Goal: Task Accomplishment & Management: Use online tool/utility

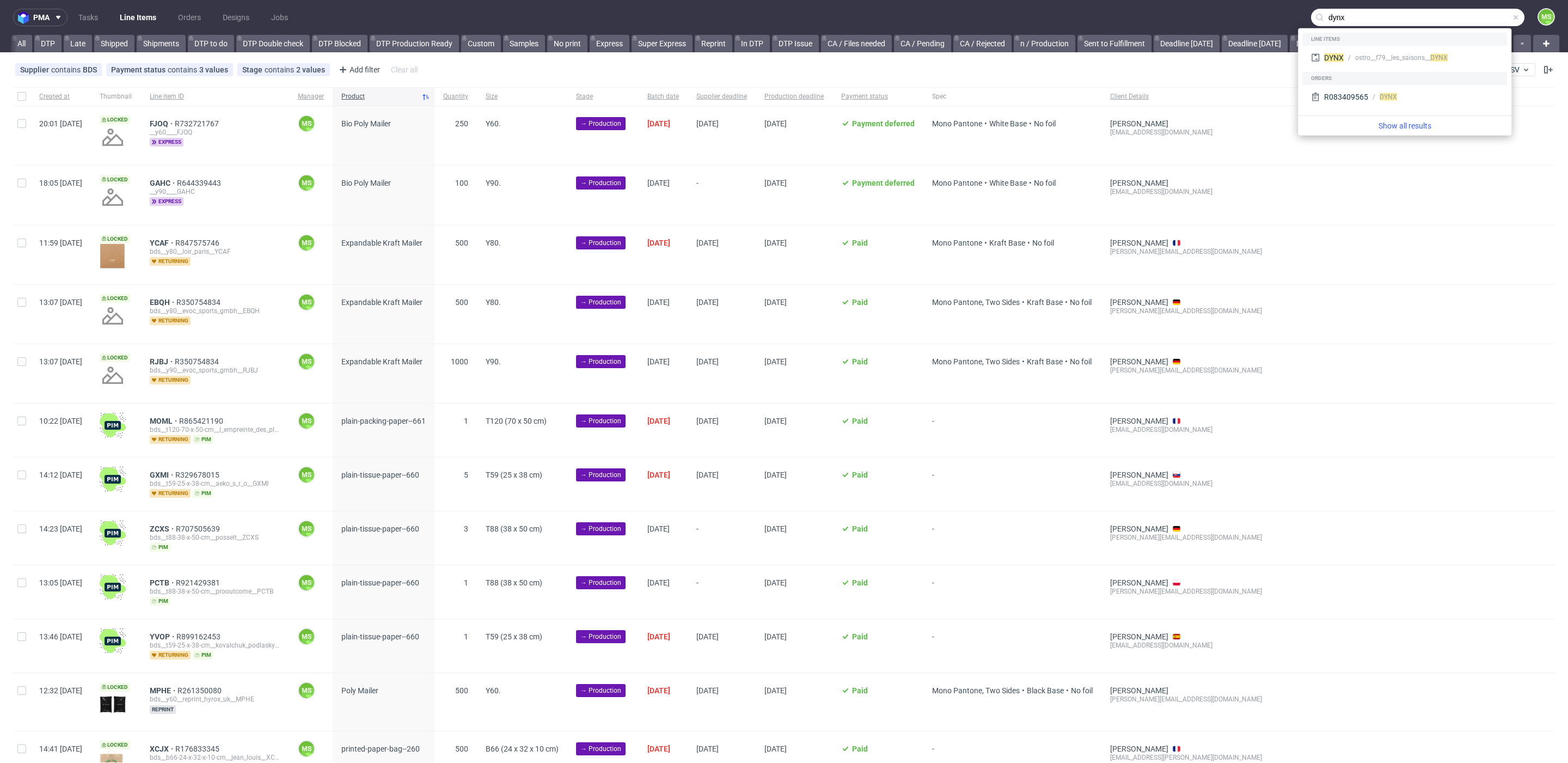
type input "dynx"
click at [1188, 22] on nav "pma Tasks Line Items Orders Designs Jobs dynx MS" at bounding box center [784, 17] width 1568 height 35
click at [1368, 18] on input "dynx" at bounding box center [1417, 18] width 213 height 18
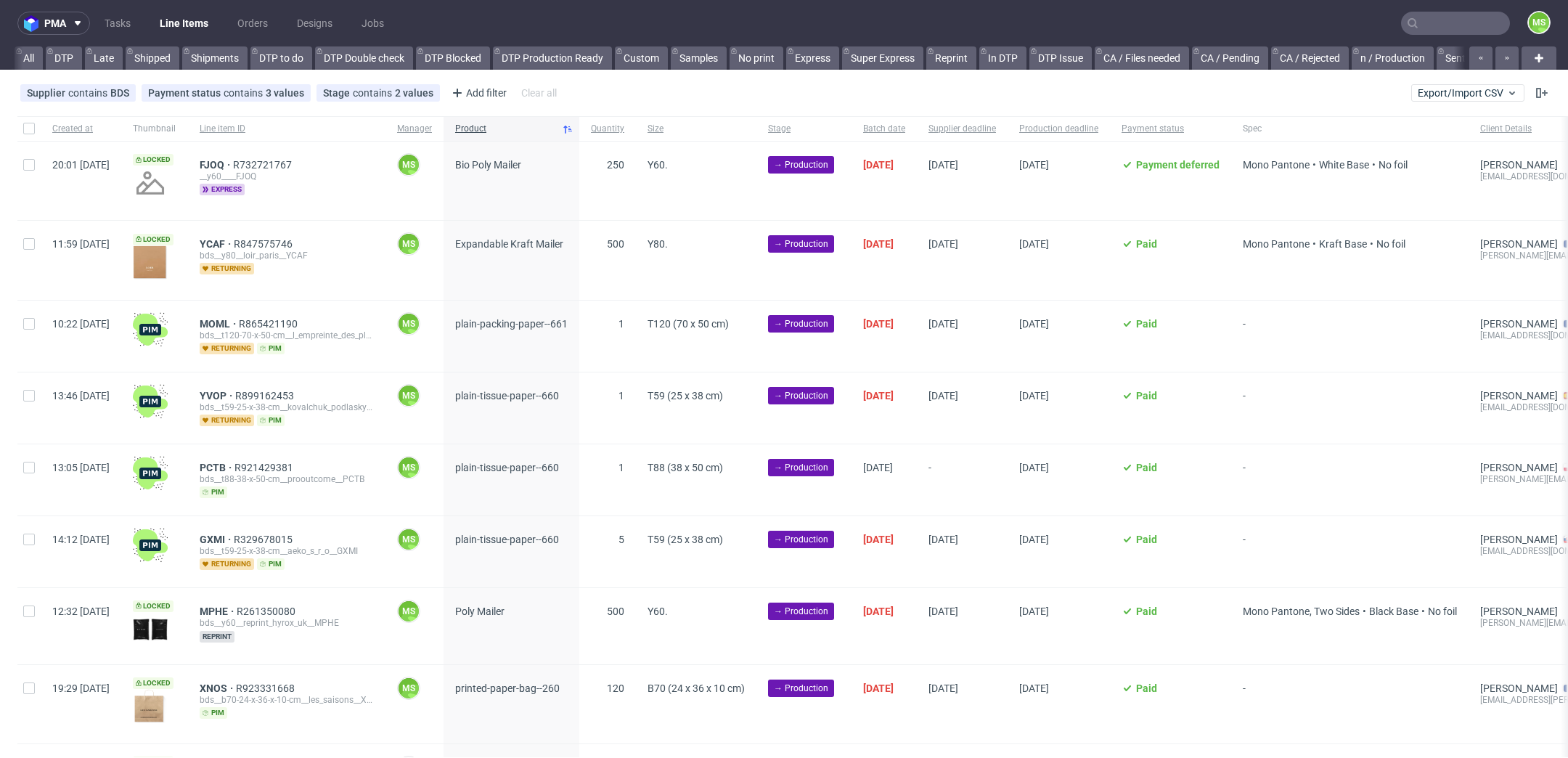
scroll to position [0, 1969]
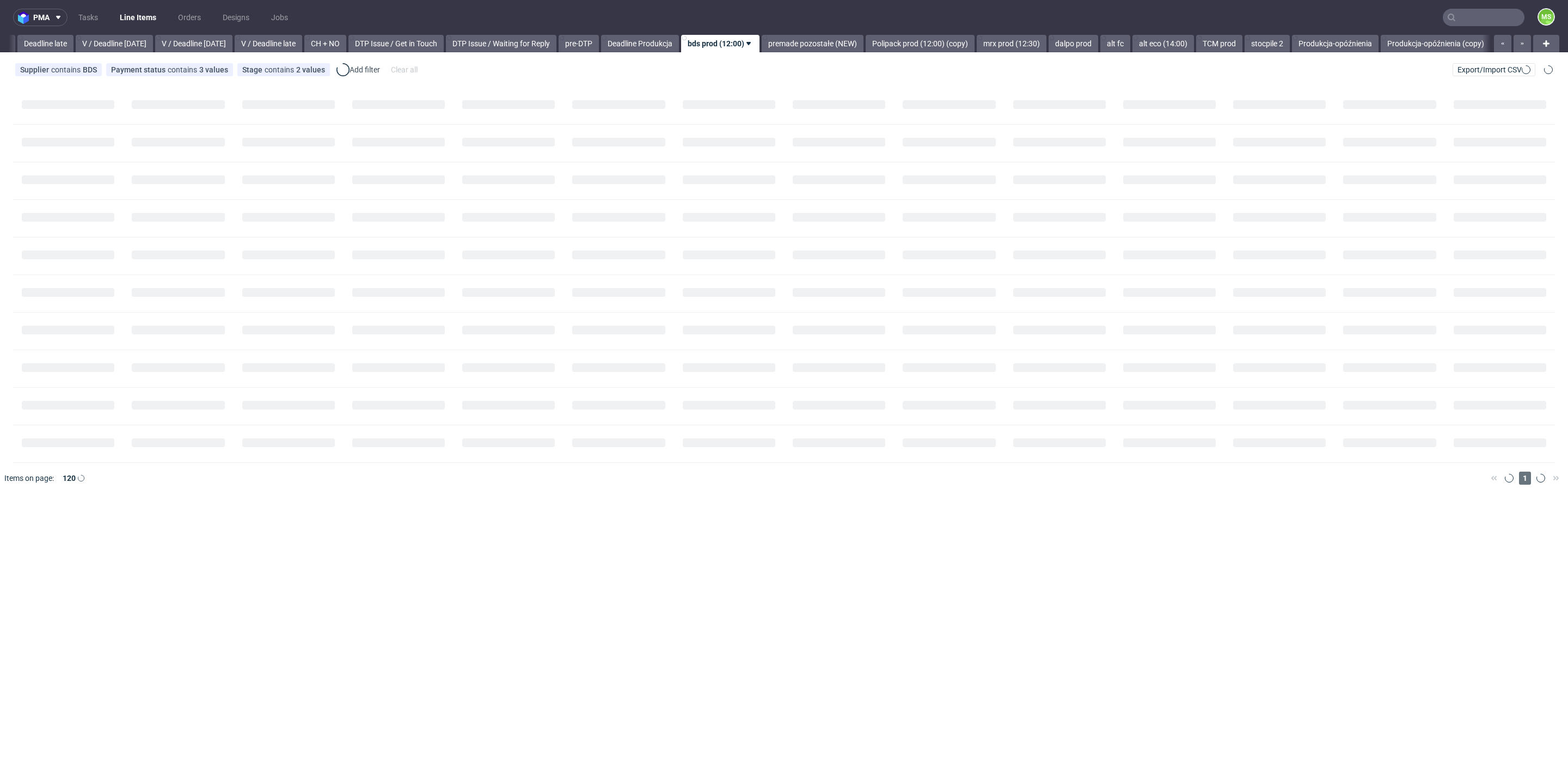
scroll to position [0, 1274]
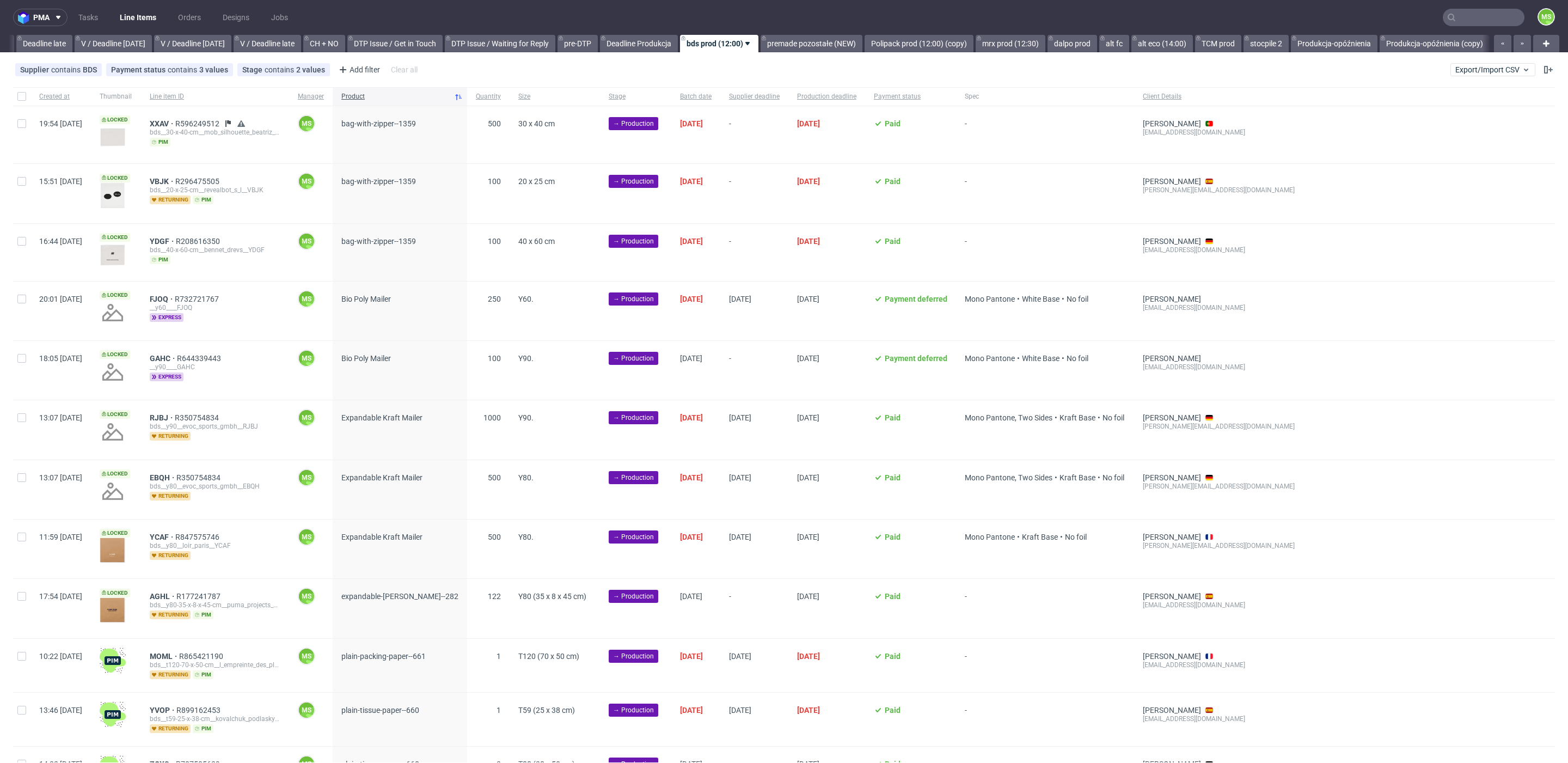
click at [1459, 22] on input "text" at bounding box center [1484, 18] width 82 height 18
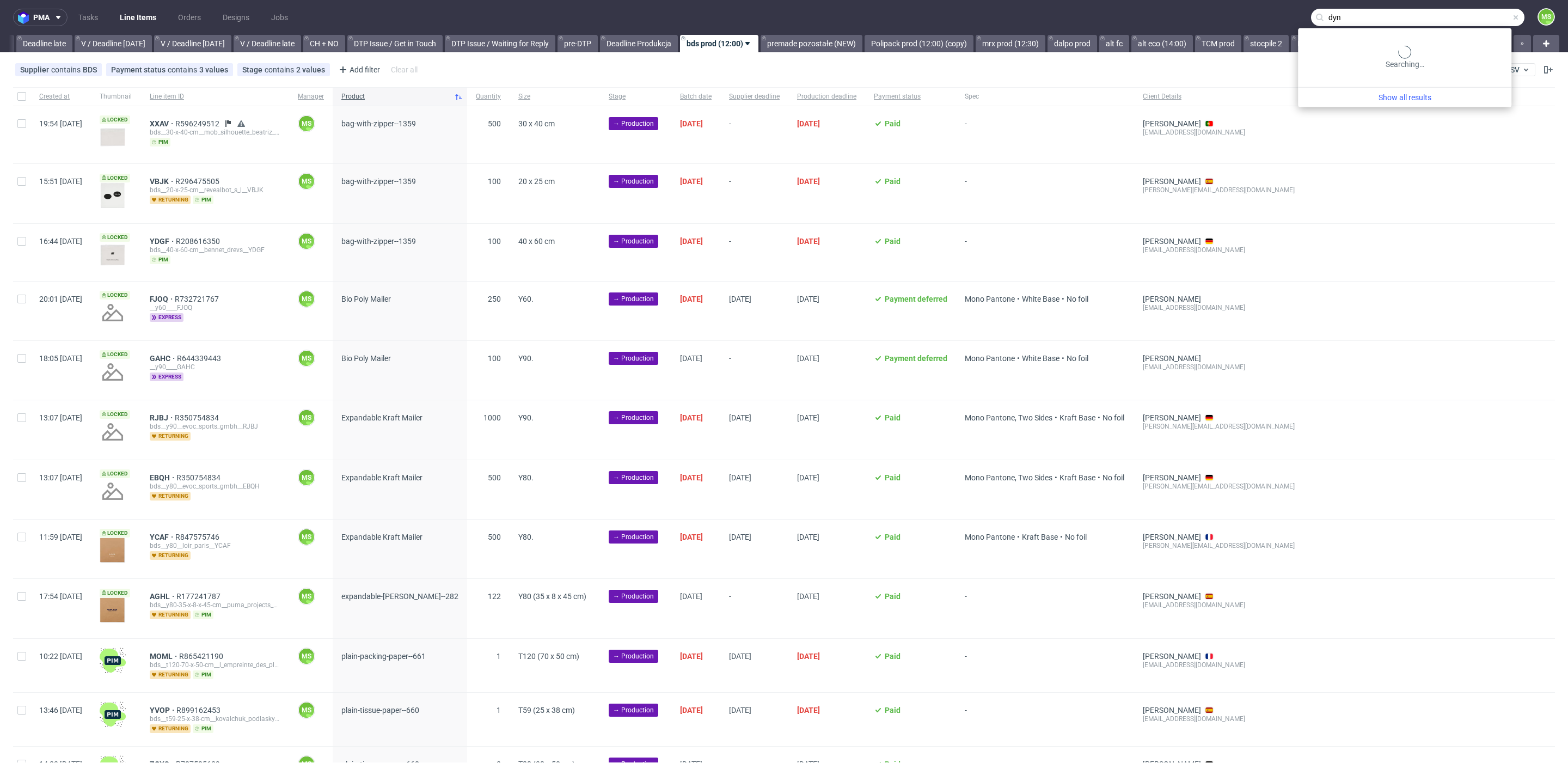
type input "dynx"
click at [1417, 56] on div "ostro__f79__les_saisons__ DYNX" at bounding box center [1401, 58] width 93 height 10
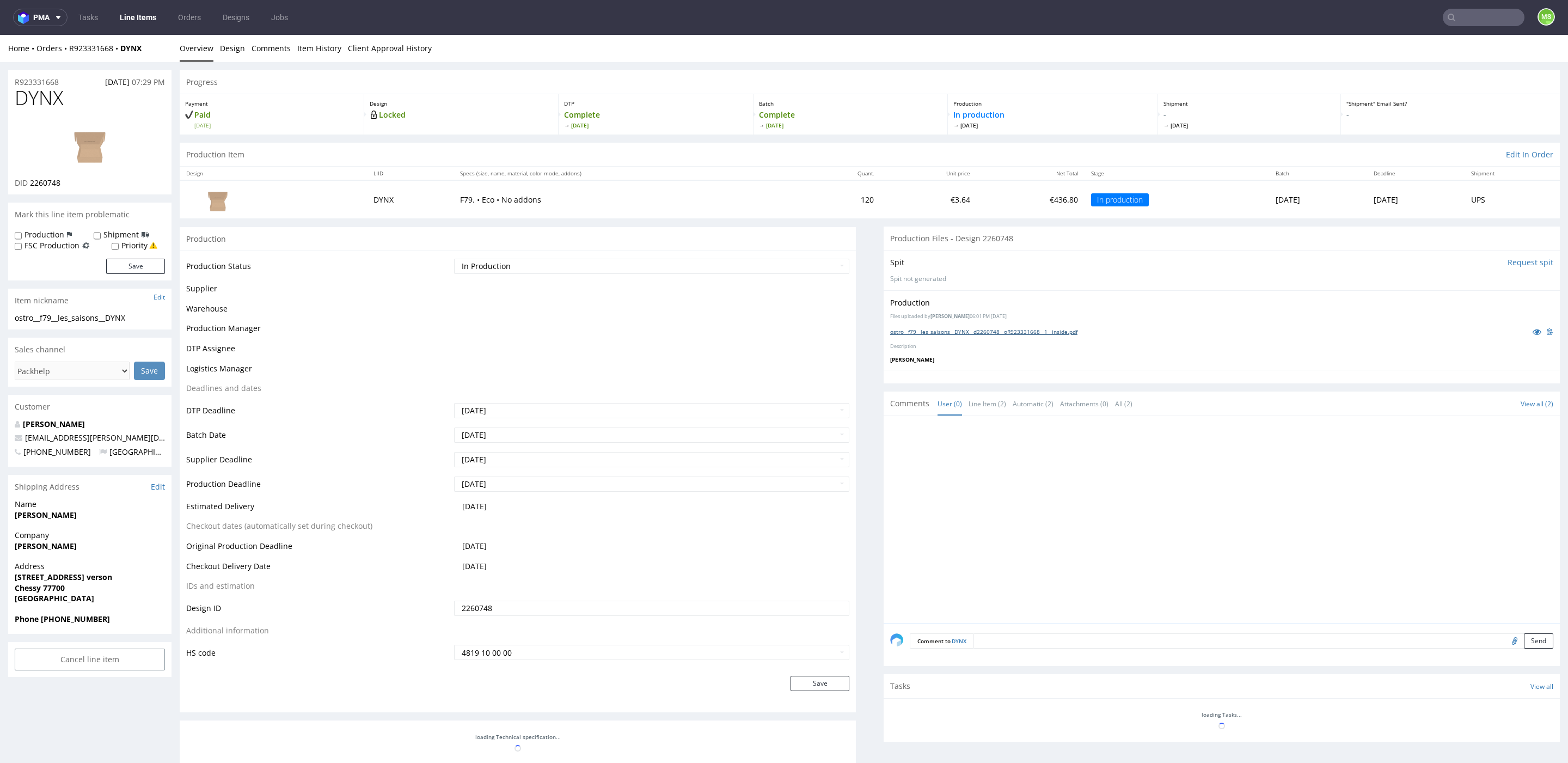
click at [991, 330] on link "ostro__f79__les_saisons__DYNX__d2260748__oR923331668__1__inside.pdf" at bounding box center [984, 331] width 187 height 7
click at [88, 140] on img at bounding box center [90, 144] width 87 height 49
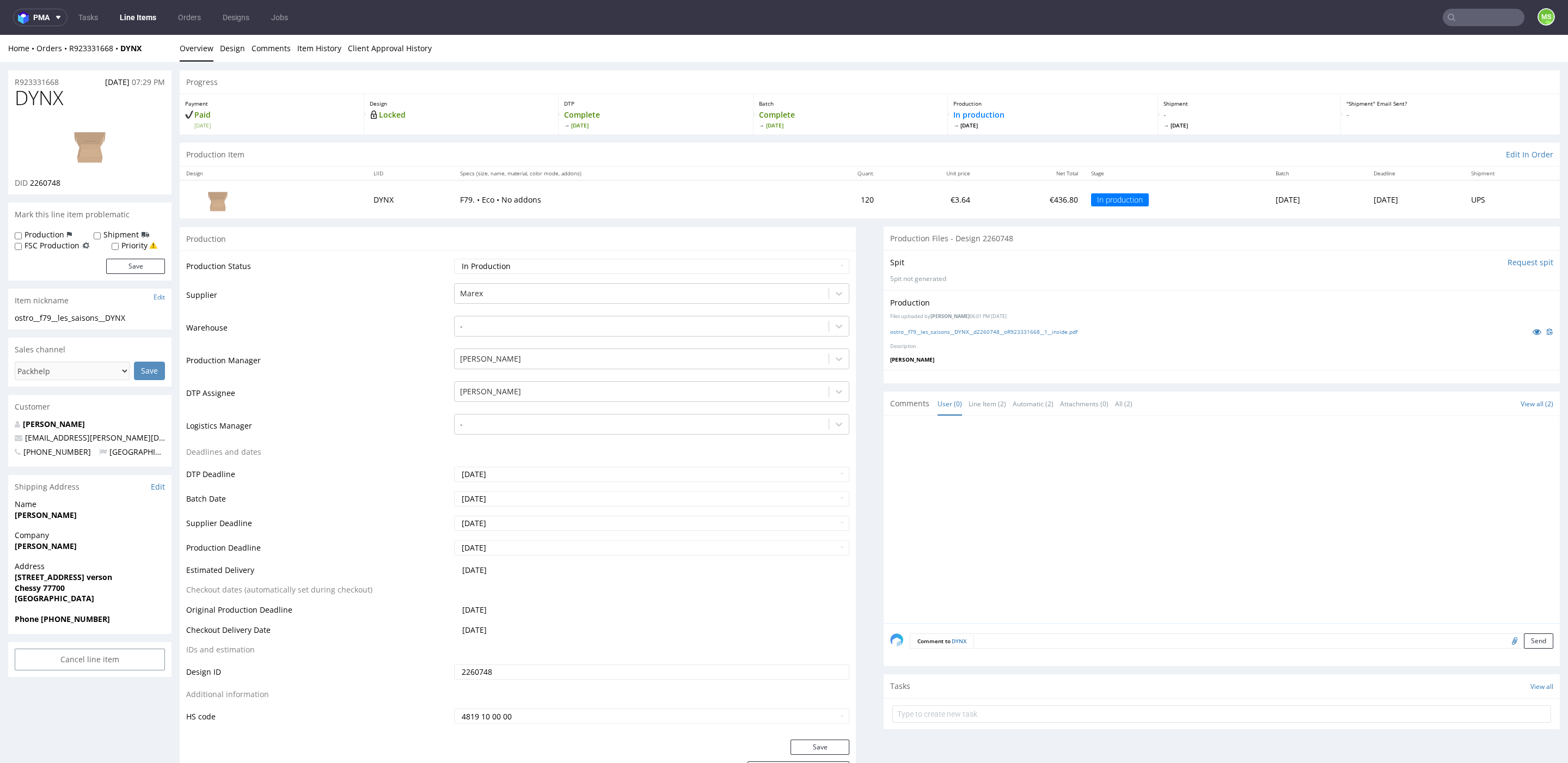
click at [133, 26] on link "Line Items" at bounding box center [138, 18] width 50 height 18
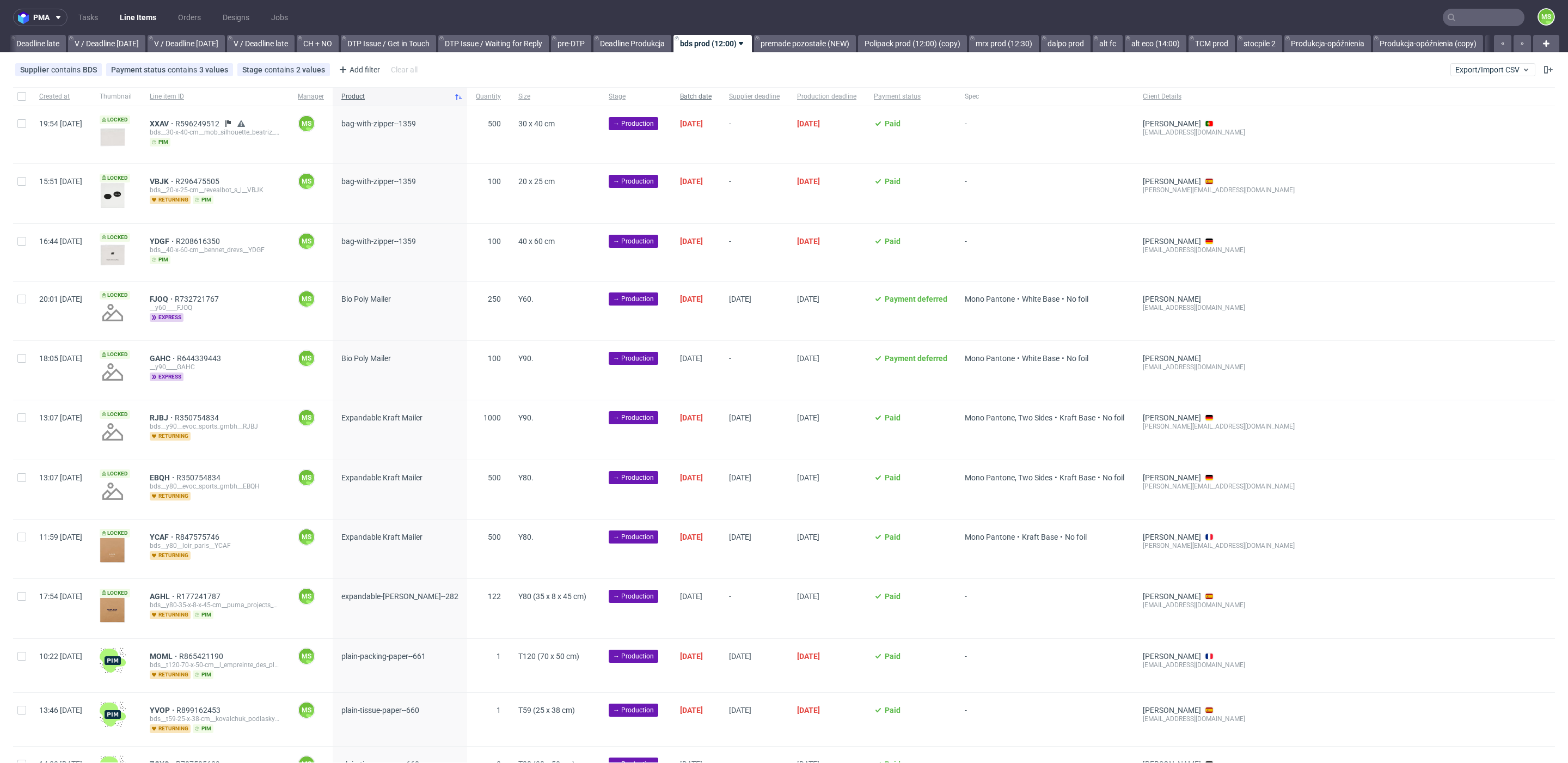
click at [712, 97] on span "Batch date" at bounding box center [695, 97] width 31 height 10
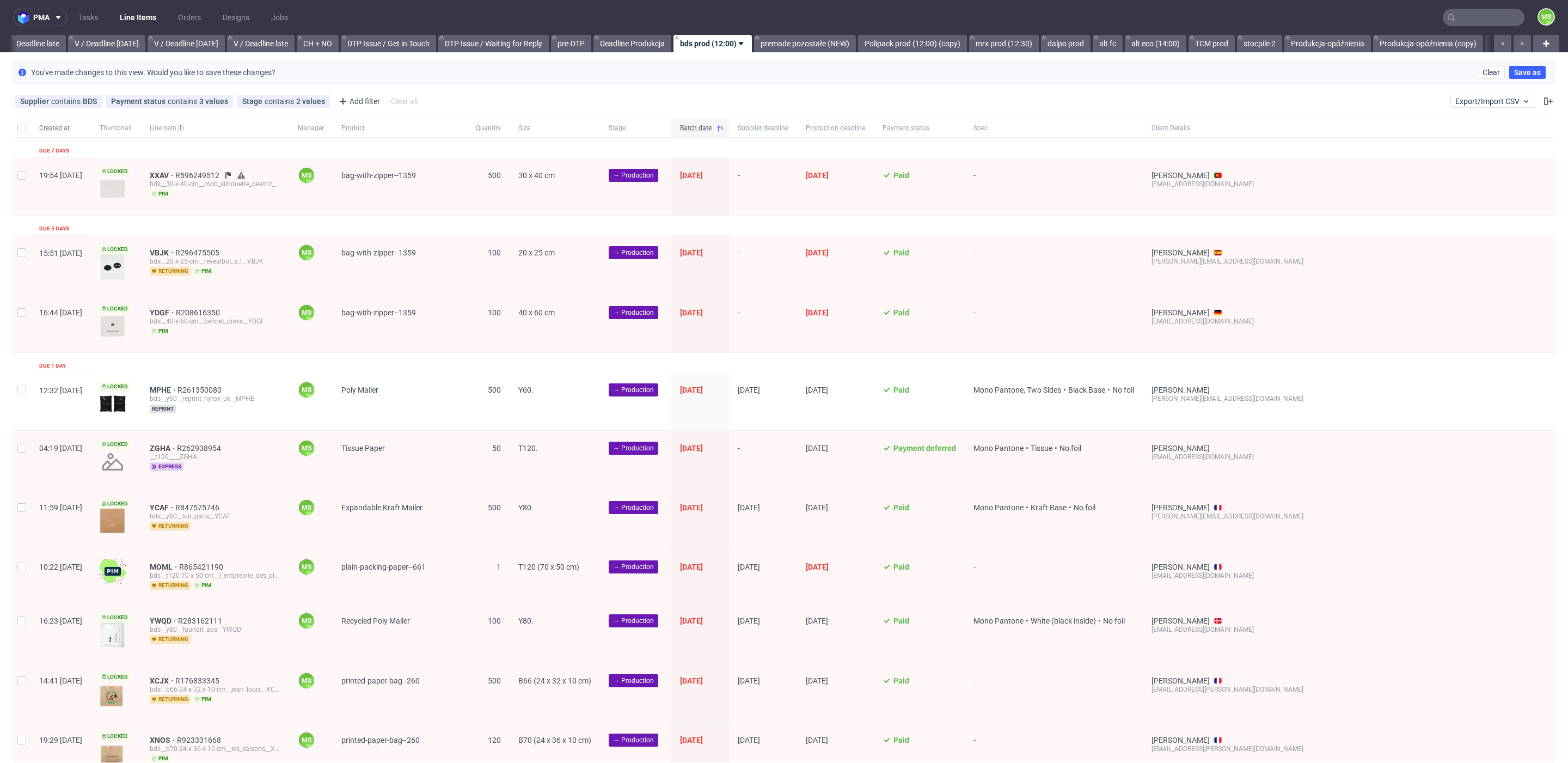
click at [55, 128] on span "Created at" at bounding box center [61, 128] width 43 height 10
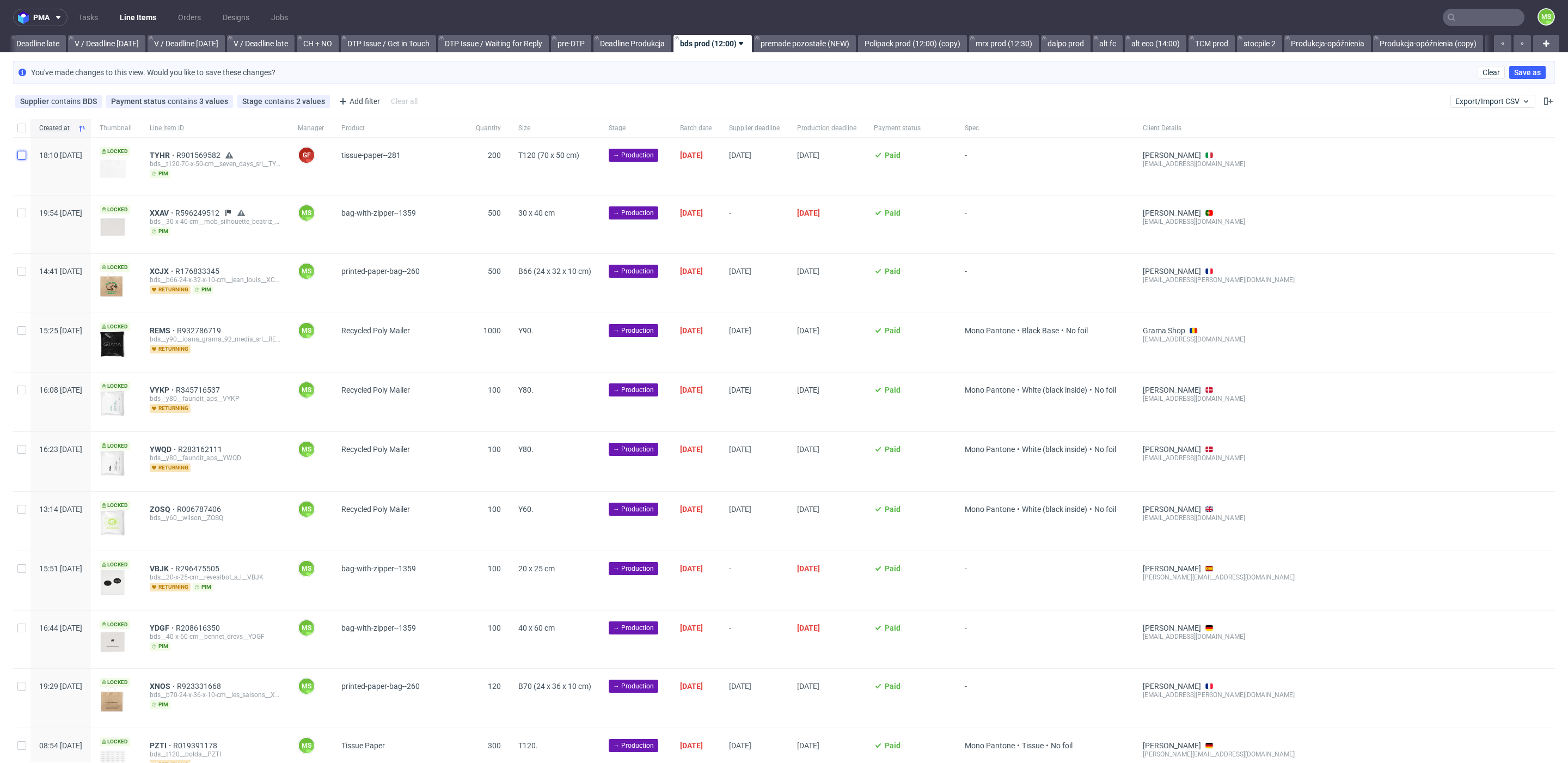
click at [20, 157] on input "checkbox" at bounding box center [22, 155] width 9 height 9
checkbox input "true"
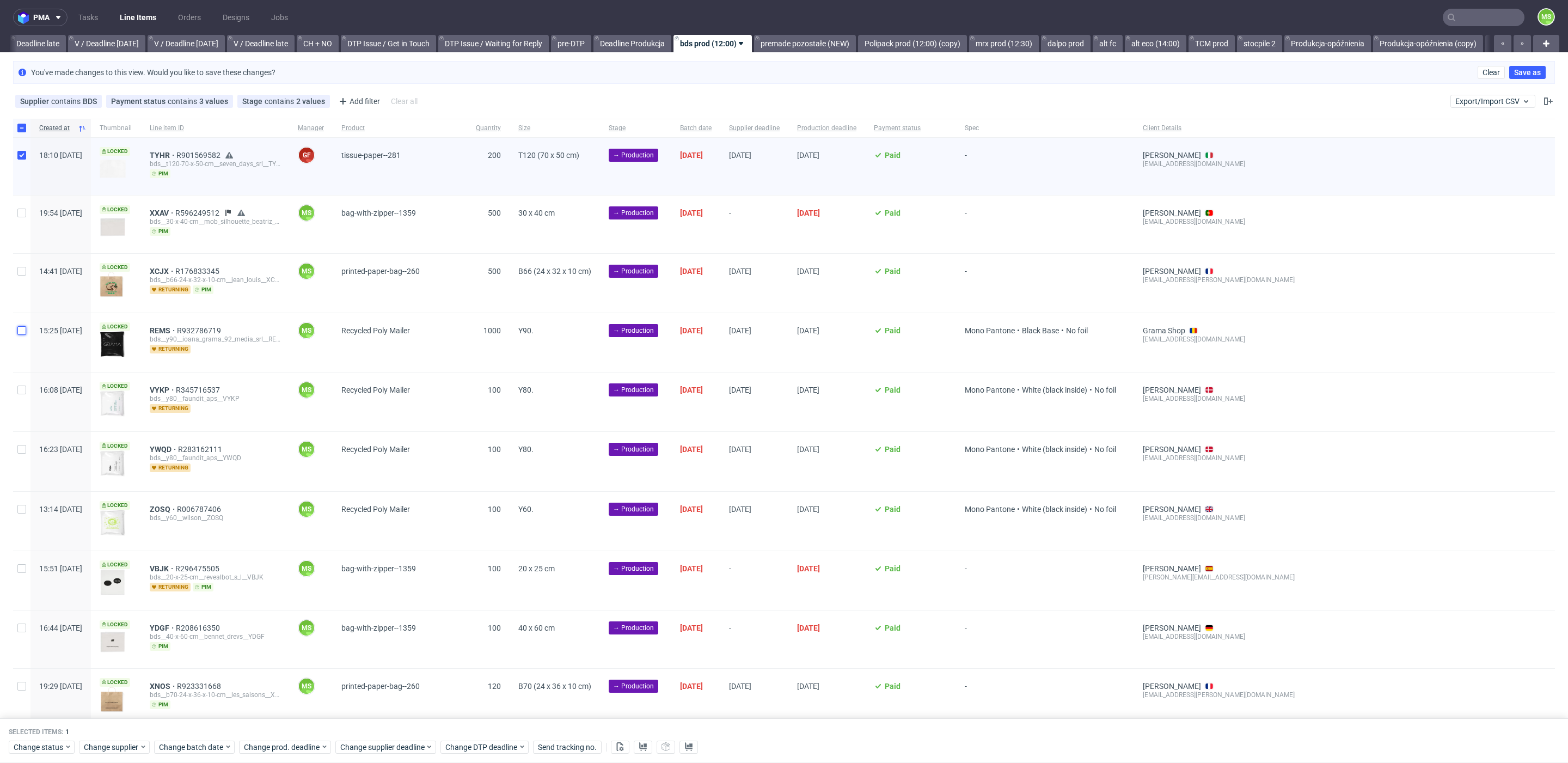
click at [25, 327] on input "checkbox" at bounding box center [22, 330] width 9 height 9
checkbox input "true"
click at [24, 273] on div at bounding box center [22, 283] width 18 height 59
checkbox input "true"
click at [22, 386] on input "checkbox" at bounding box center [22, 390] width 9 height 9
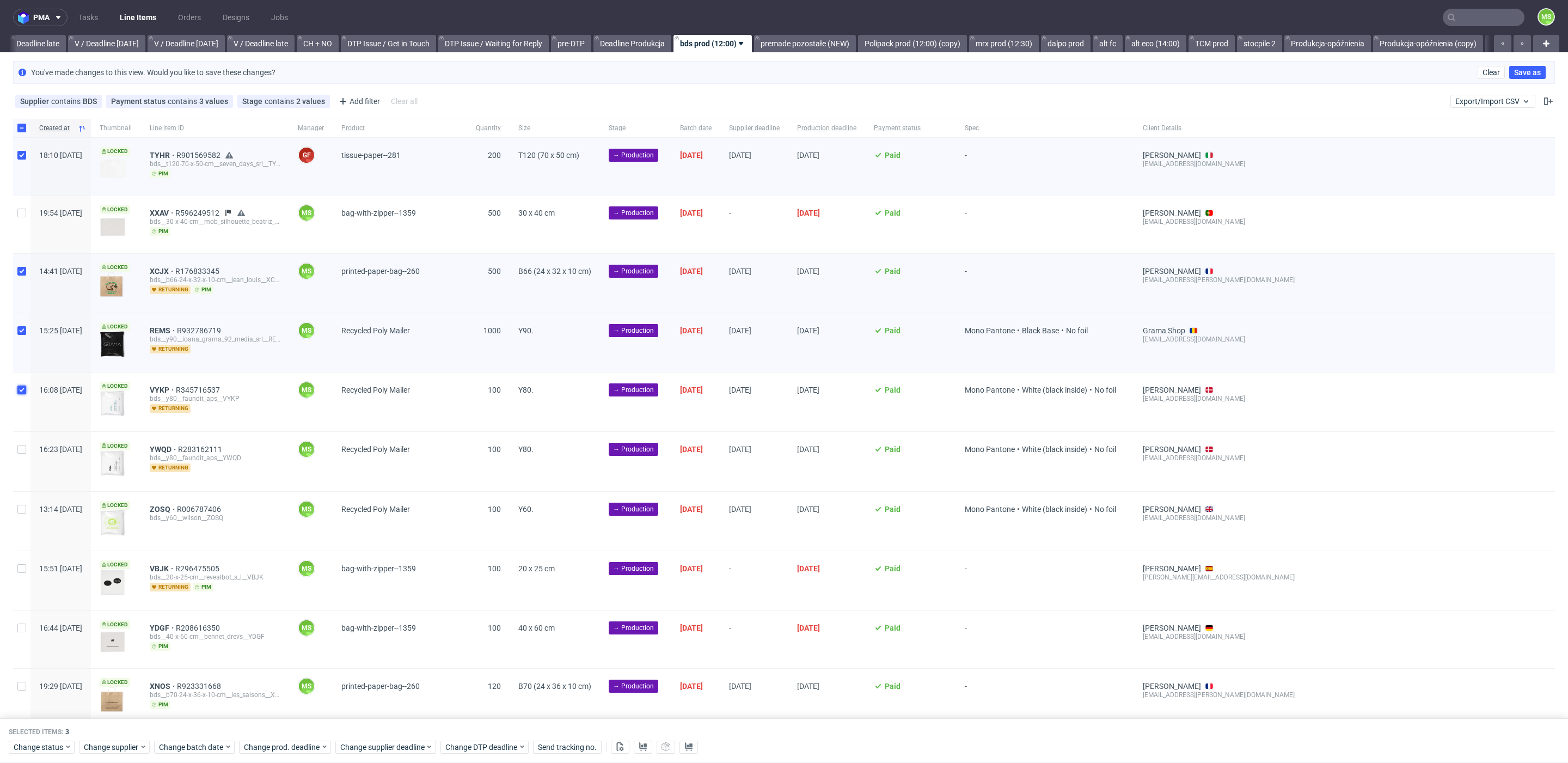
checkbox input "true"
click at [22, 449] on input "checkbox" at bounding box center [22, 449] width 9 height 9
checkbox input "true"
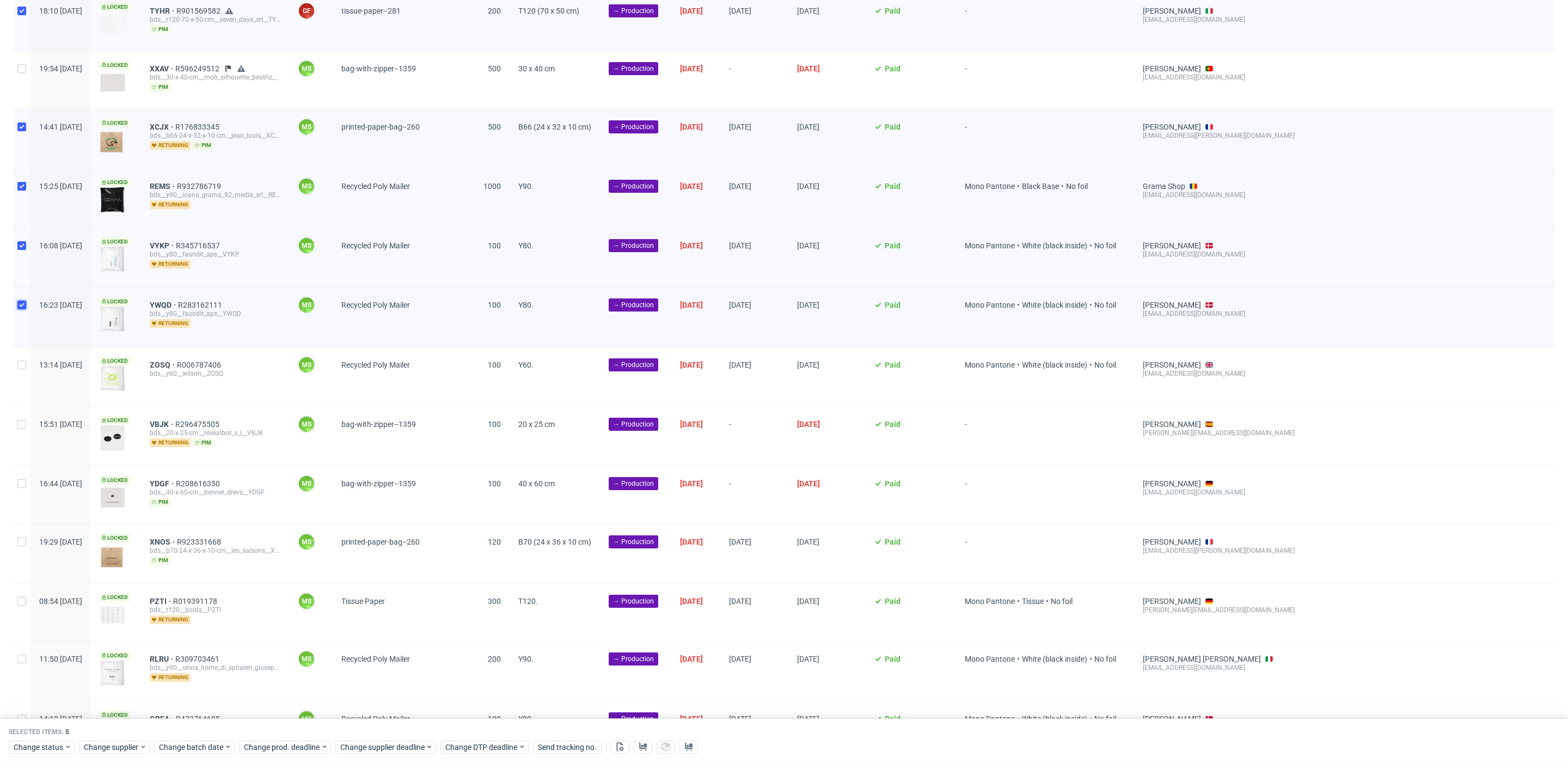
scroll to position [149, 0]
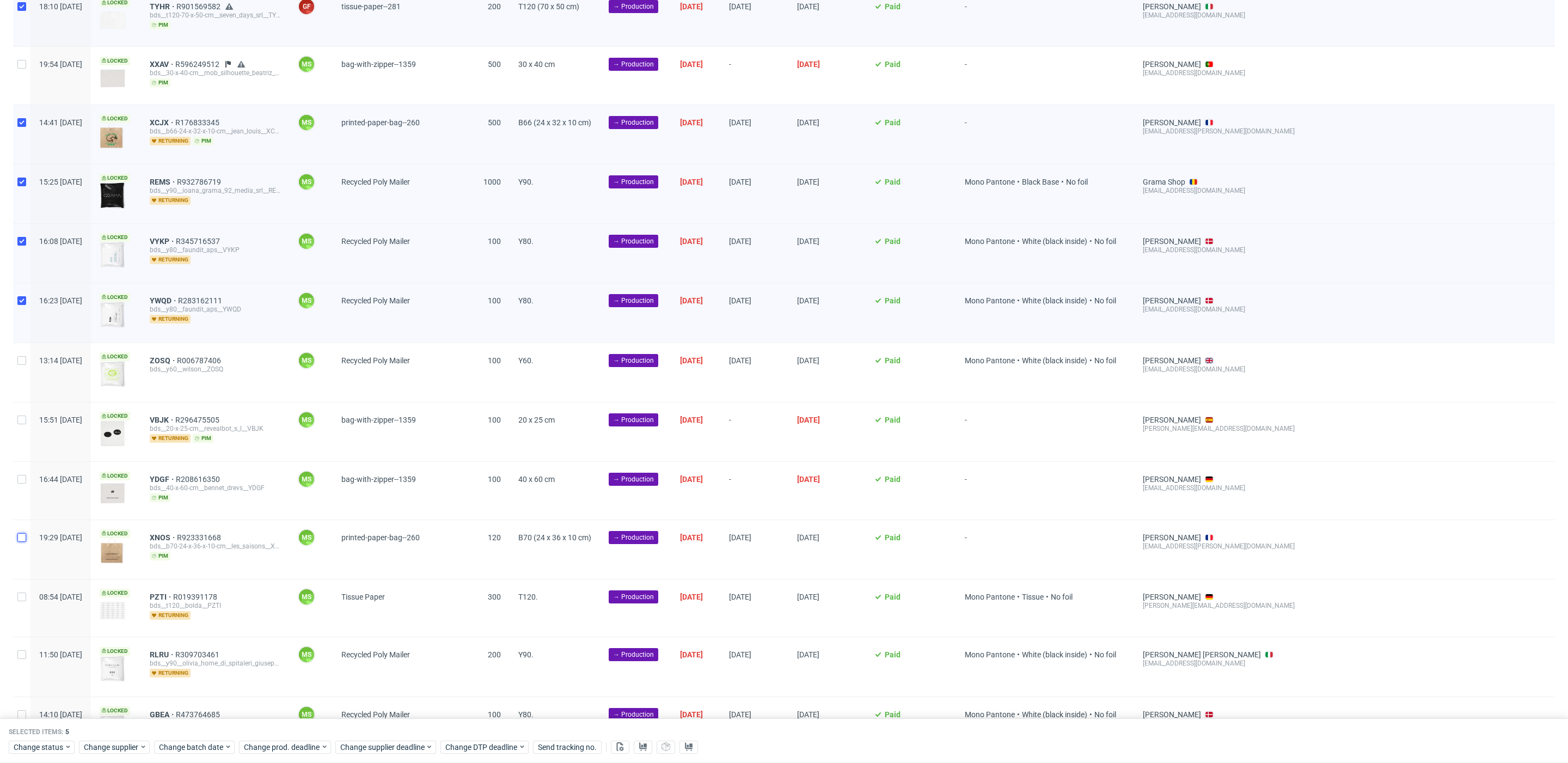
click at [18, 537] on input "checkbox" at bounding box center [22, 538] width 9 height 9
checkbox input "true"
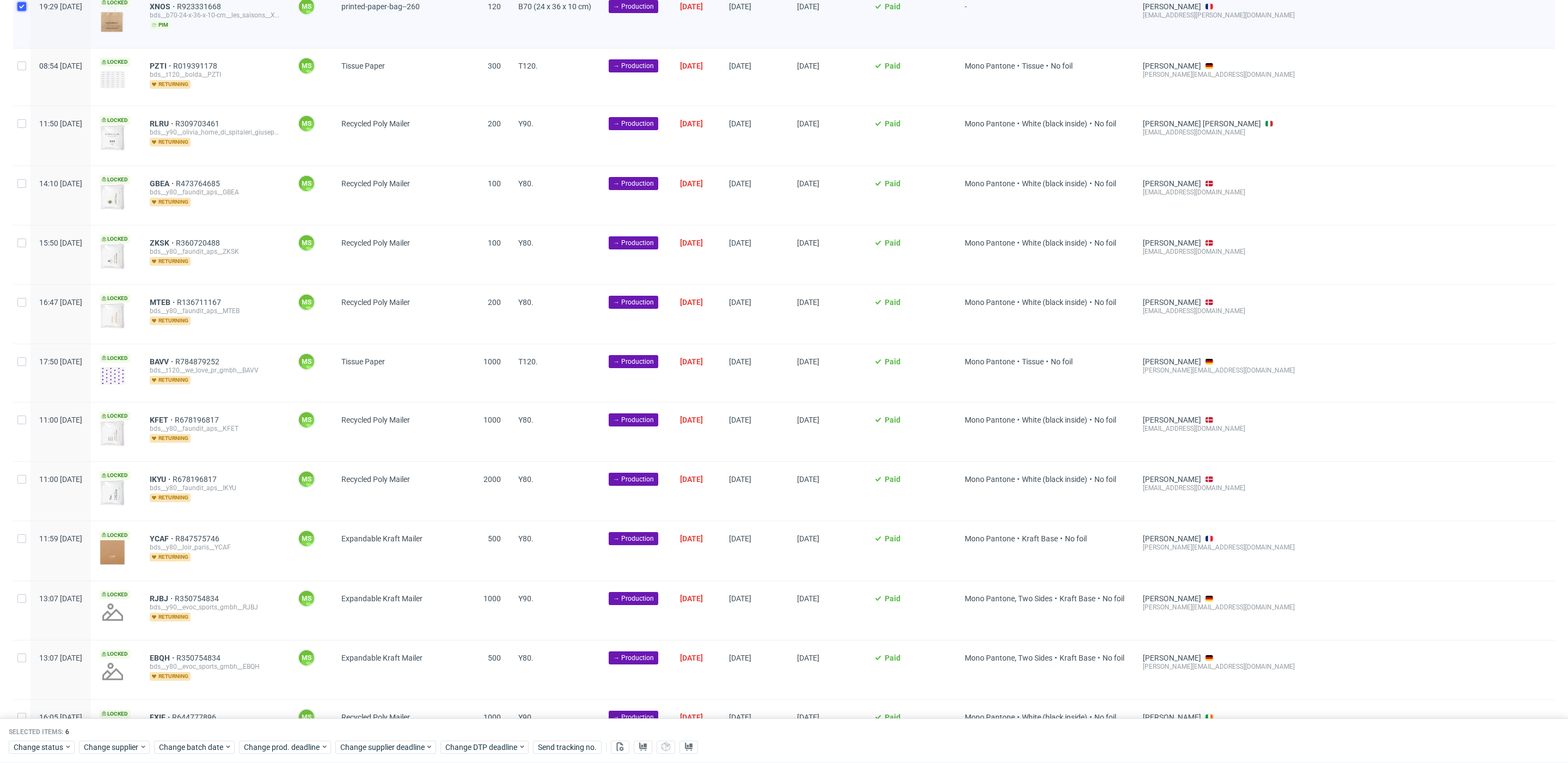
scroll to position [688, 0]
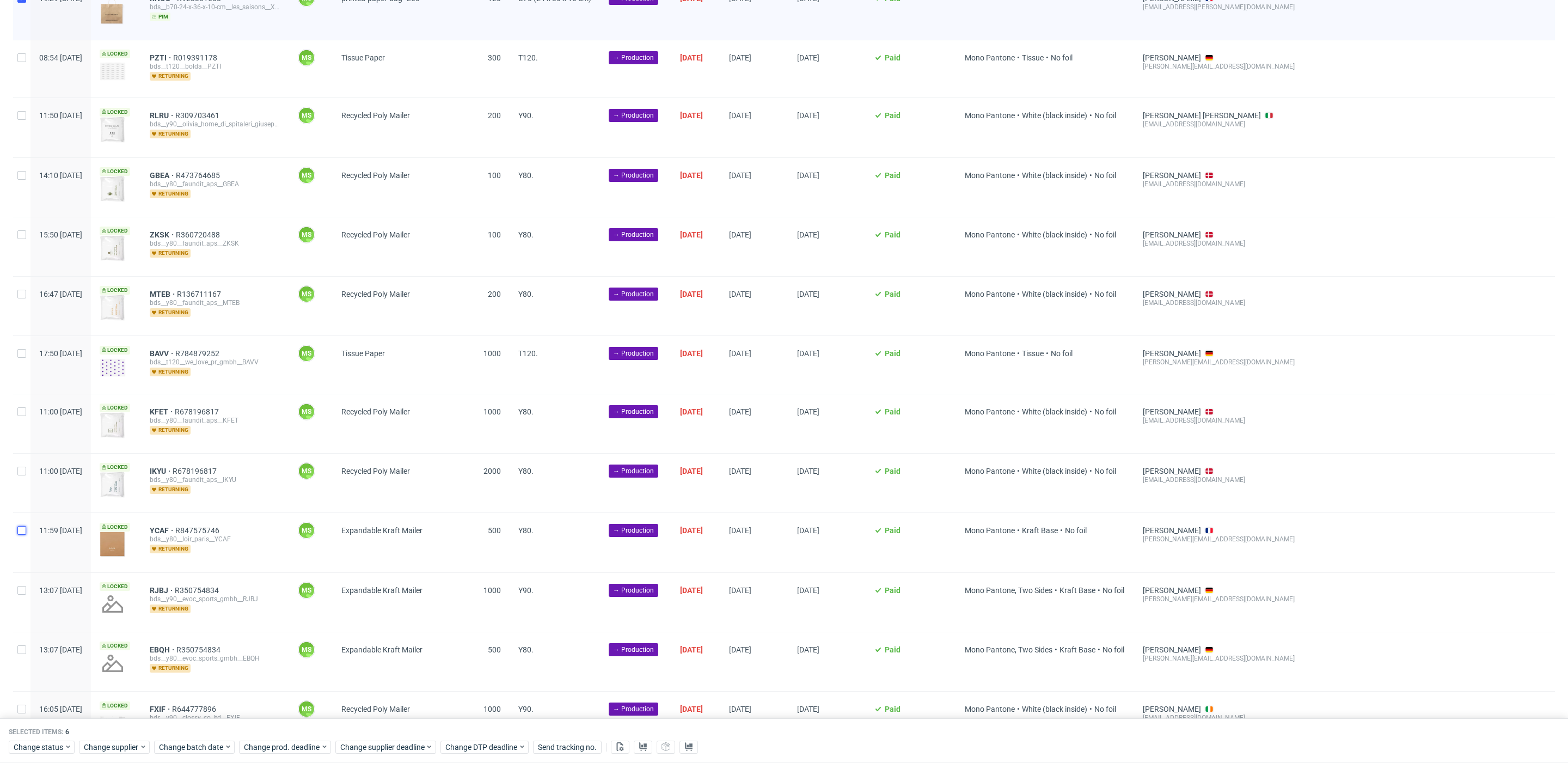
click at [25, 526] on input "checkbox" at bounding box center [22, 530] width 9 height 9
checkbox input "true"
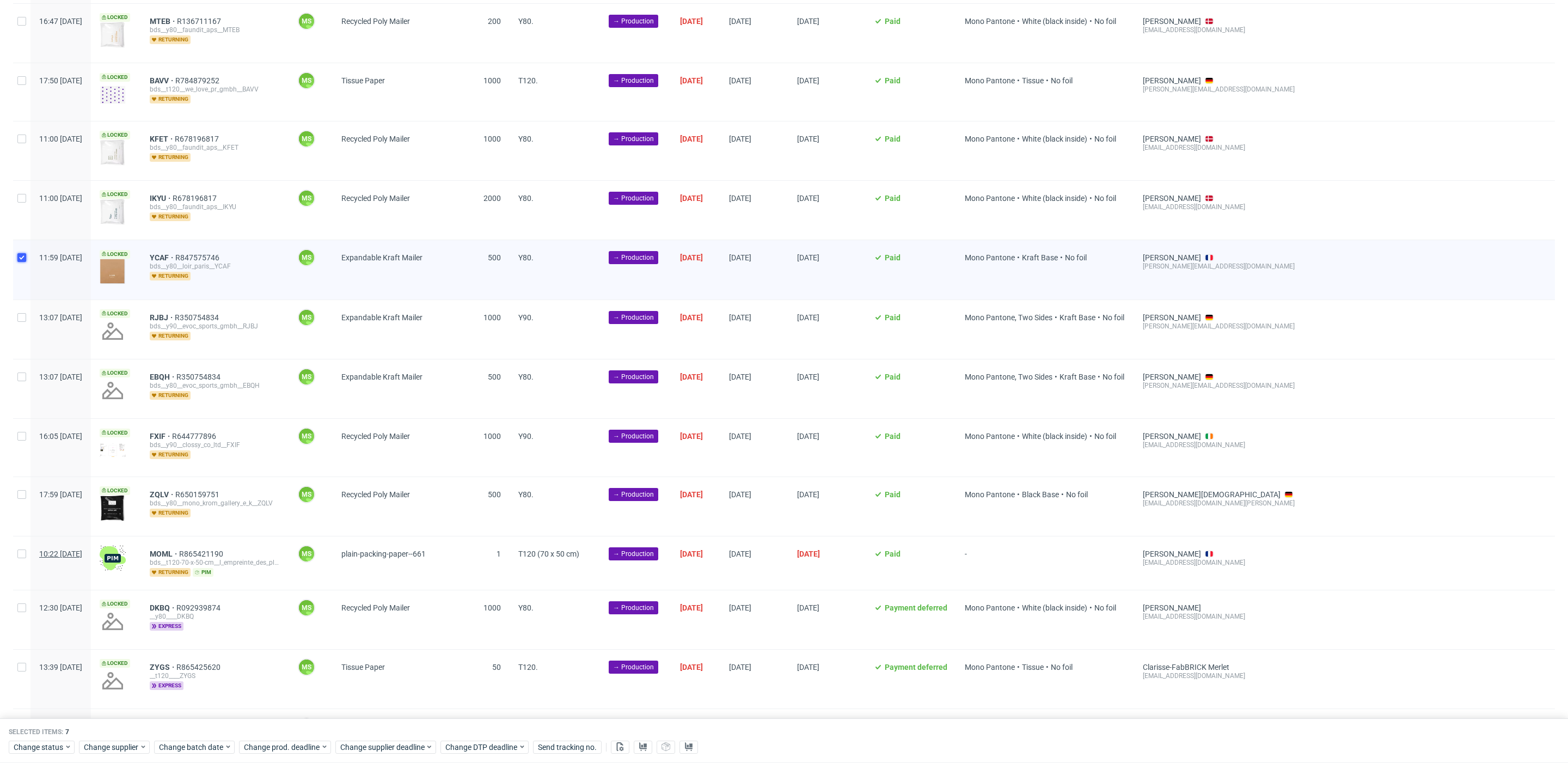
scroll to position [961, 0]
click at [21, 549] on input "checkbox" at bounding box center [22, 553] width 9 height 9
checkbox input "true"
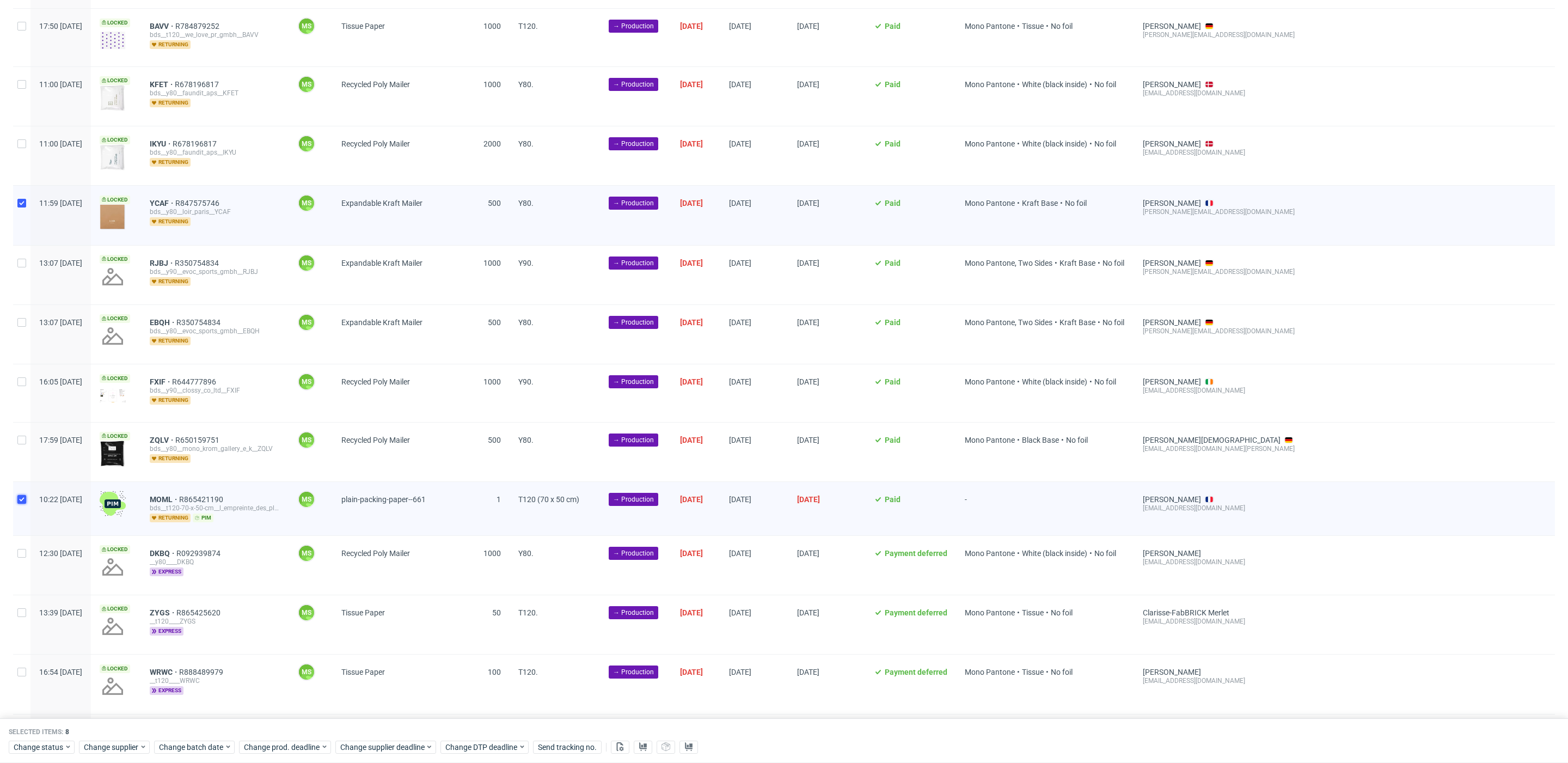
scroll to position [1016, 0]
click at [26, 547] on div at bounding box center [22, 564] width 18 height 59
checkbox input "true"
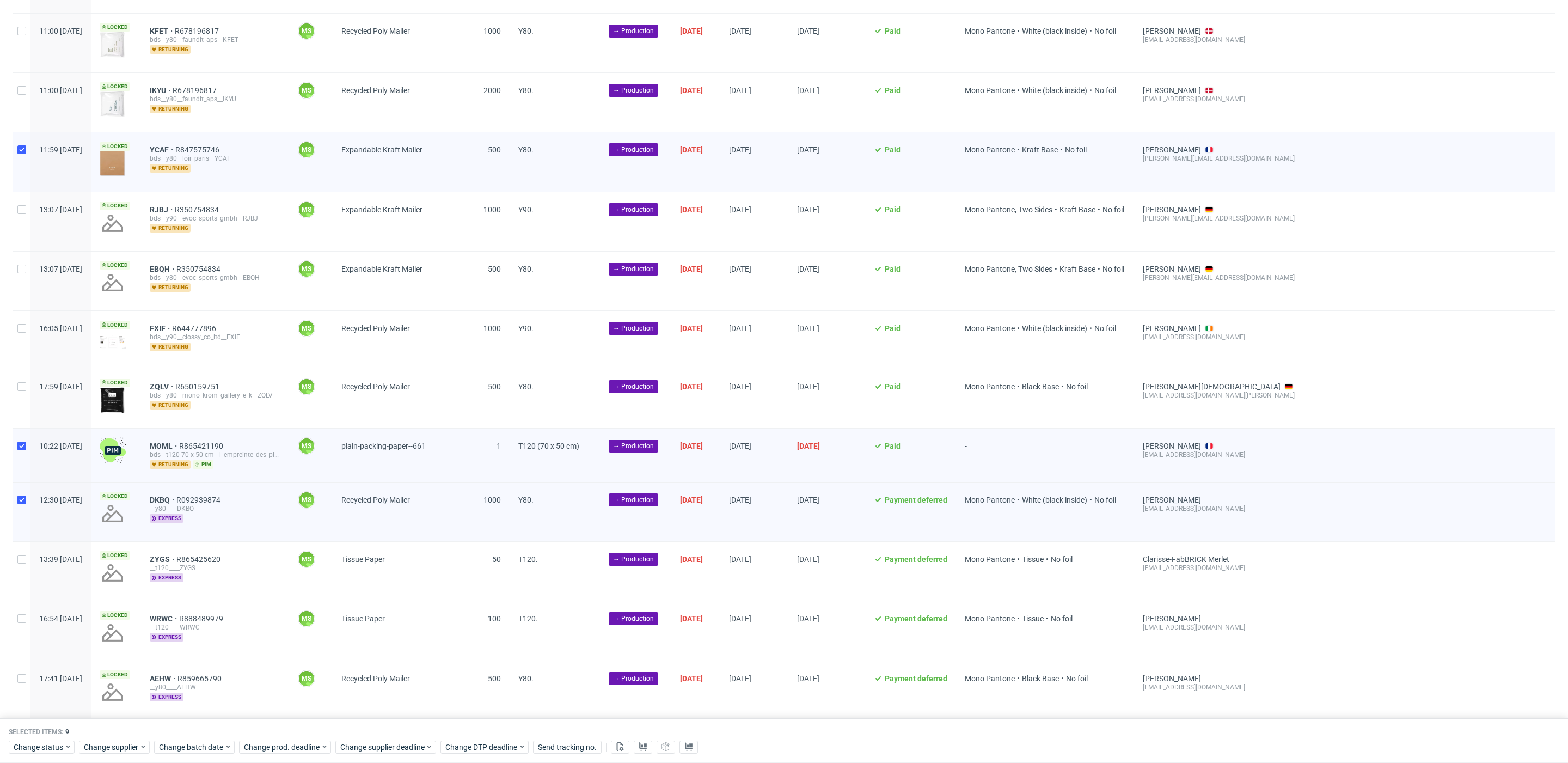
scroll to position [1067, 0]
drag, startPoint x: 20, startPoint y: 558, endPoint x: 21, endPoint y: 571, distance: 13.0
click at [20, 560] on div at bounding box center [22, 573] width 18 height 59
checkbox input "true"
drag, startPoint x: 23, startPoint y: 609, endPoint x: 43, endPoint y: 614, distance: 20.6
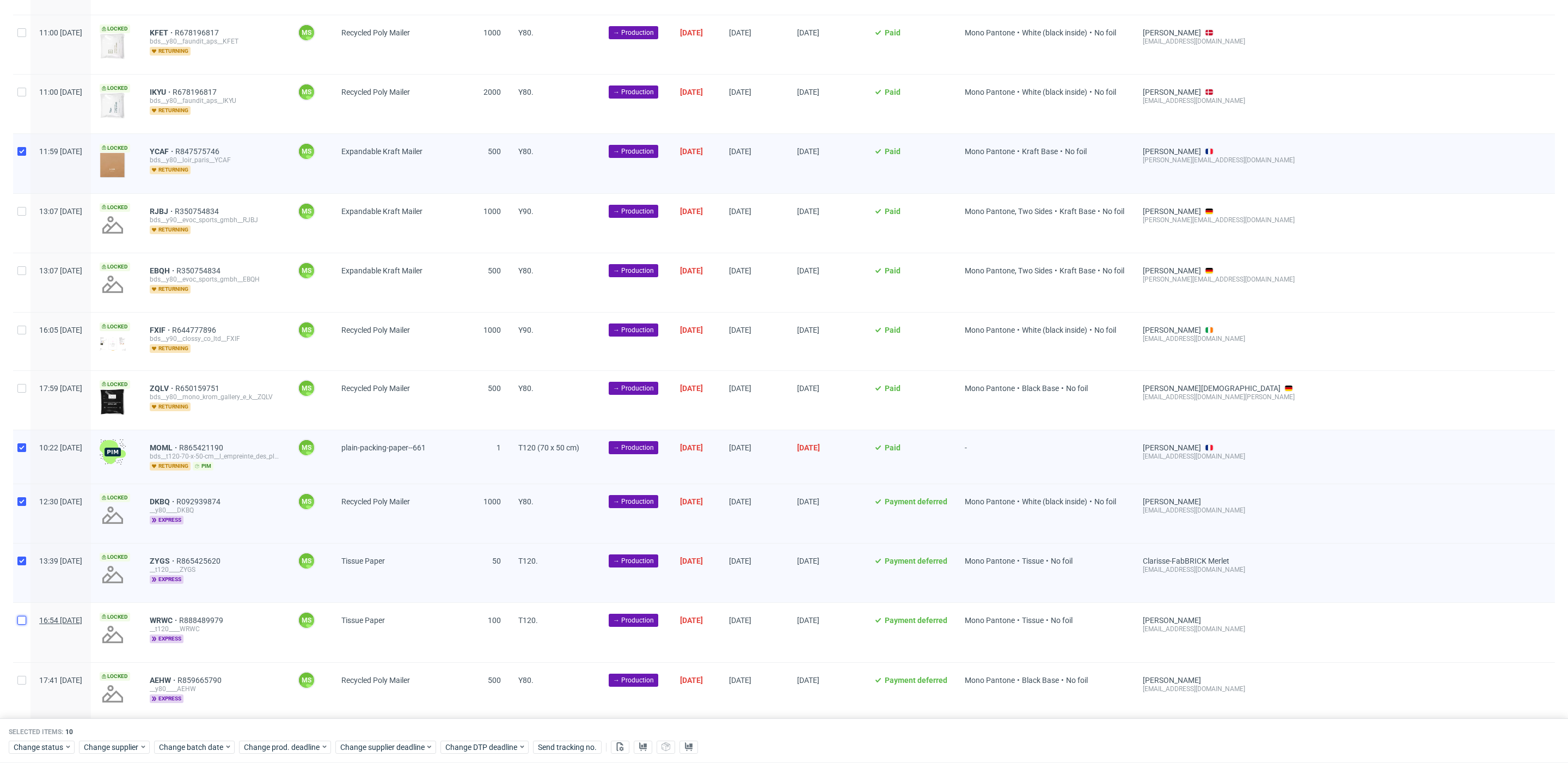
click at [23, 616] on input "checkbox" at bounding box center [22, 620] width 9 height 9
checkbox input "true"
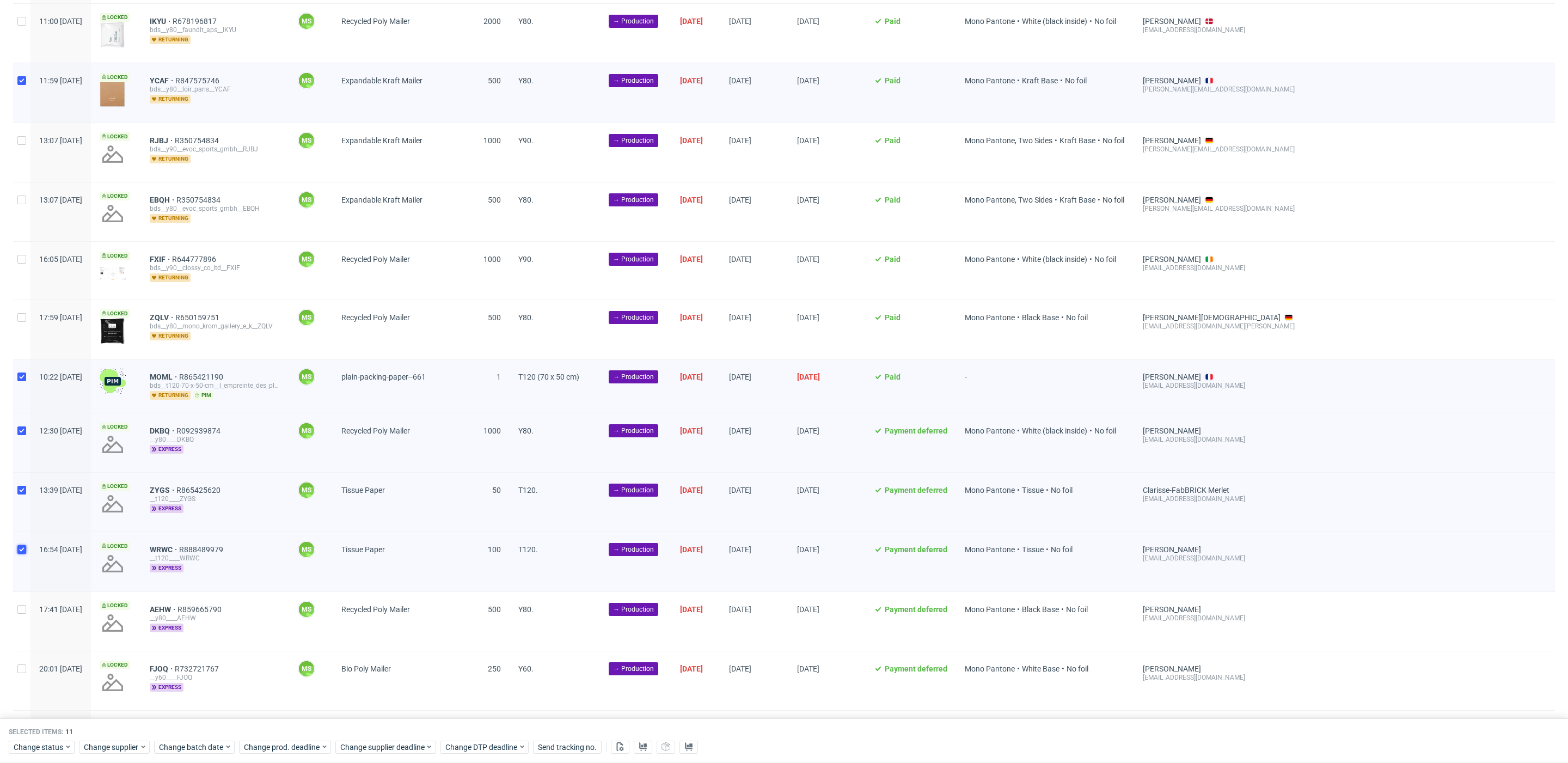
scroll to position [1139, 0]
drag, startPoint x: 18, startPoint y: 602, endPoint x: 31, endPoint y: 633, distance: 33.6
click at [20, 604] on input "checkbox" at bounding box center [22, 608] width 9 height 9
checkbox input "true"
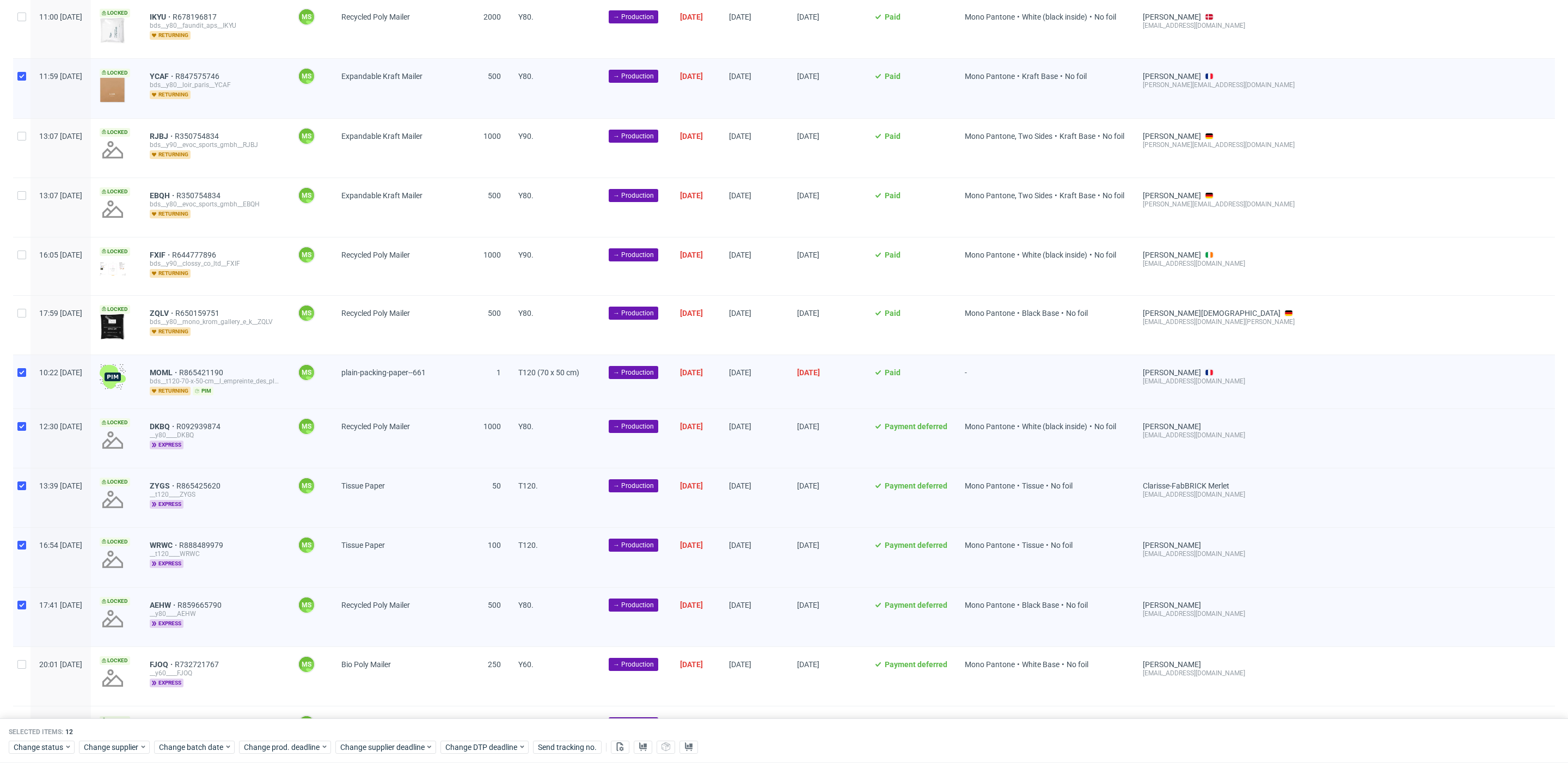
click at [25, 653] on div at bounding box center [22, 676] width 18 height 59
checkbox input "true"
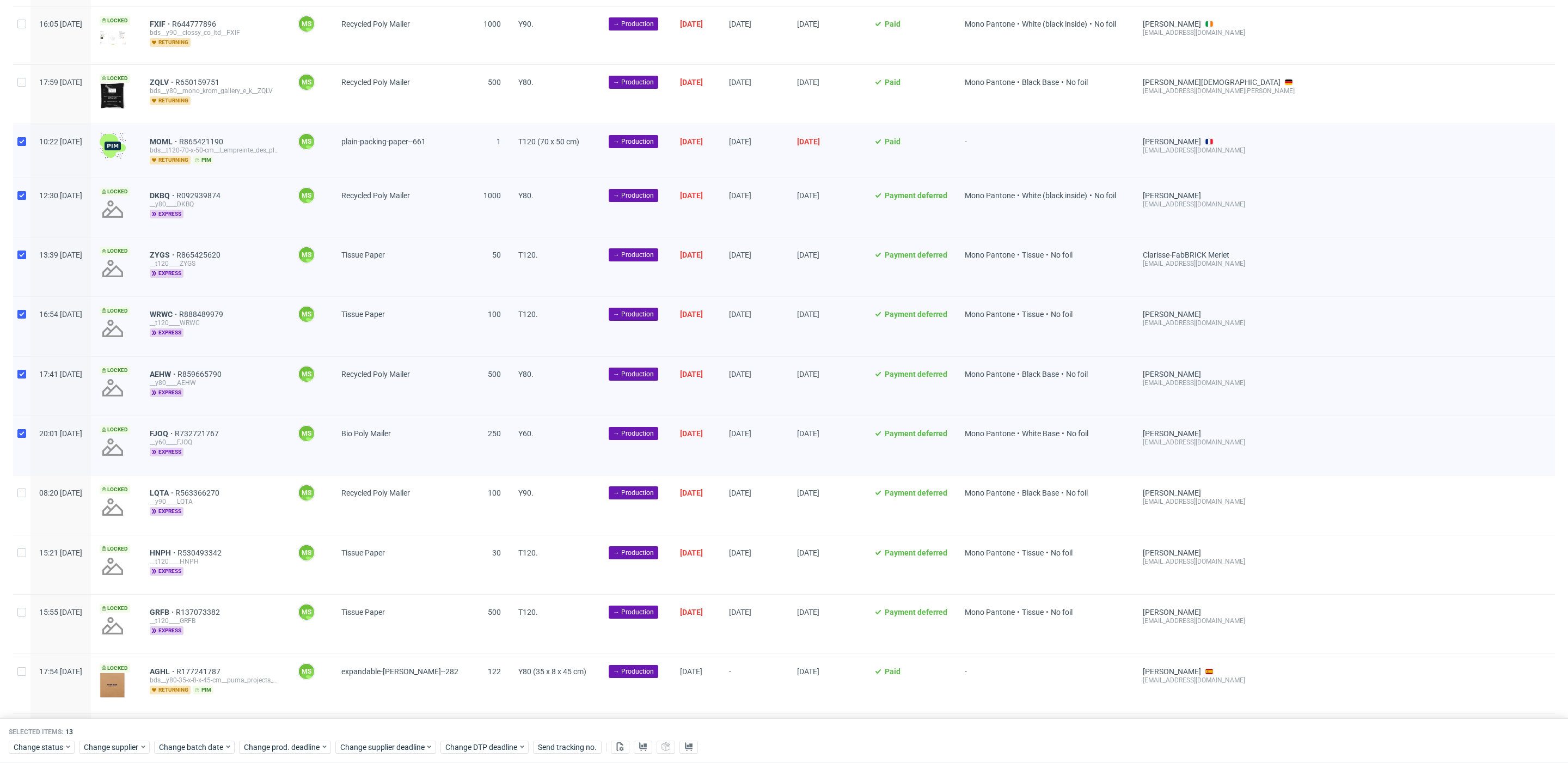
scroll to position [1386, 0]
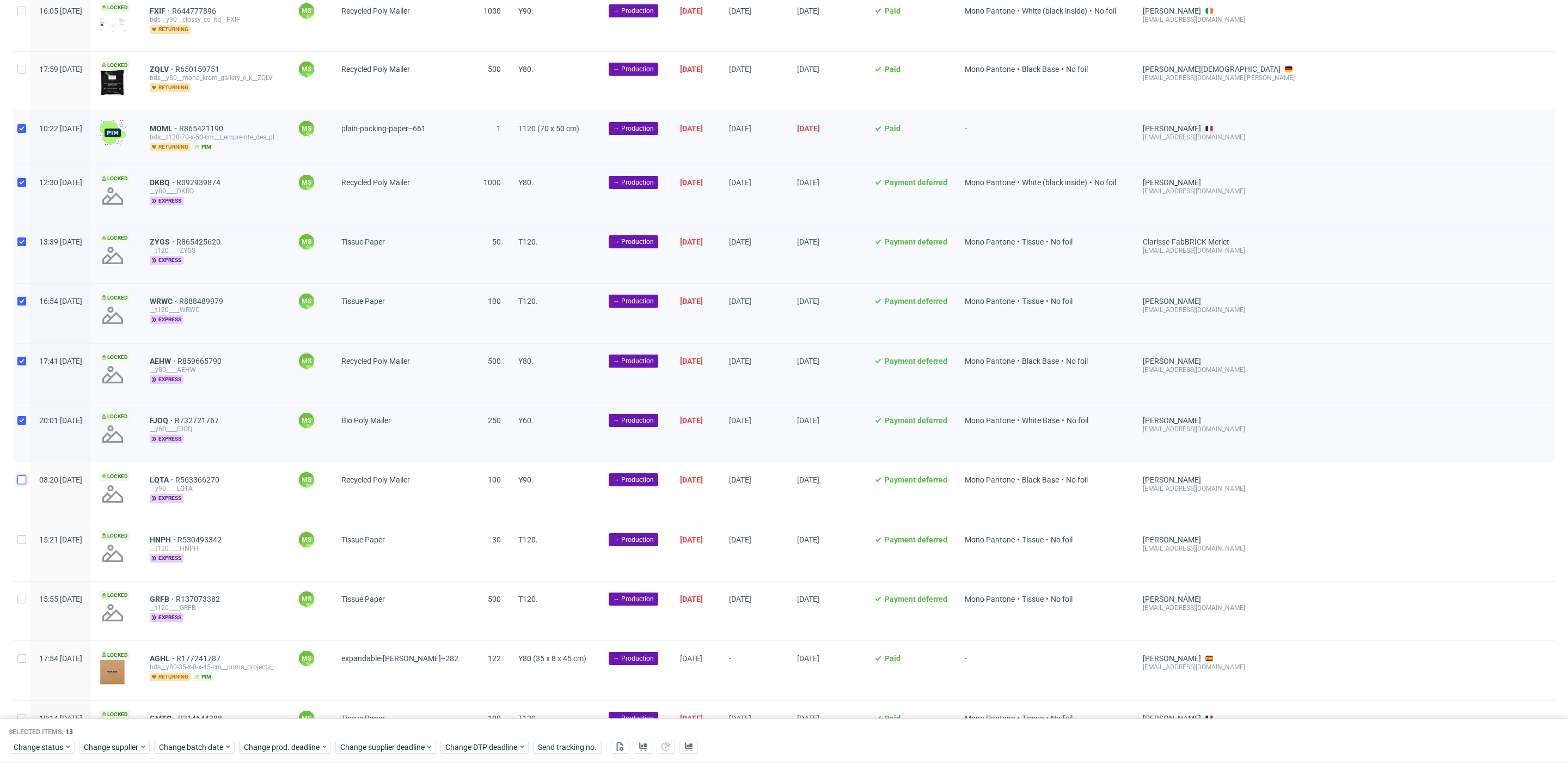
click at [26, 476] on input "checkbox" at bounding box center [22, 480] width 9 height 9
checkbox input "true"
click at [21, 535] on input "checkbox" at bounding box center [22, 540] width 9 height 9
checkbox input "true"
click at [22, 595] on input "checkbox" at bounding box center [22, 599] width 9 height 9
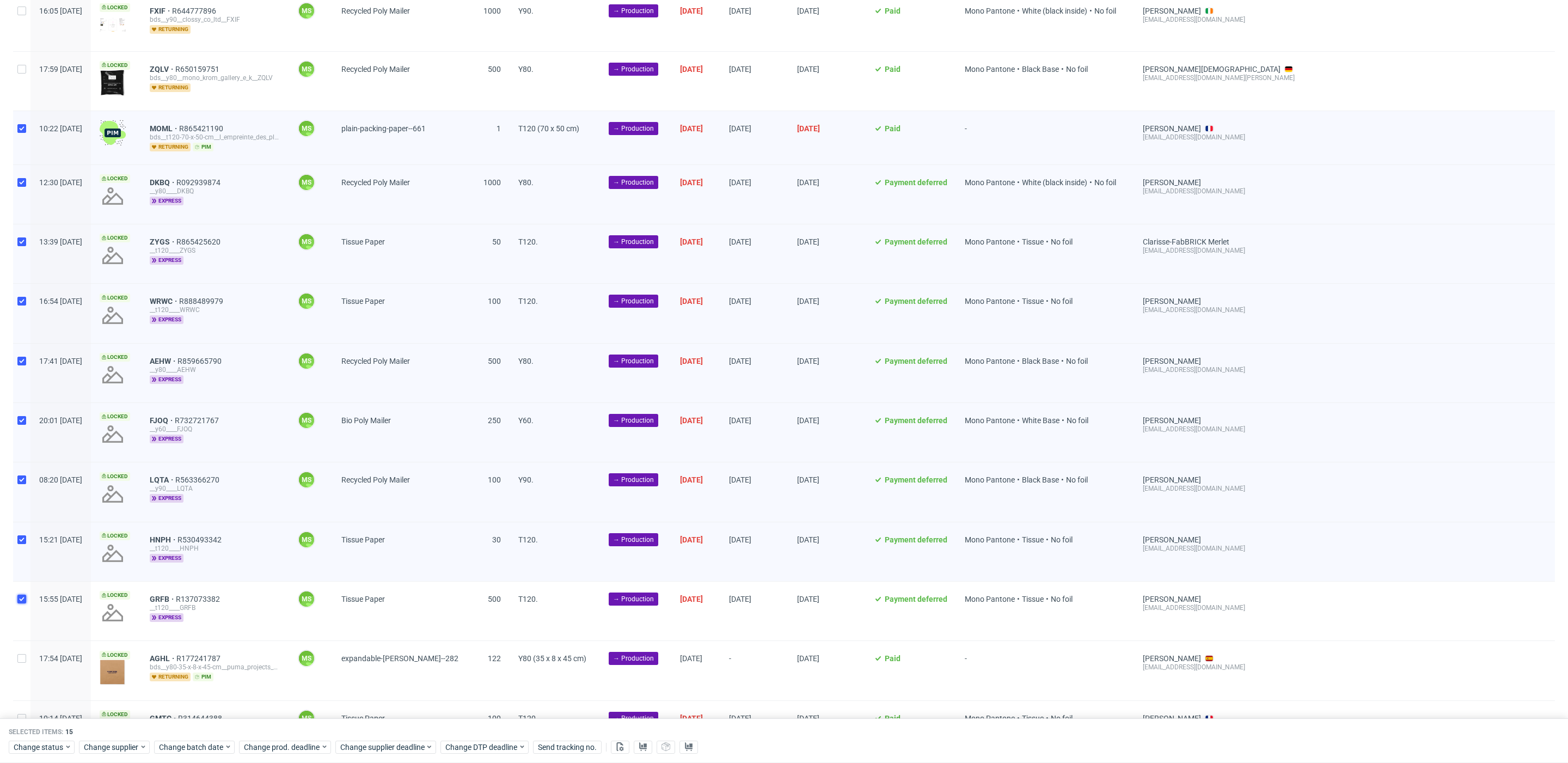
checkbox input "true"
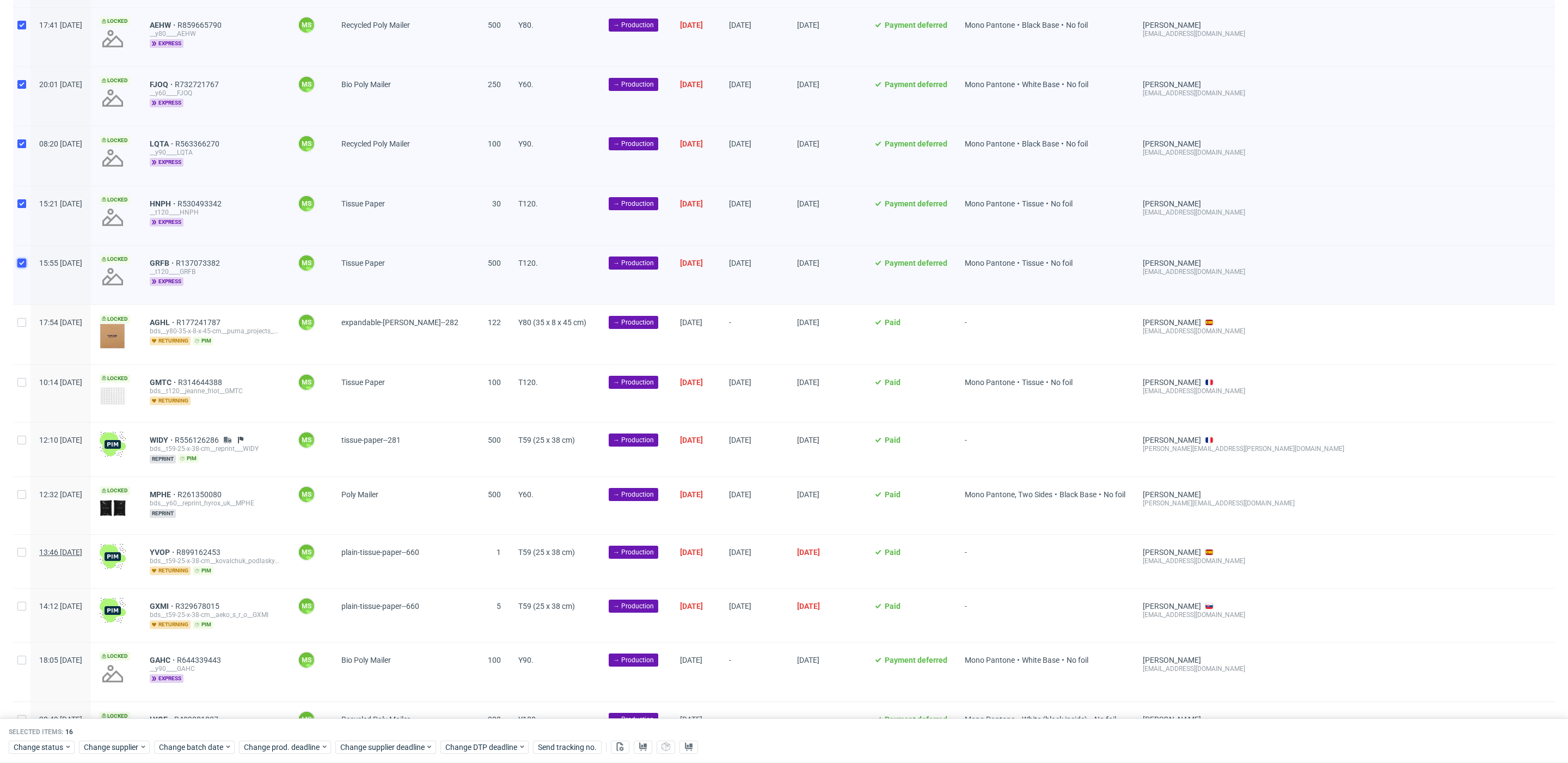
scroll to position [1727, 0]
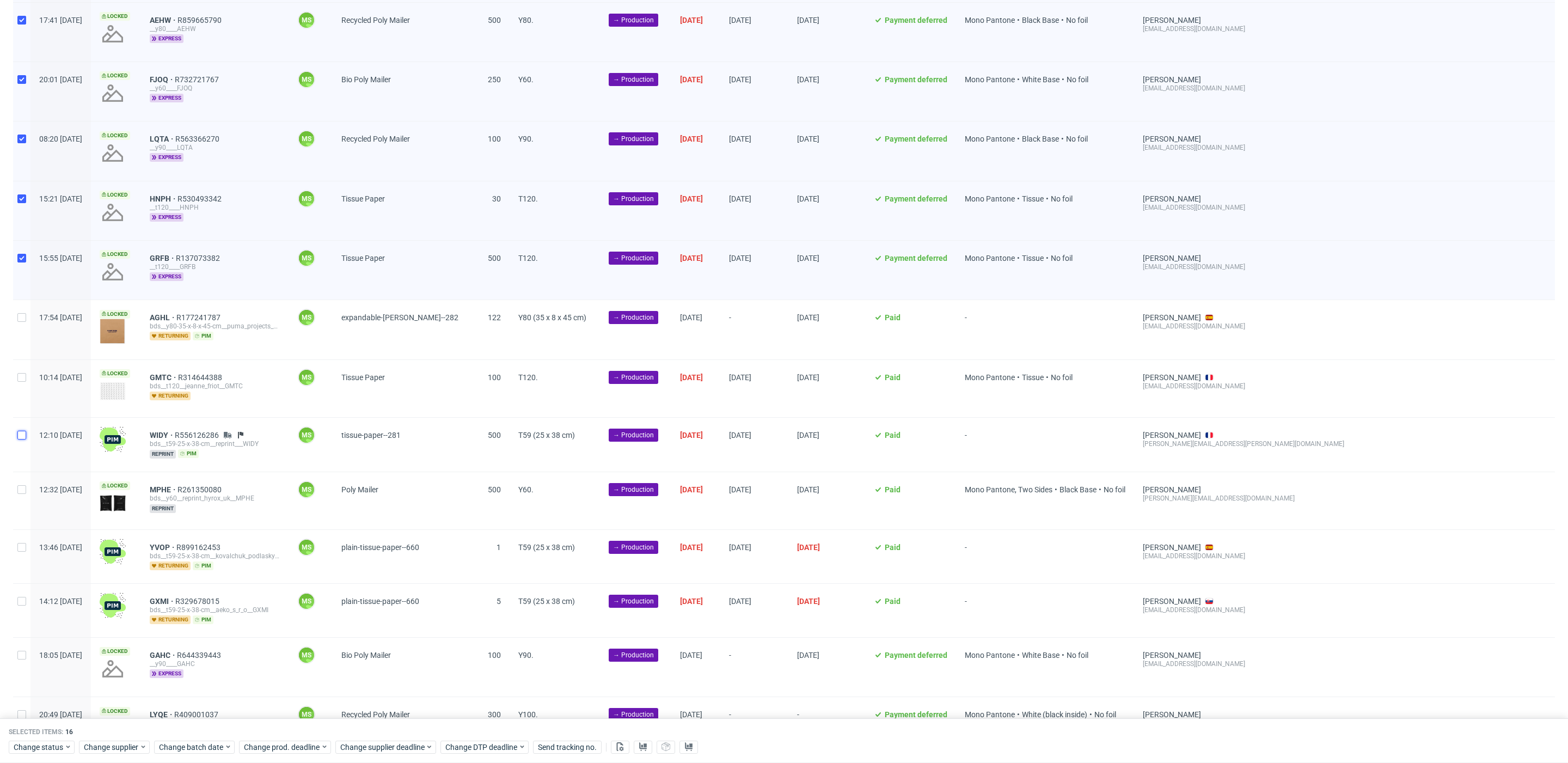
click at [22, 431] on input "checkbox" at bounding box center [22, 435] width 9 height 9
checkbox input "true"
click at [24, 485] on input "checkbox" at bounding box center [22, 489] width 9 height 9
checkbox input "true"
click at [20, 543] on input "checkbox" at bounding box center [22, 547] width 9 height 9
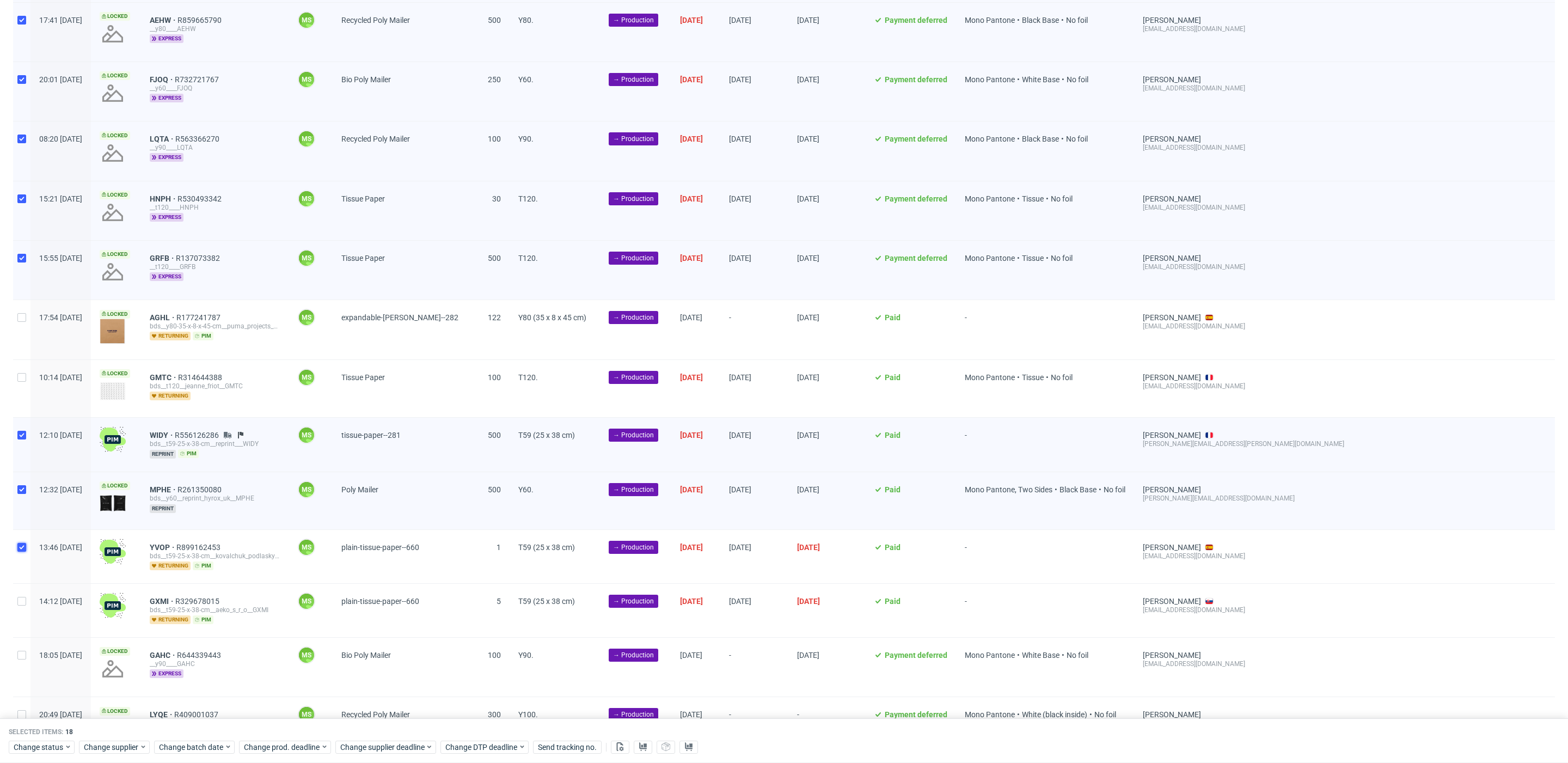
checkbox input "true"
click at [26, 585] on div at bounding box center [22, 610] width 18 height 53
checkbox input "true"
click at [45, 747] on span "Change status" at bounding box center [39, 747] width 50 height 11
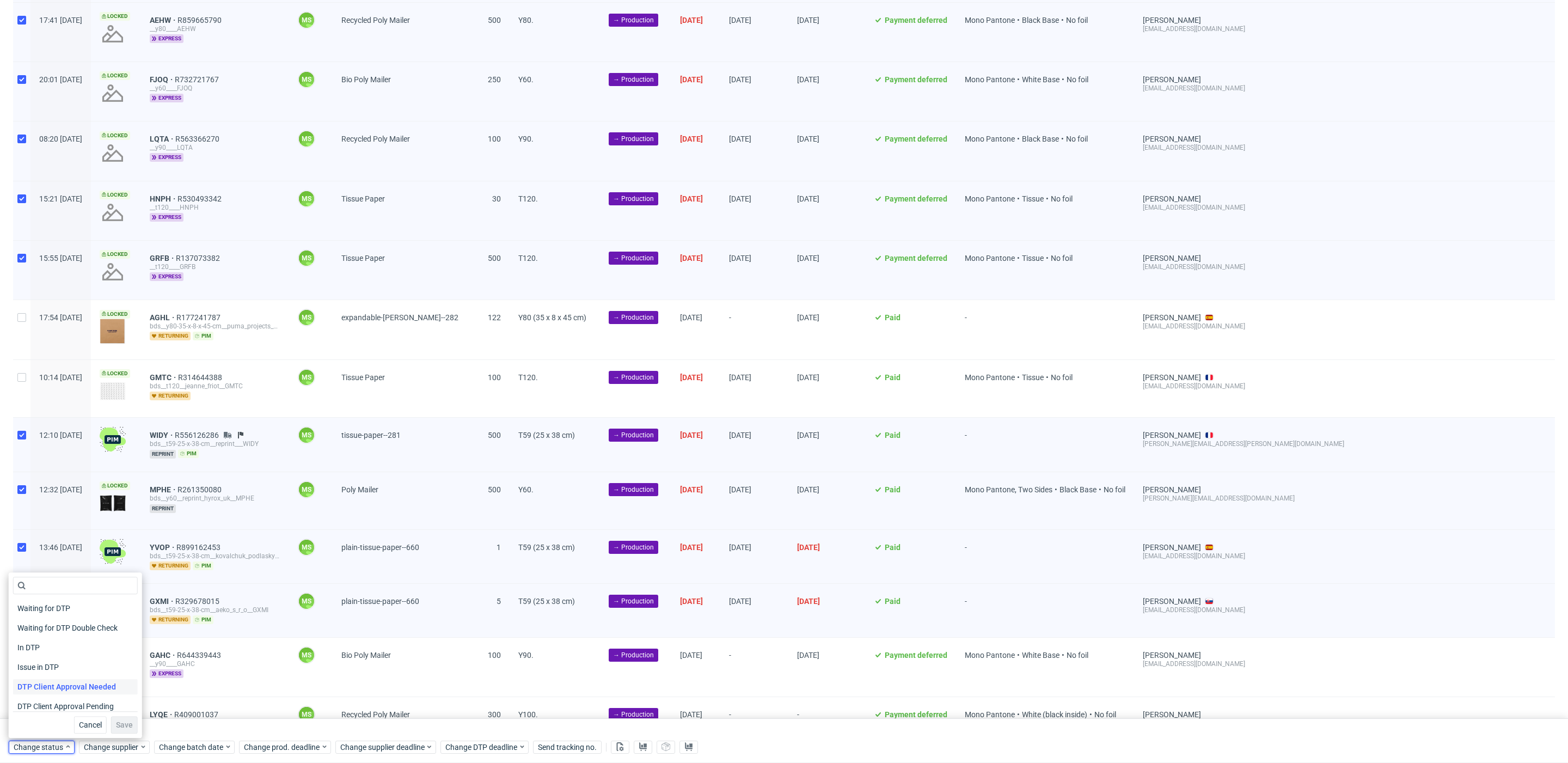
scroll to position [142, 0]
click at [68, 628] on div "In Production" at bounding box center [75, 623] width 125 height 15
click at [116, 722] on span "Save" at bounding box center [124, 724] width 17 height 7
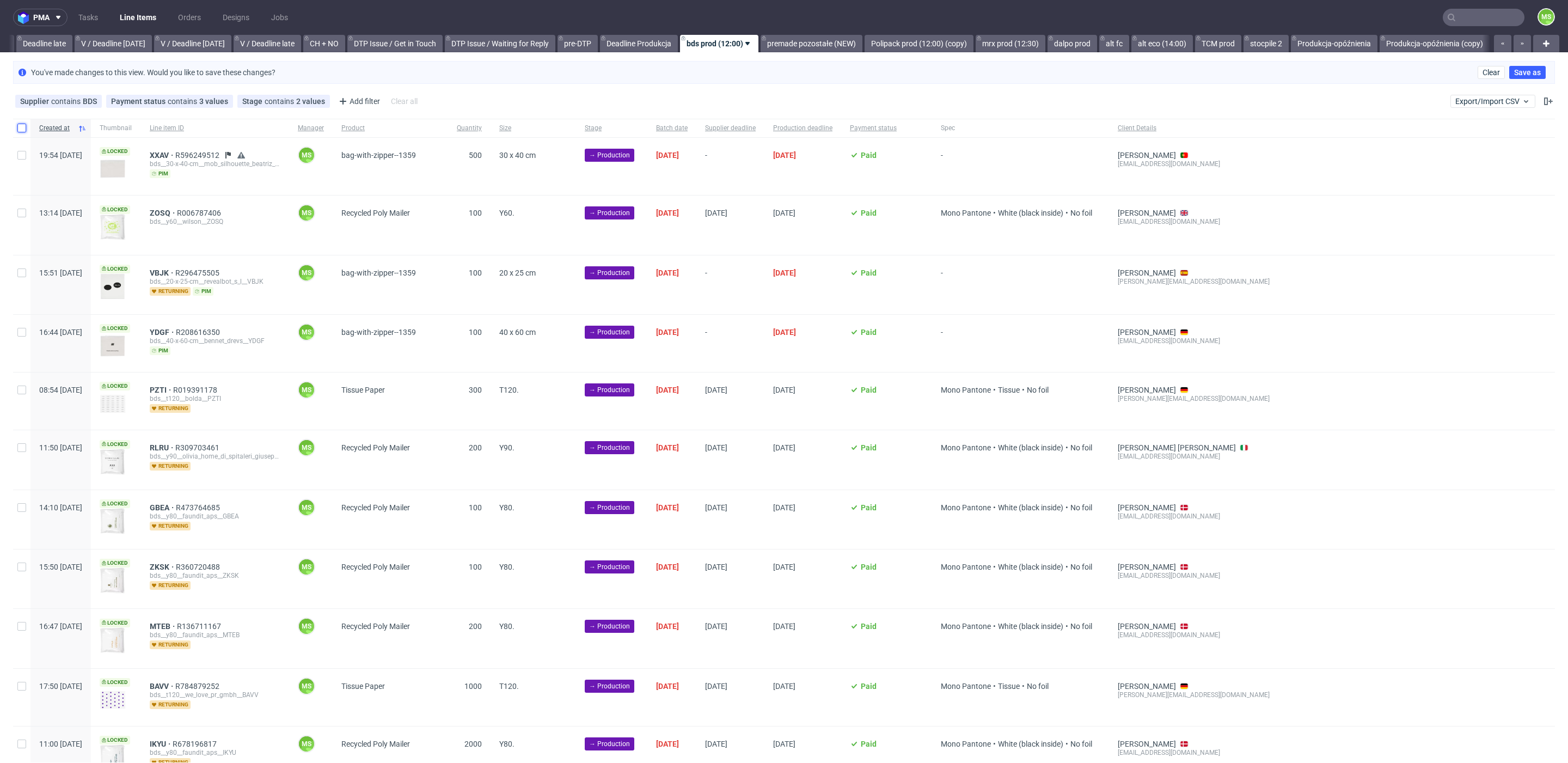
click at [21, 128] on input "checkbox" at bounding box center [22, 127] width 9 height 9
checkbox input "true"
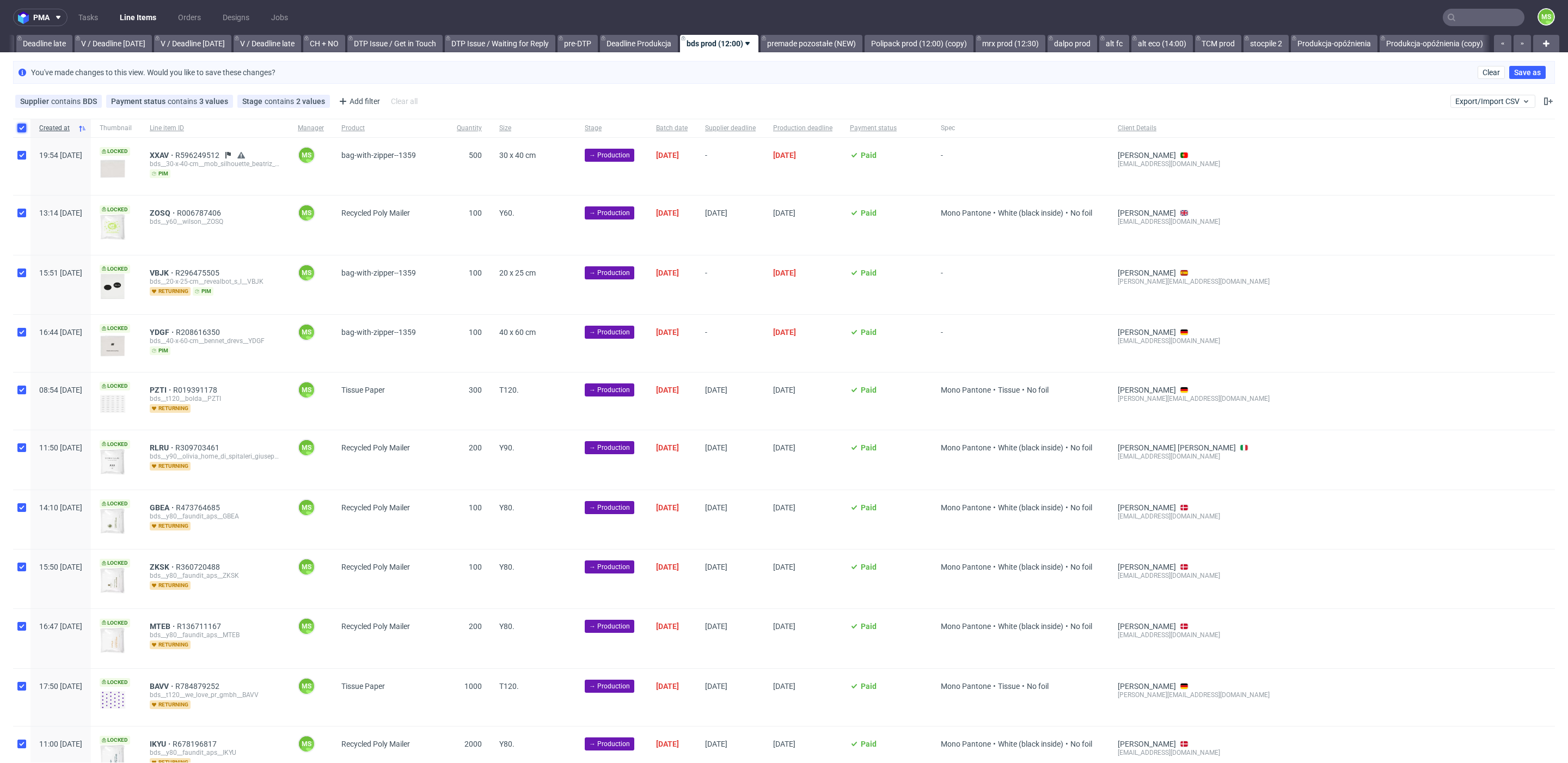
checkbox input "true"
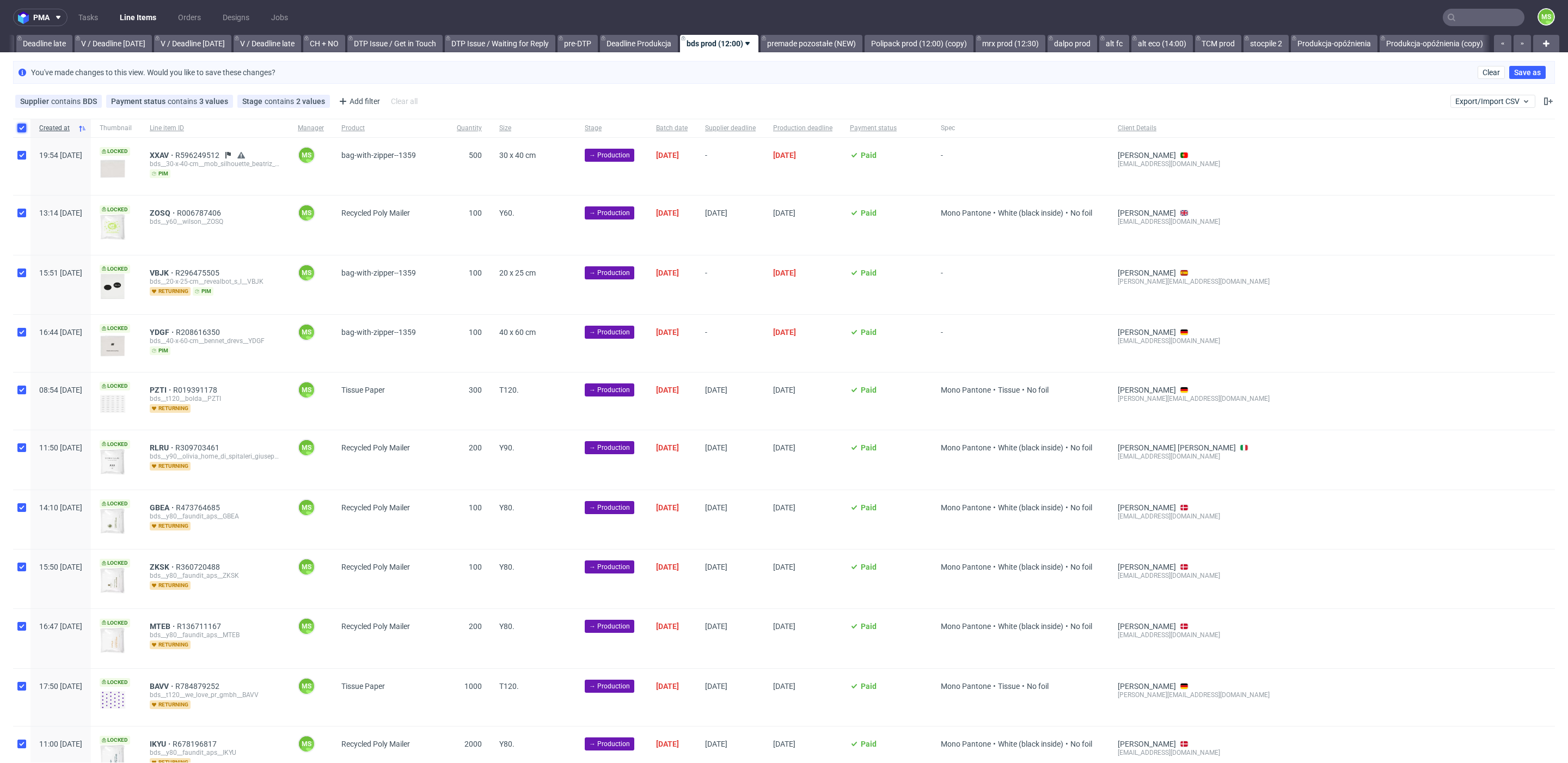
checkbox input "true"
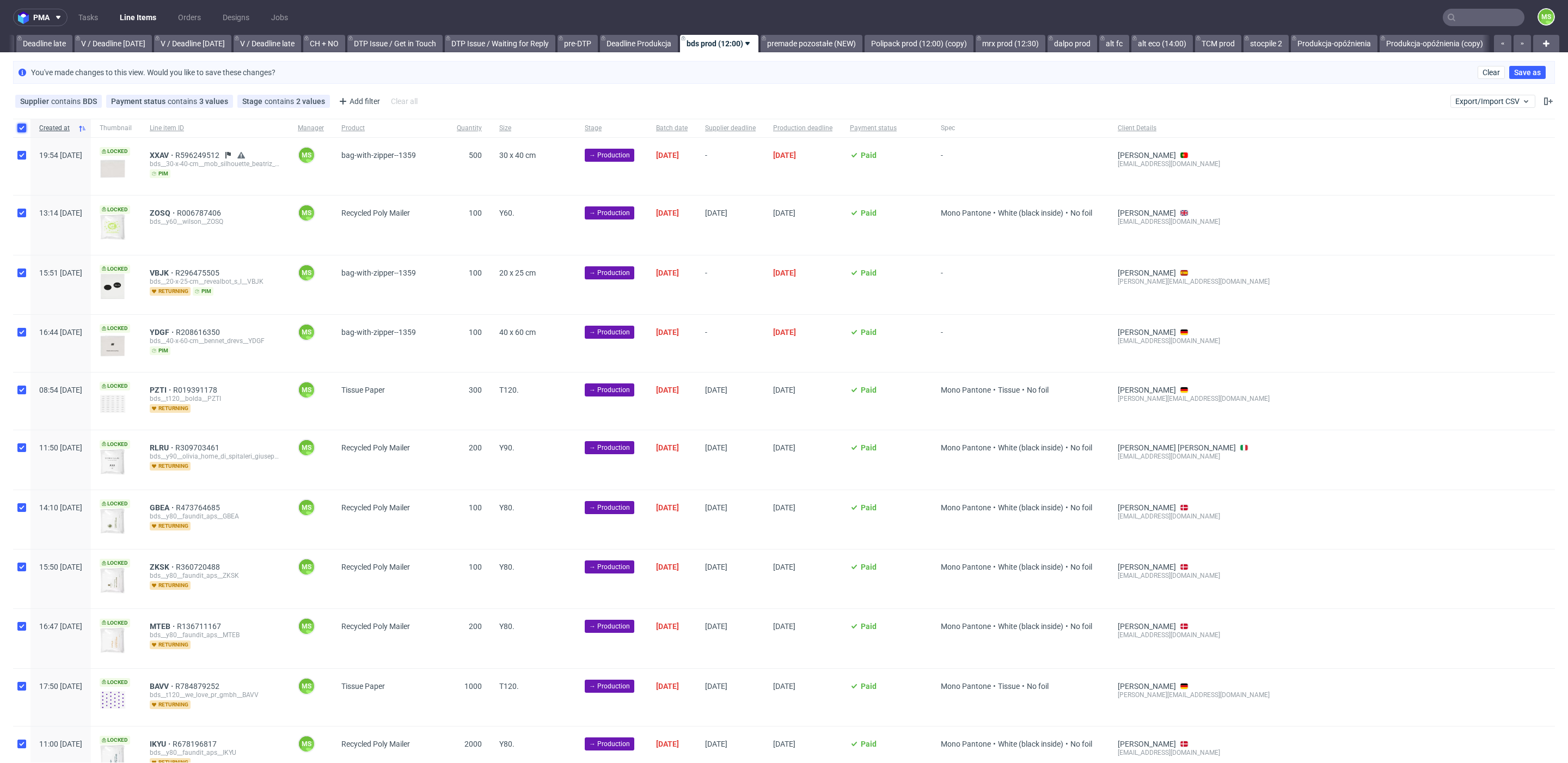
checkbox input "true"
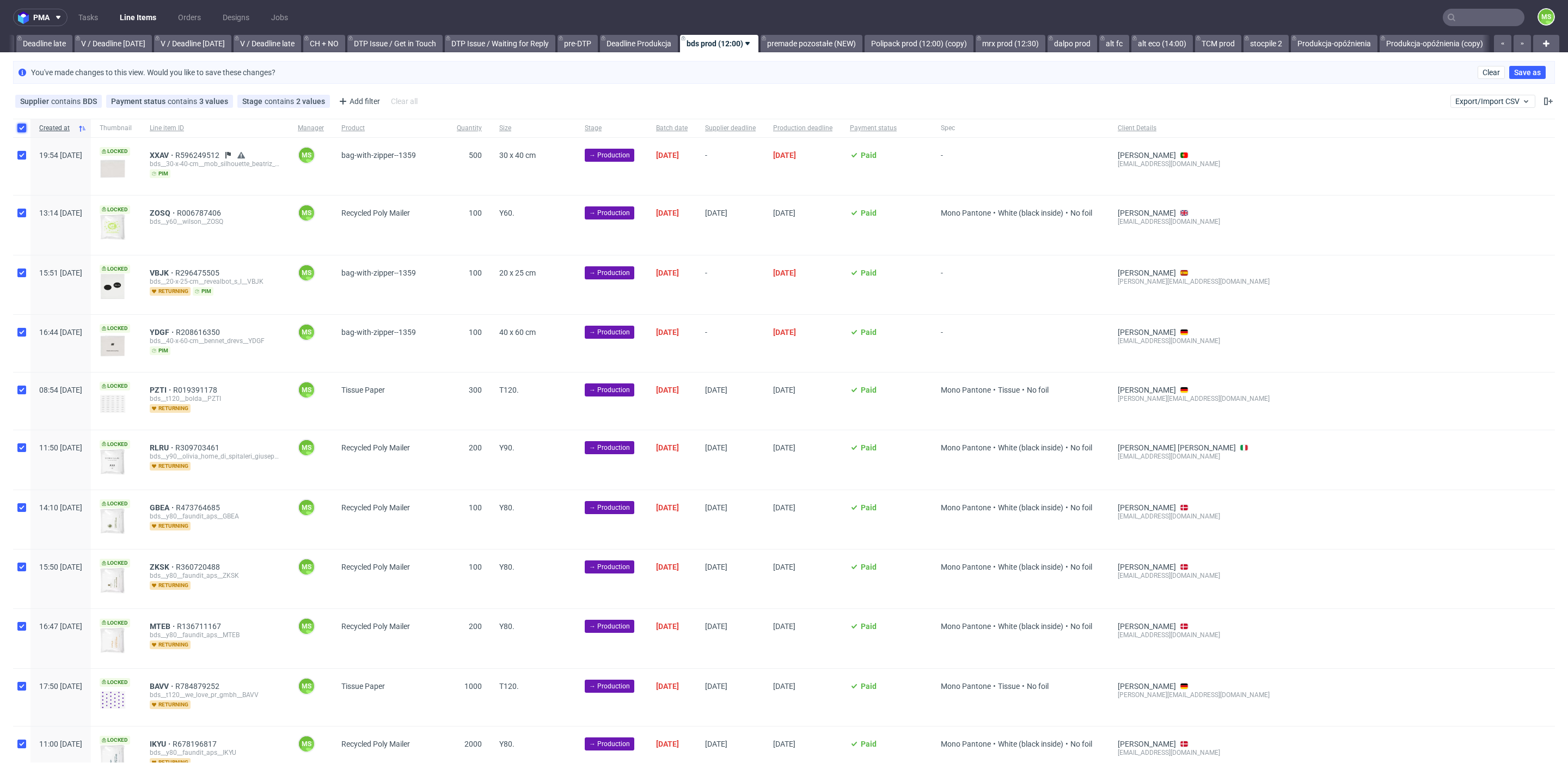
checkbox input "true"
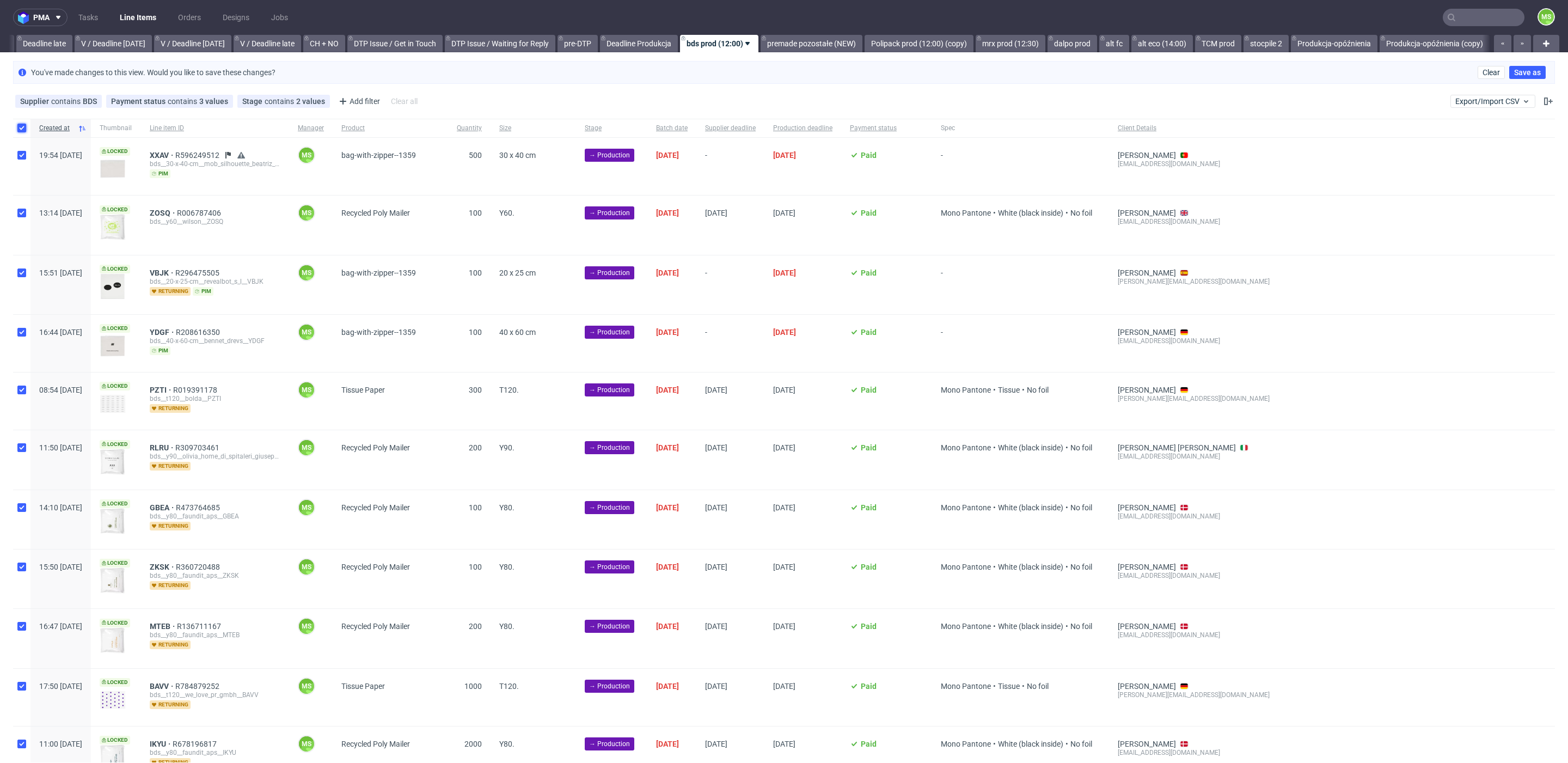
checkbox input "true"
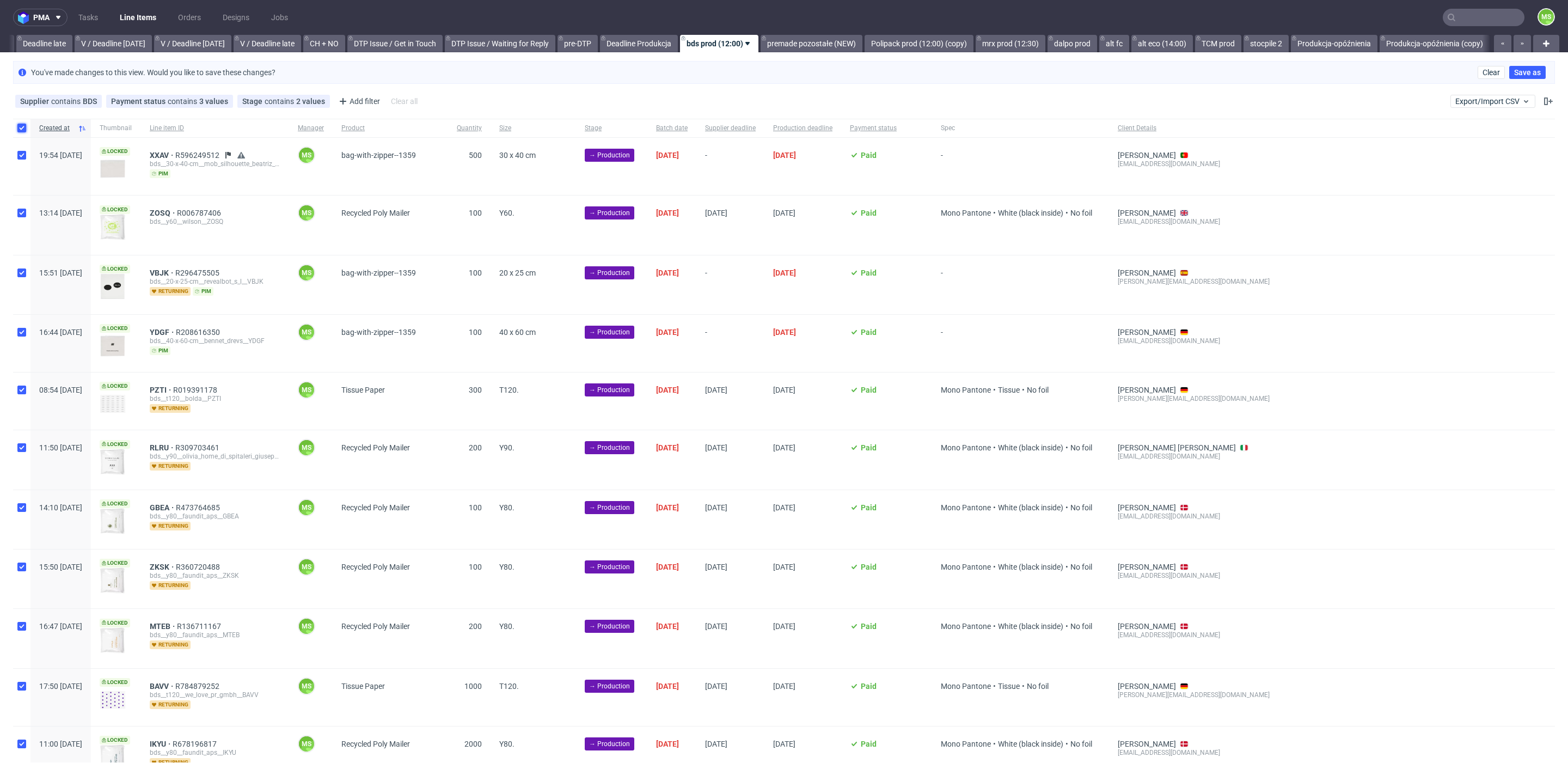
checkbox input "true"
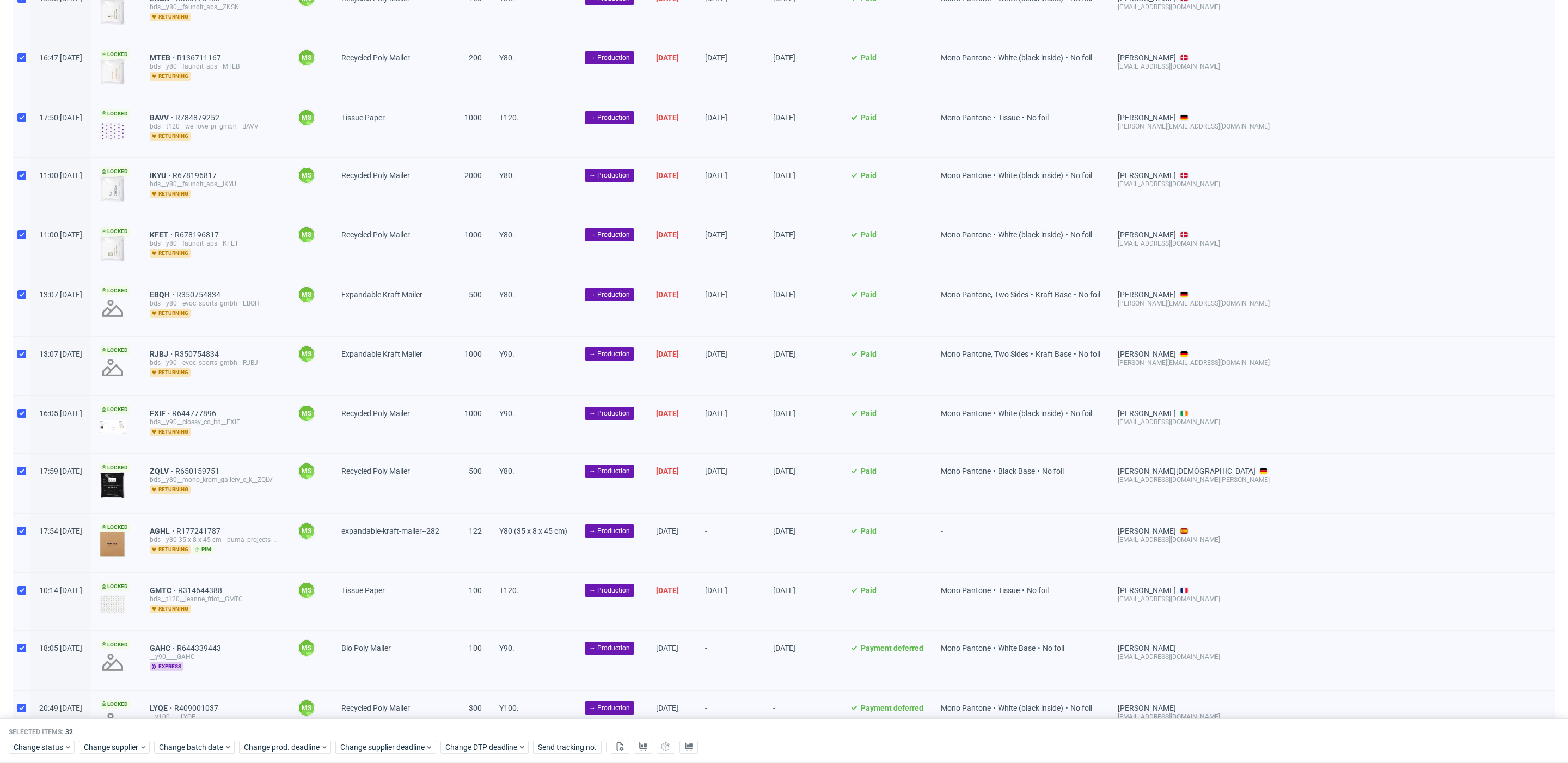
scroll to position [631, 0]
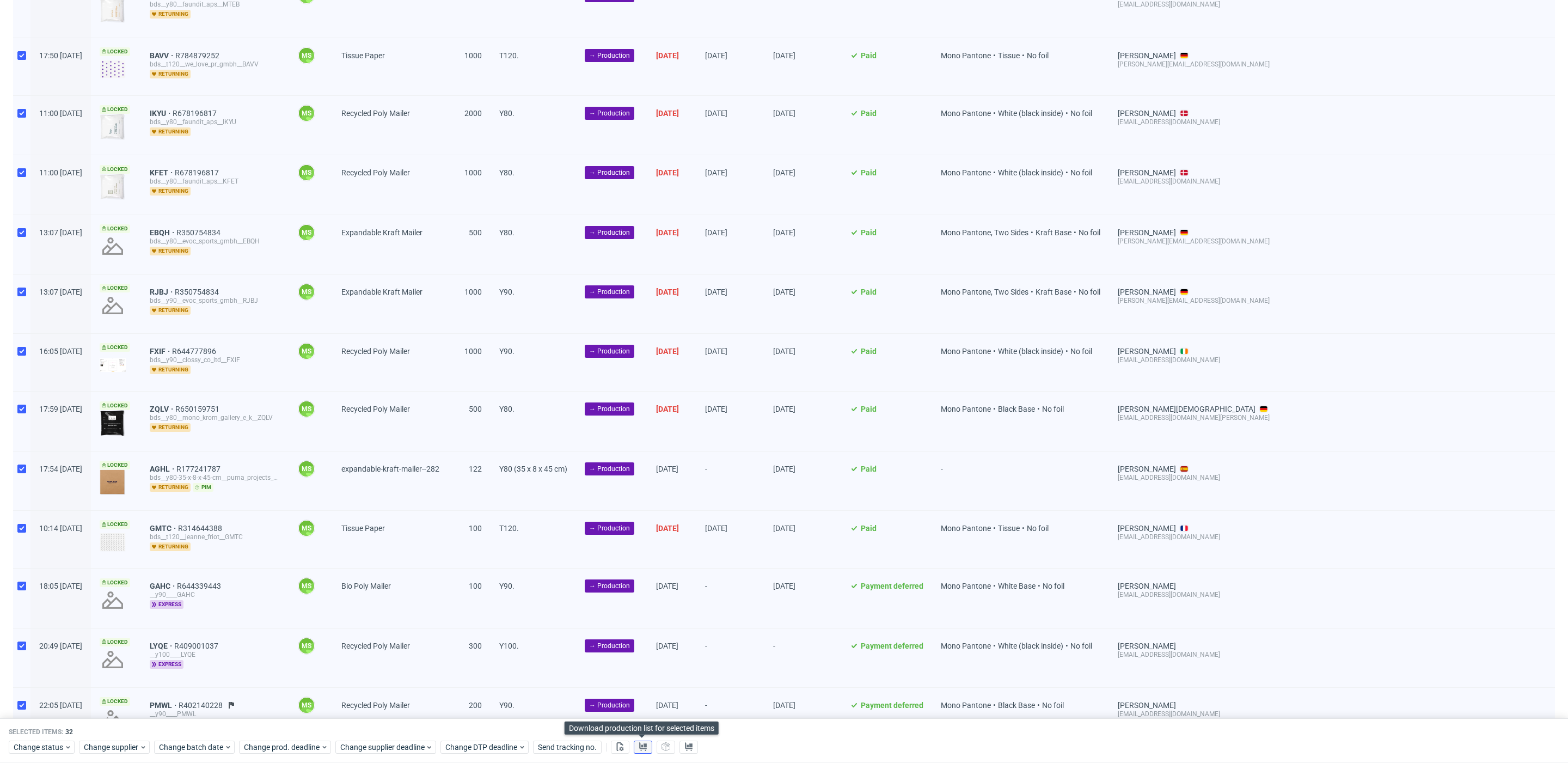
click at [644, 749] on icon at bounding box center [643, 746] width 9 height 9
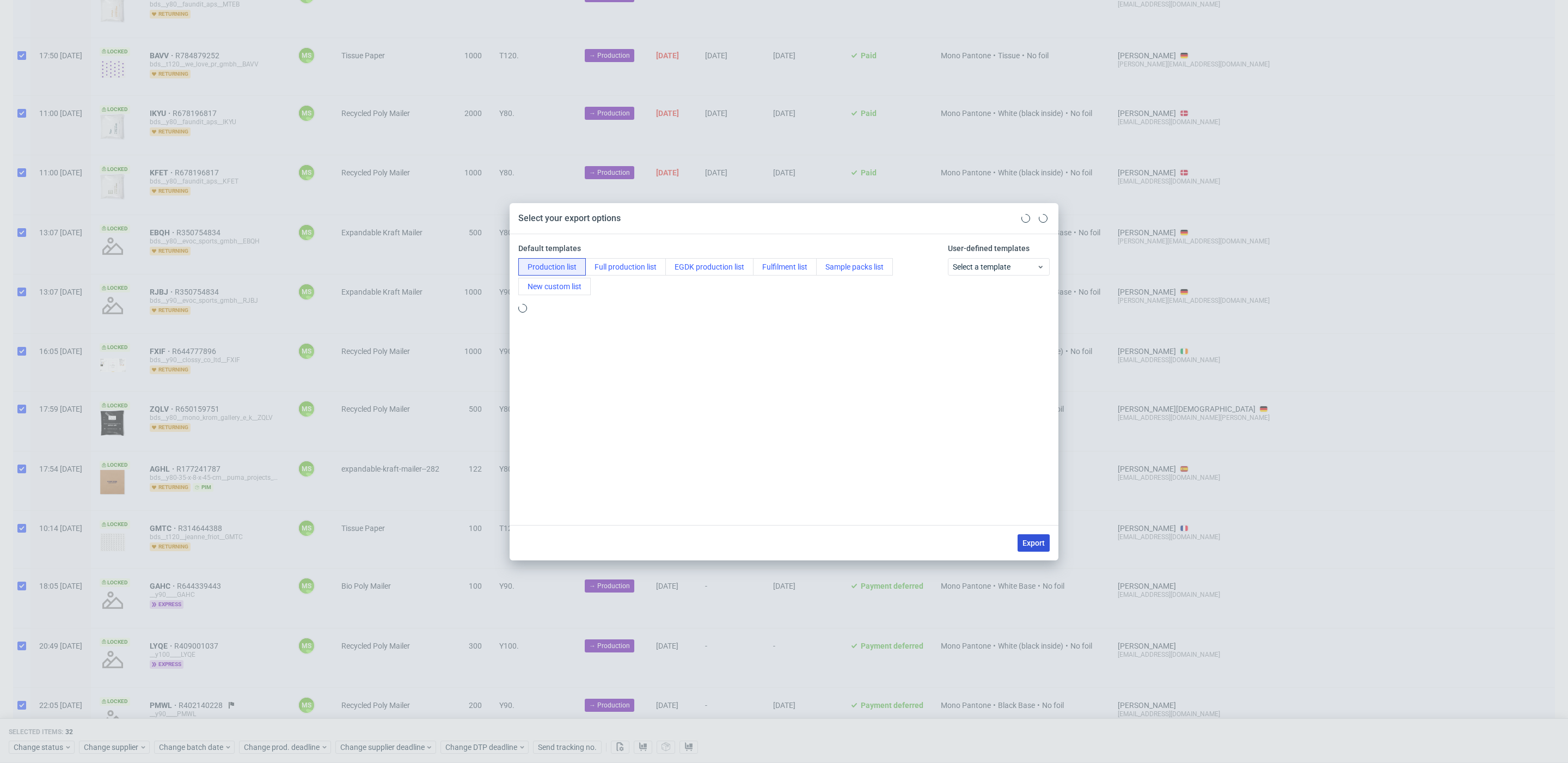
click at [1029, 539] on span "Export" at bounding box center [1033, 542] width 22 height 7
checkbox input "false"
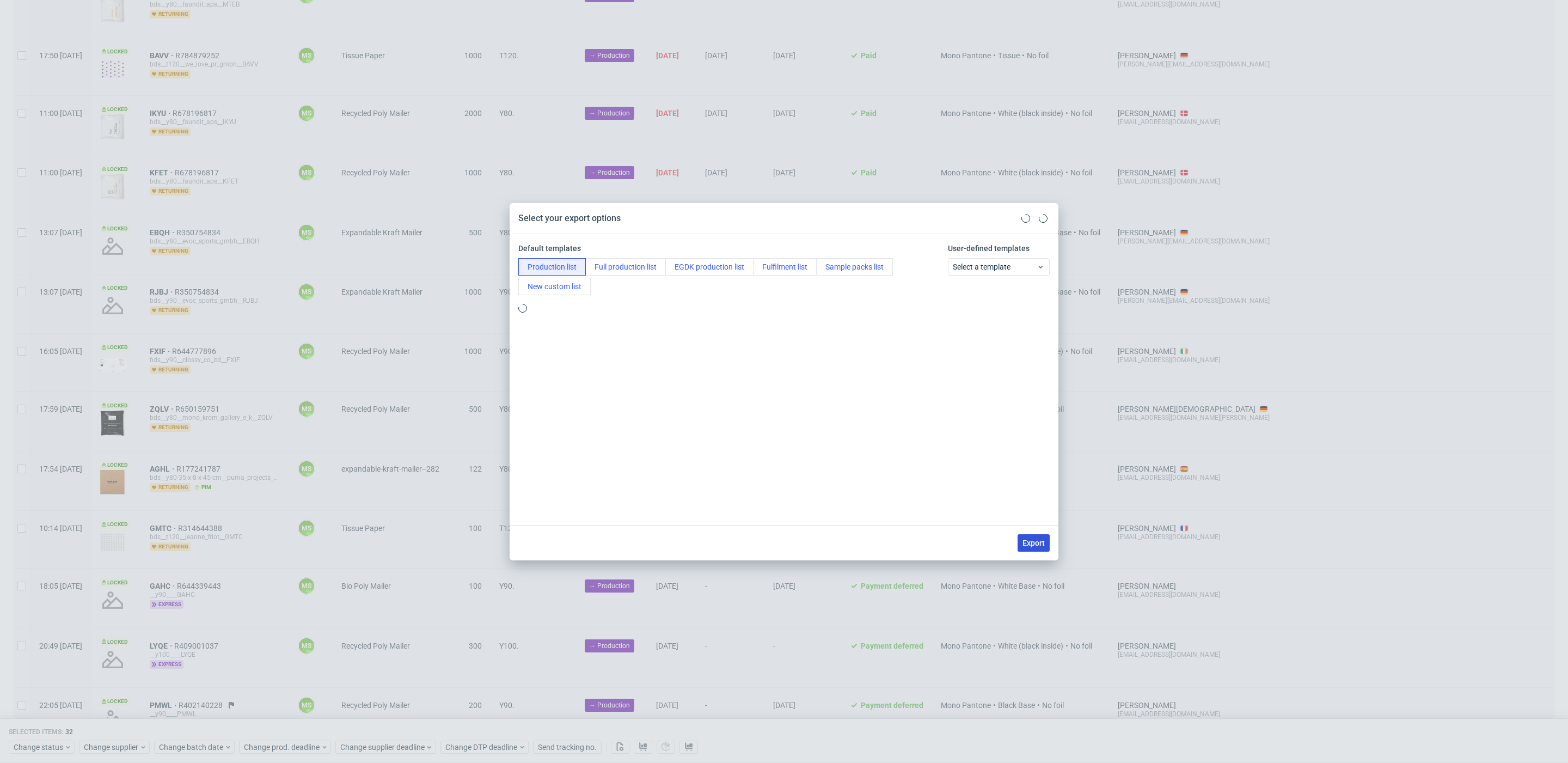
checkbox input "false"
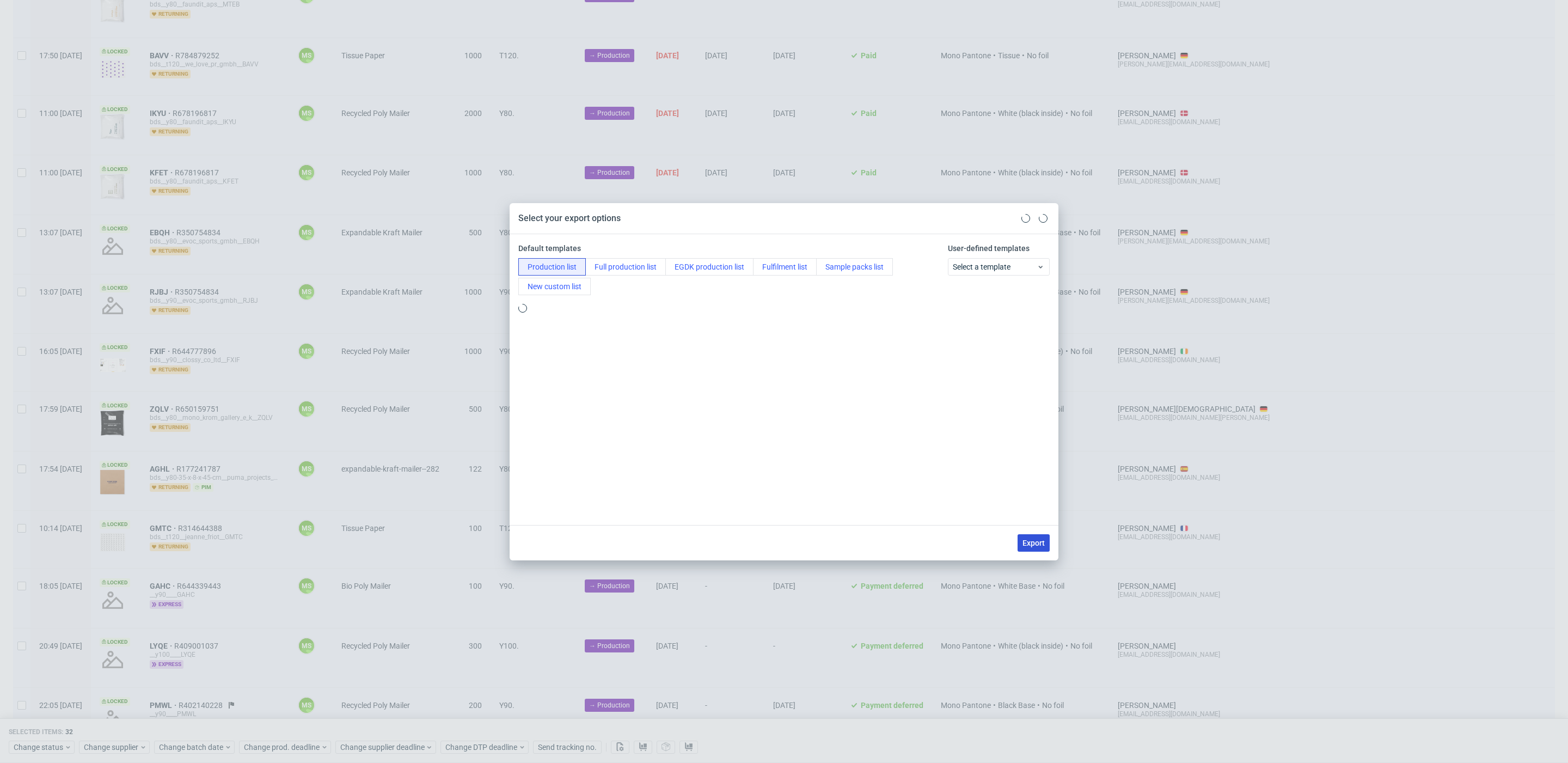
checkbox input "false"
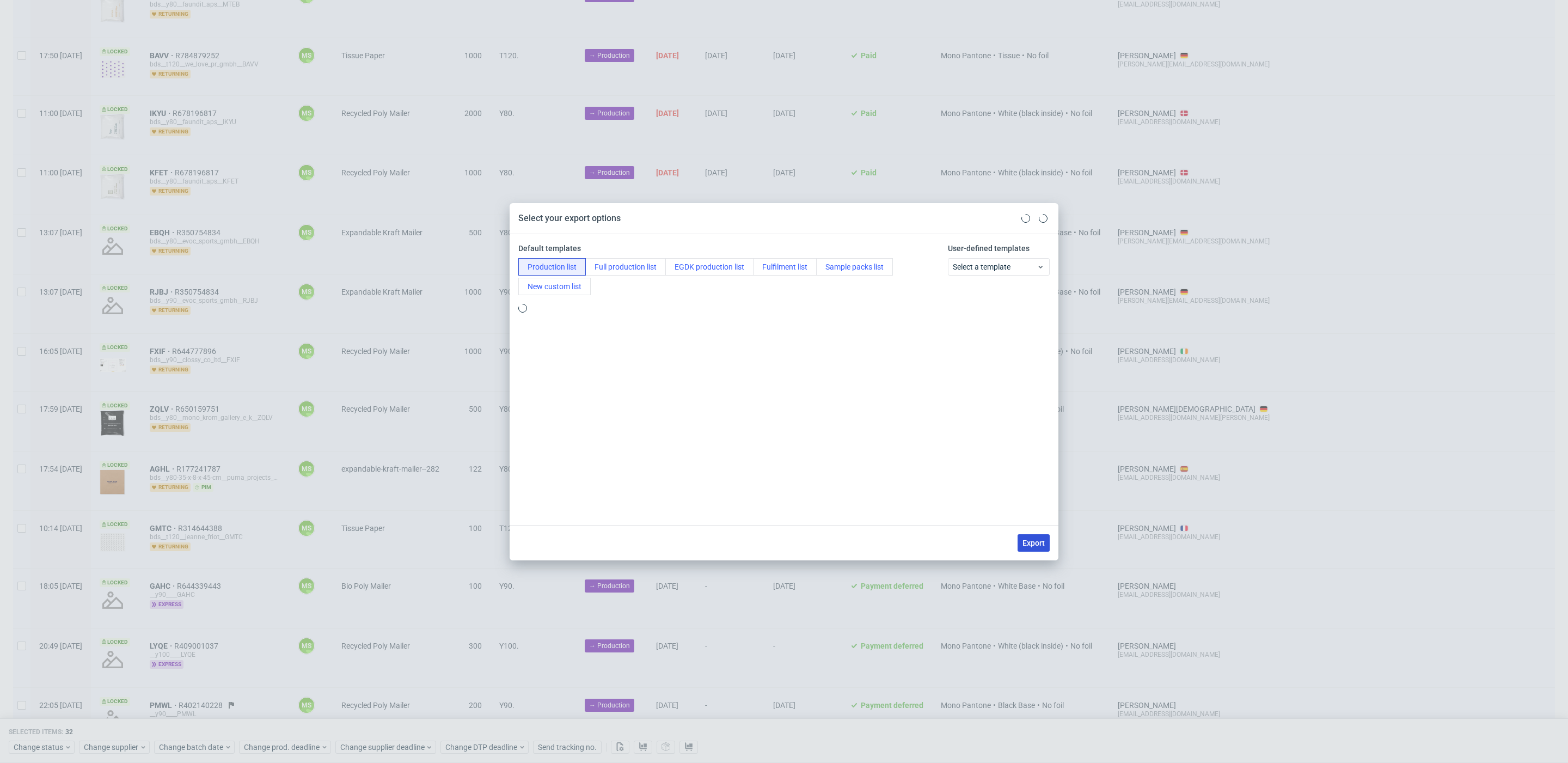
checkbox input "false"
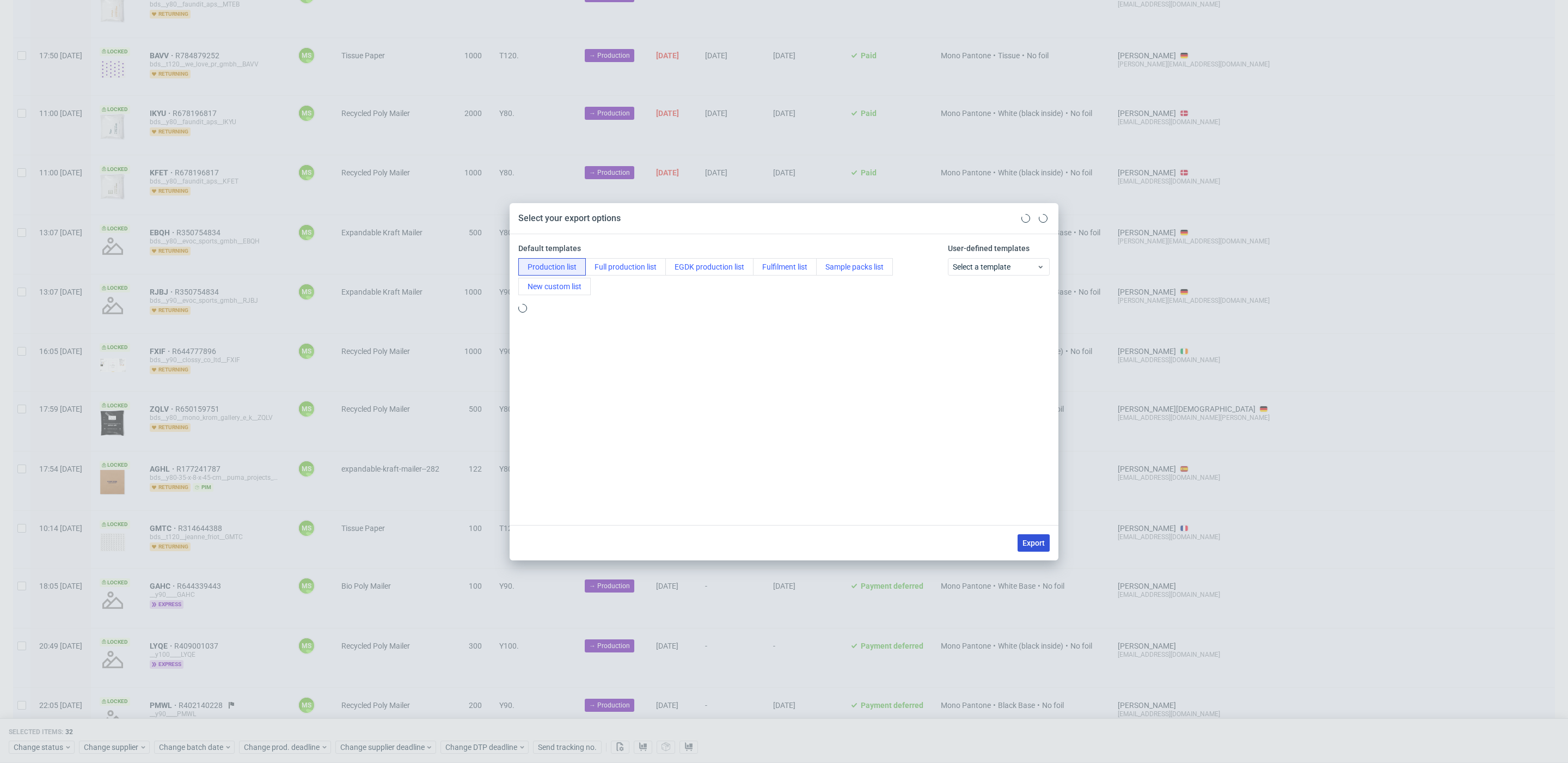
checkbox input "false"
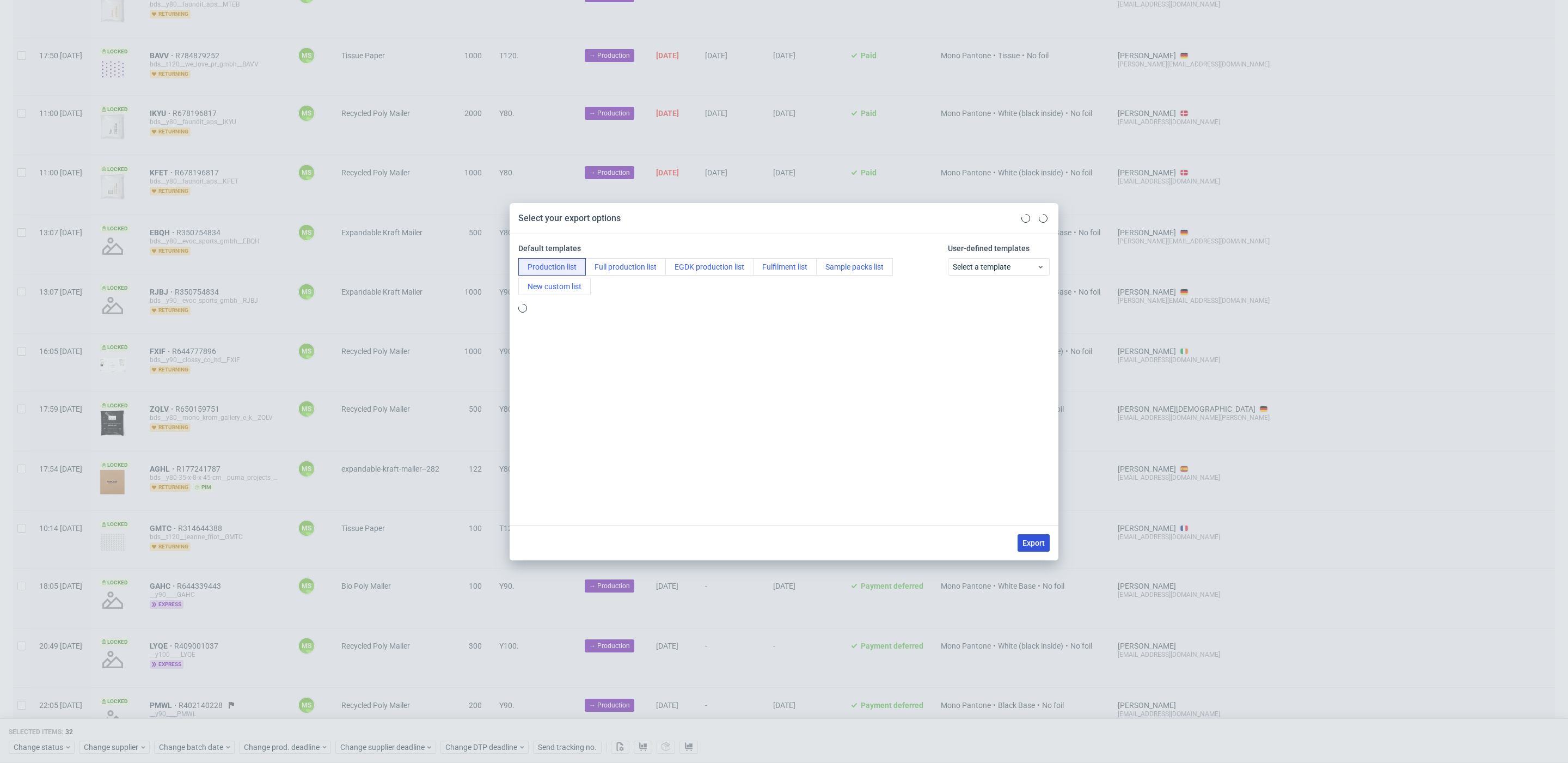
checkbox input "false"
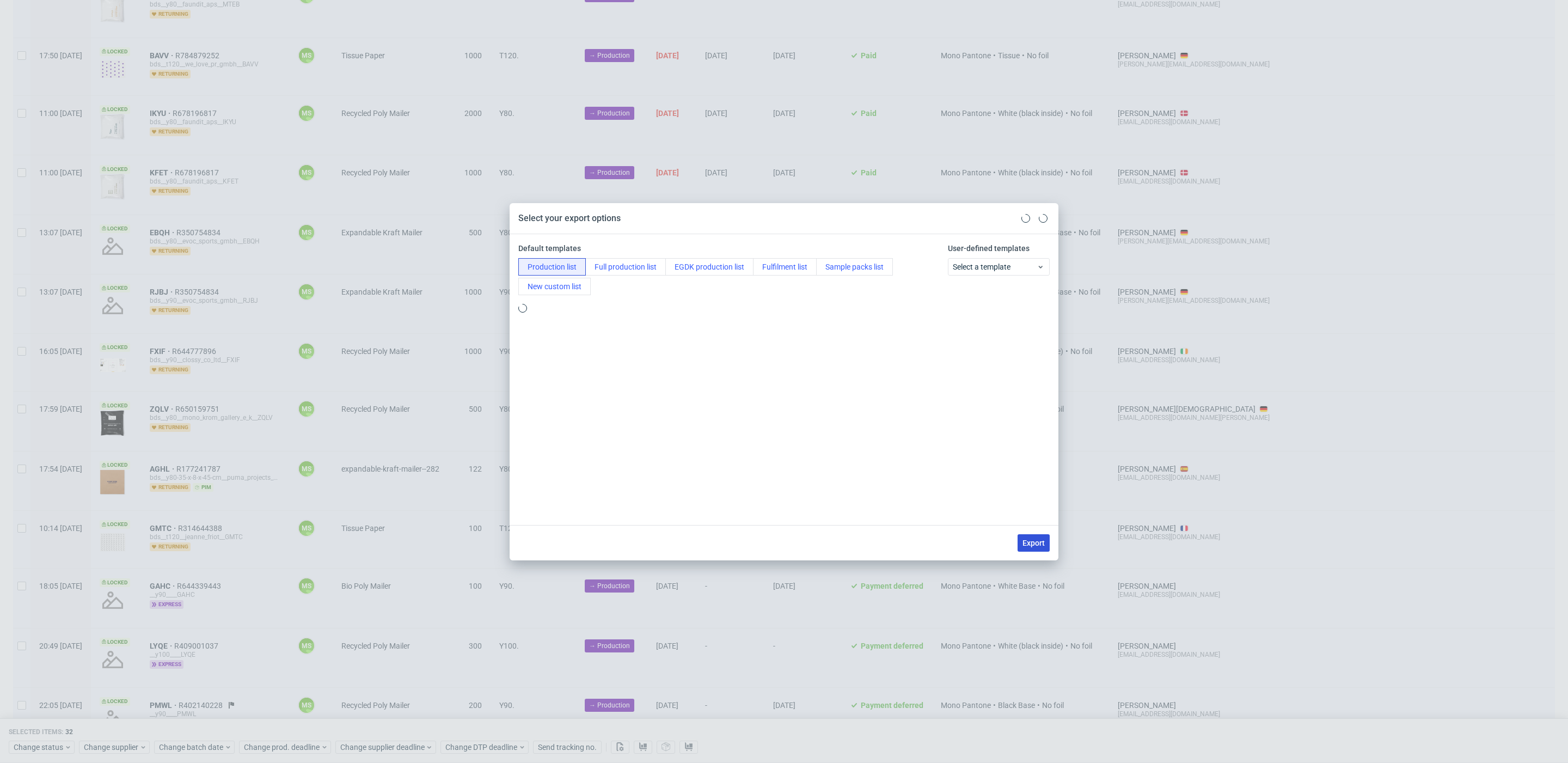
checkbox input "false"
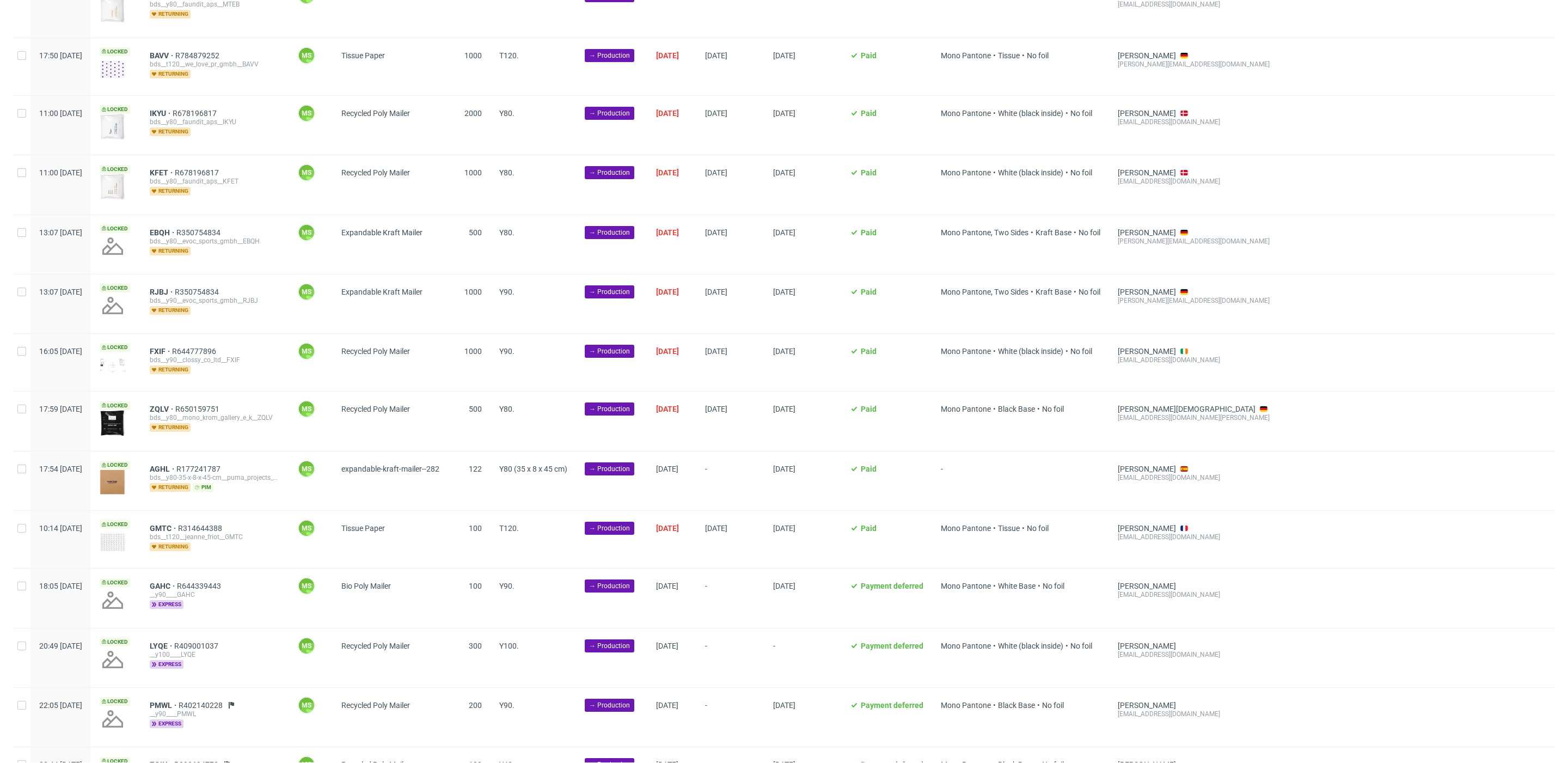
scroll to position [0, 0]
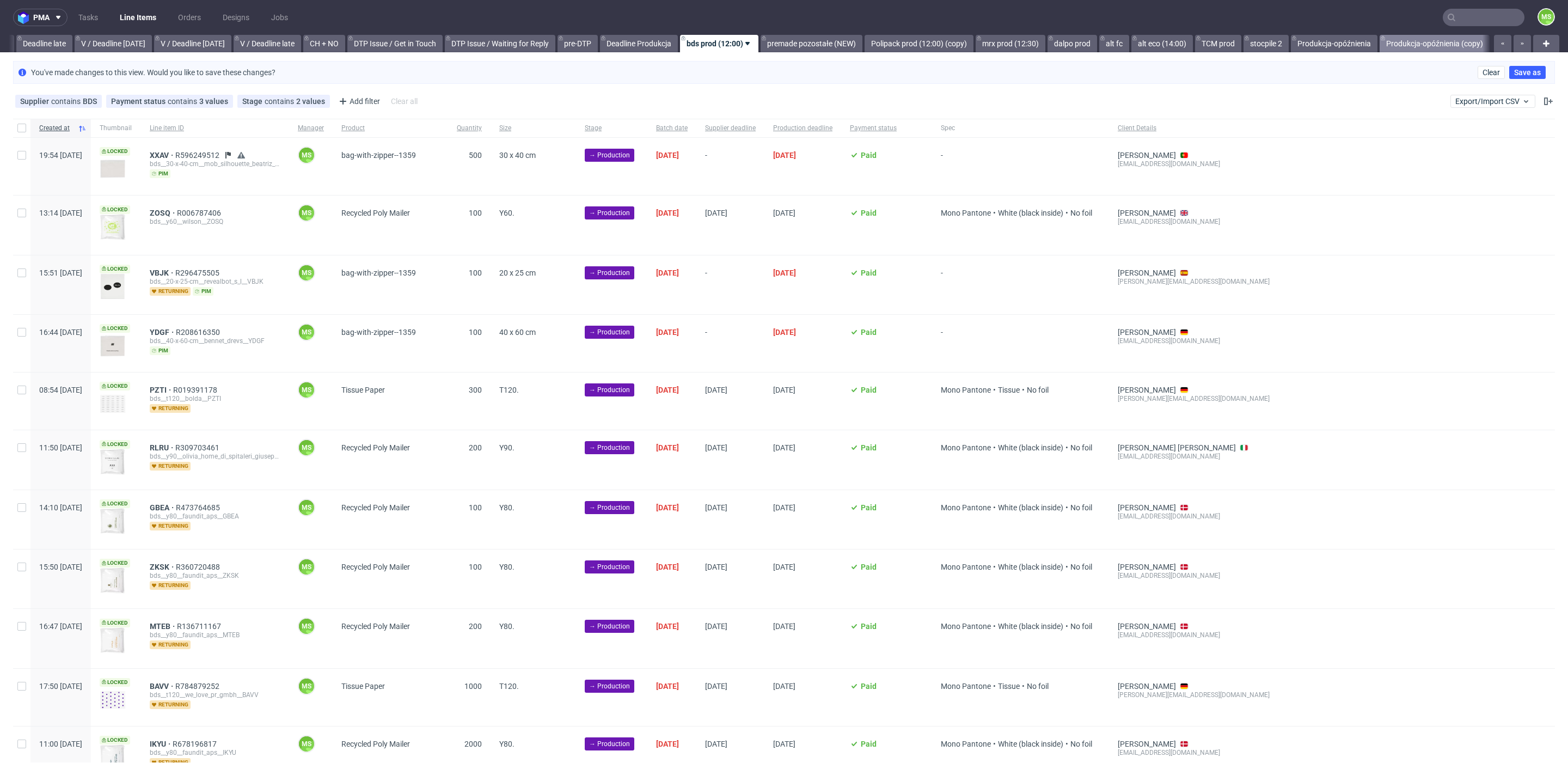
click at [1434, 46] on link "Produkcja-opóźnienia (copy)" at bounding box center [1434, 44] width 110 height 18
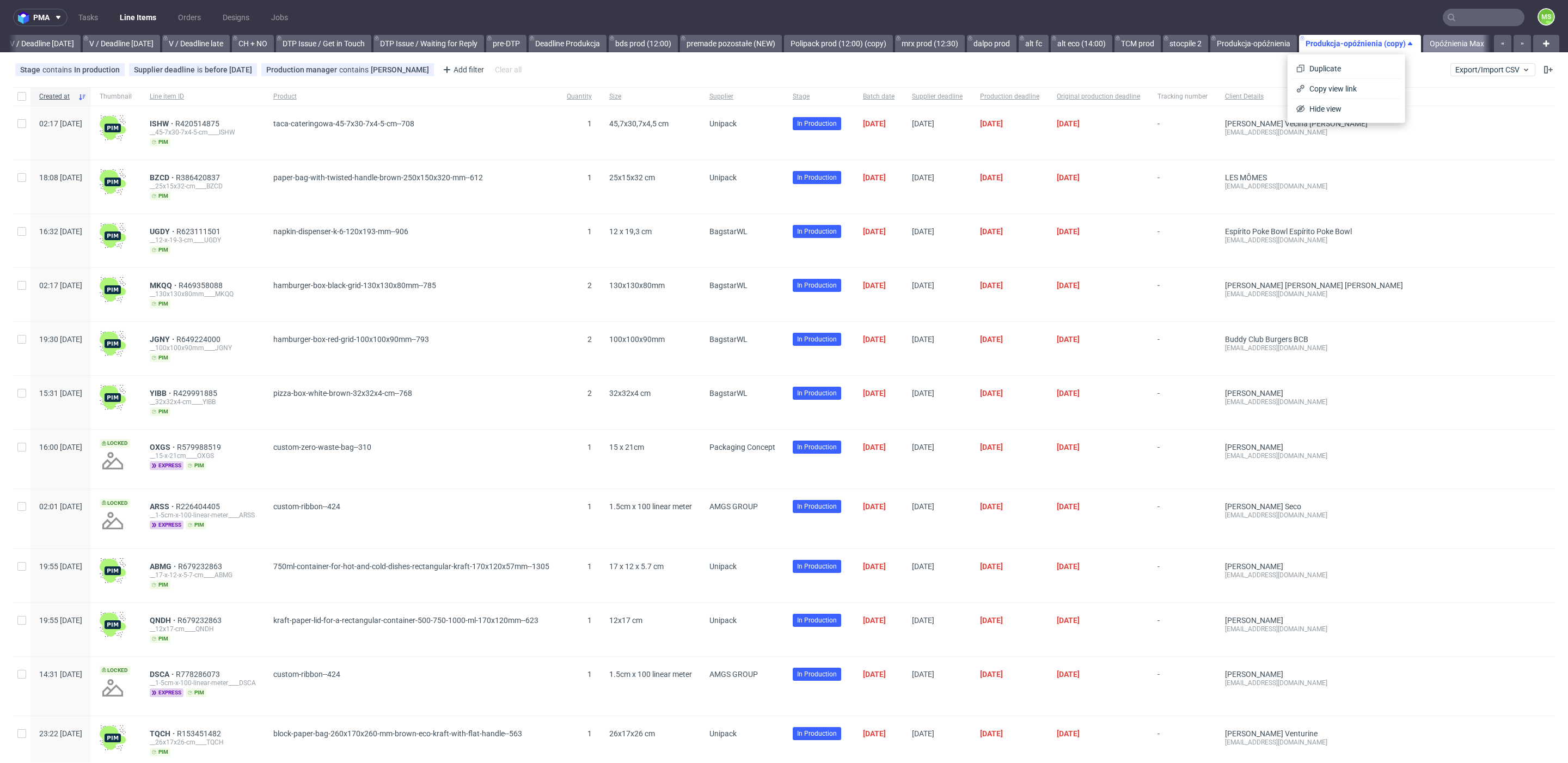
click at [1428, 44] on link "Opóźnienia Max" at bounding box center [1456, 44] width 67 height 18
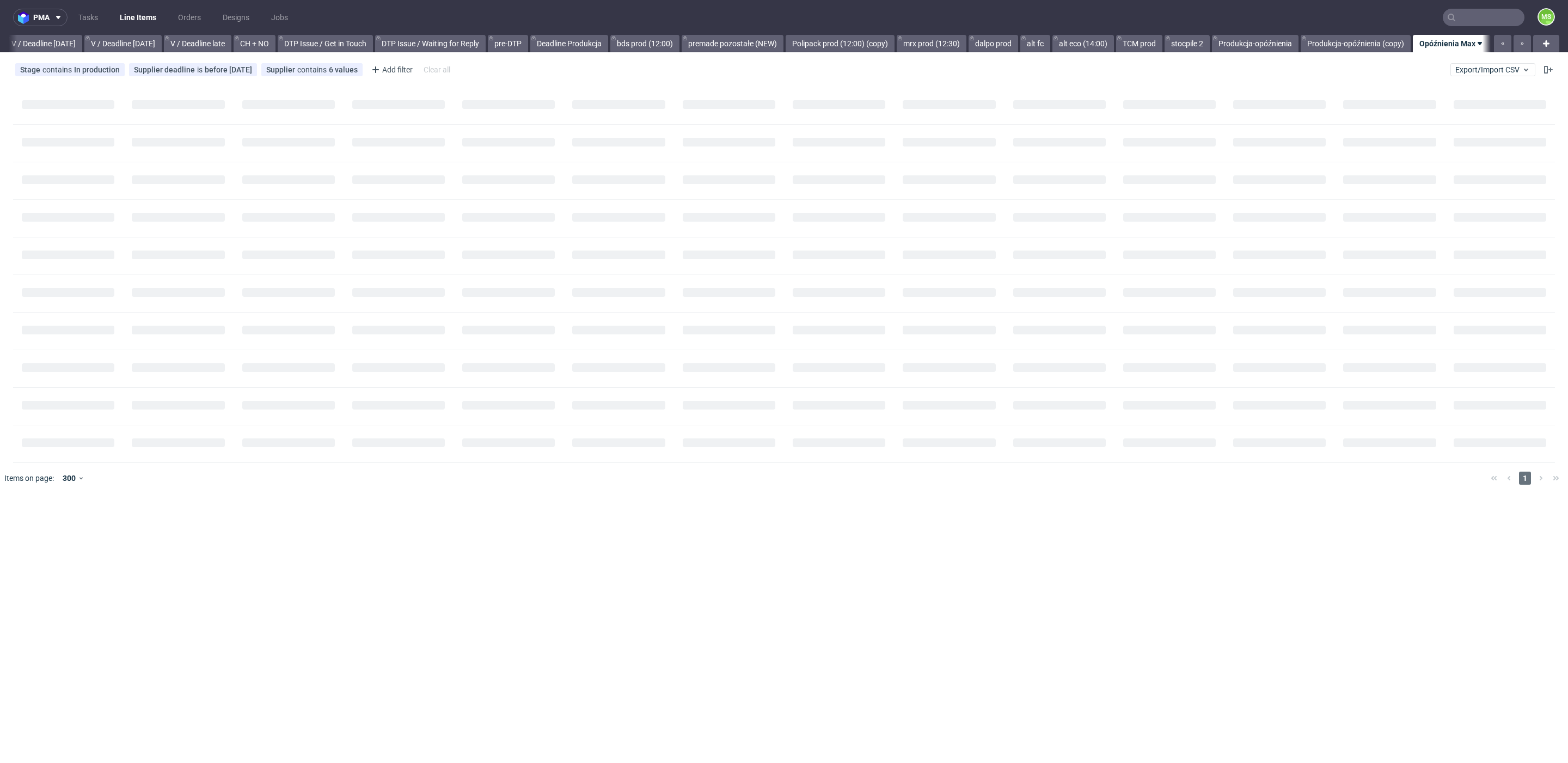
scroll to position [0, 1373]
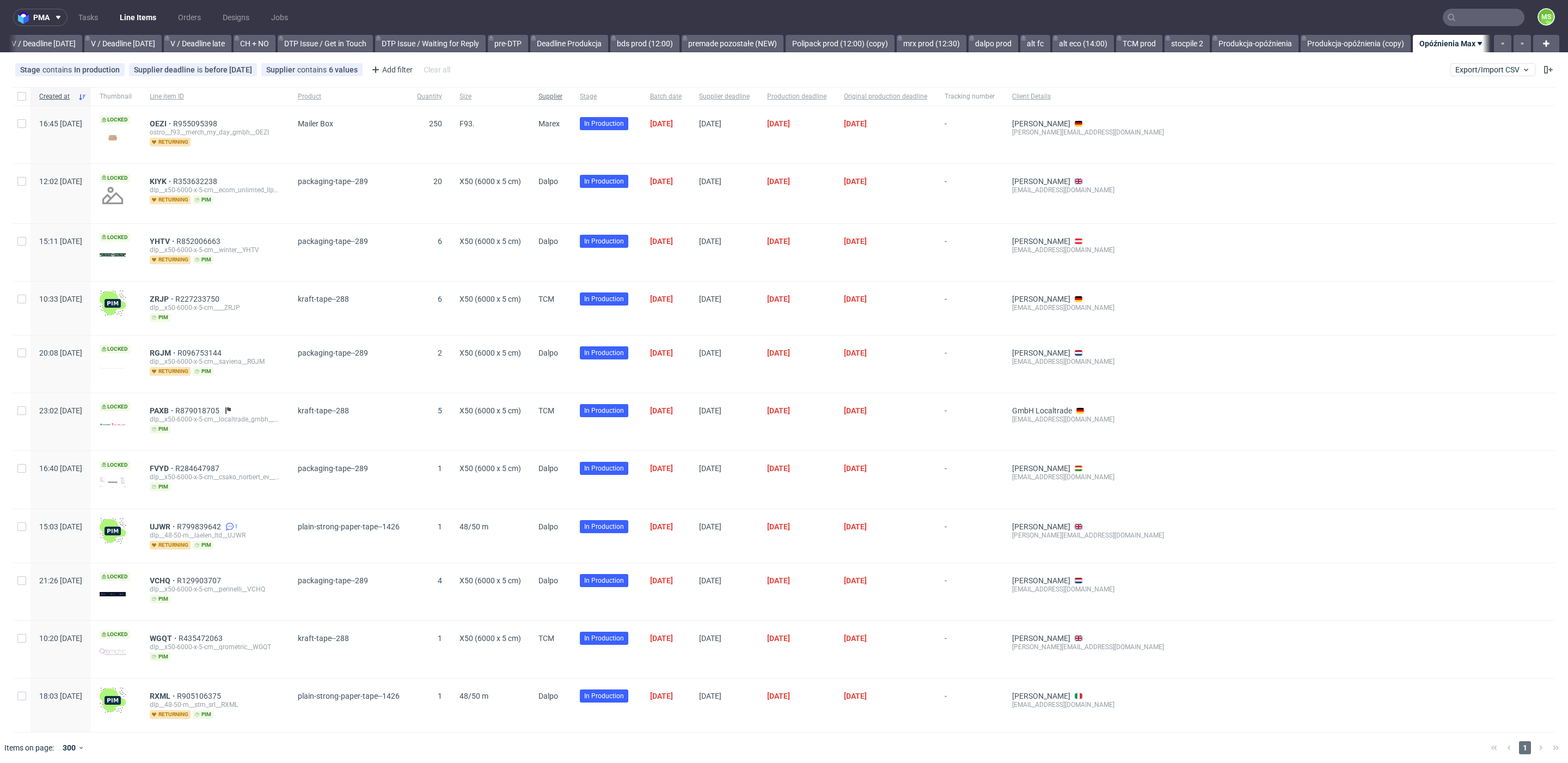
click at [563, 94] on span "Supplier" at bounding box center [550, 97] width 24 height 10
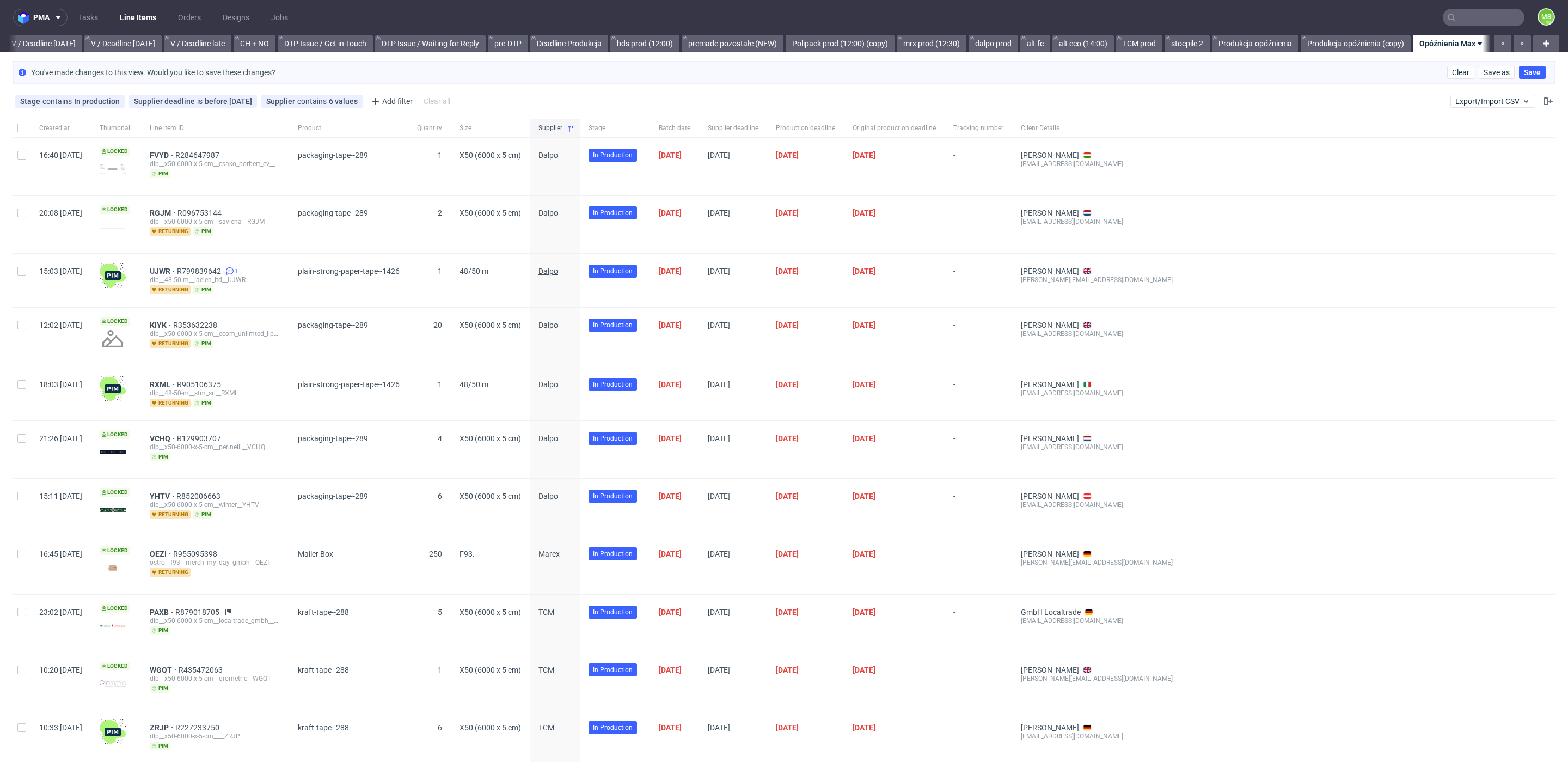
scroll to position [29, 0]
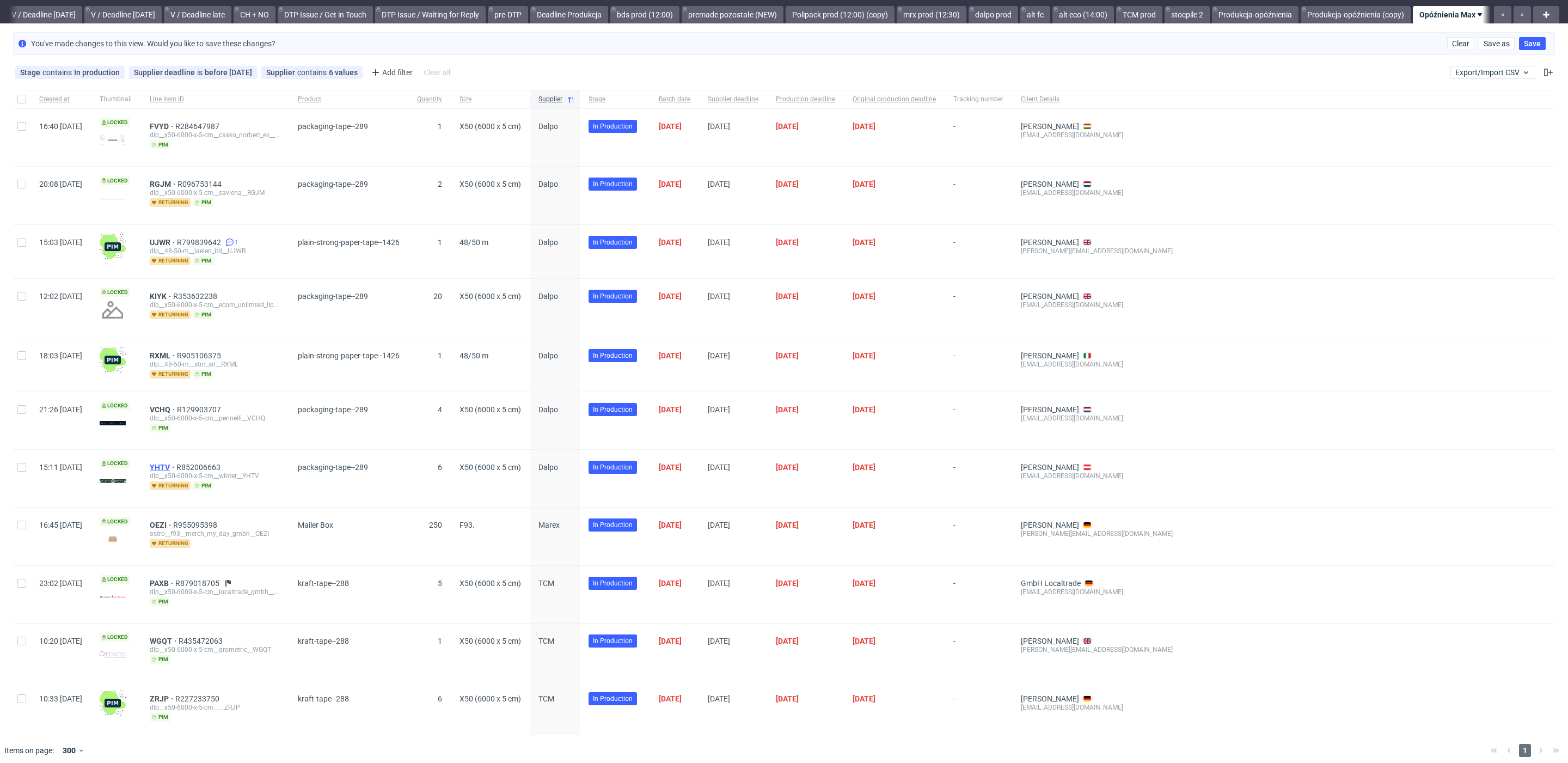
click at [176, 463] on span "YHTV" at bounding box center [163, 467] width 27 height 9
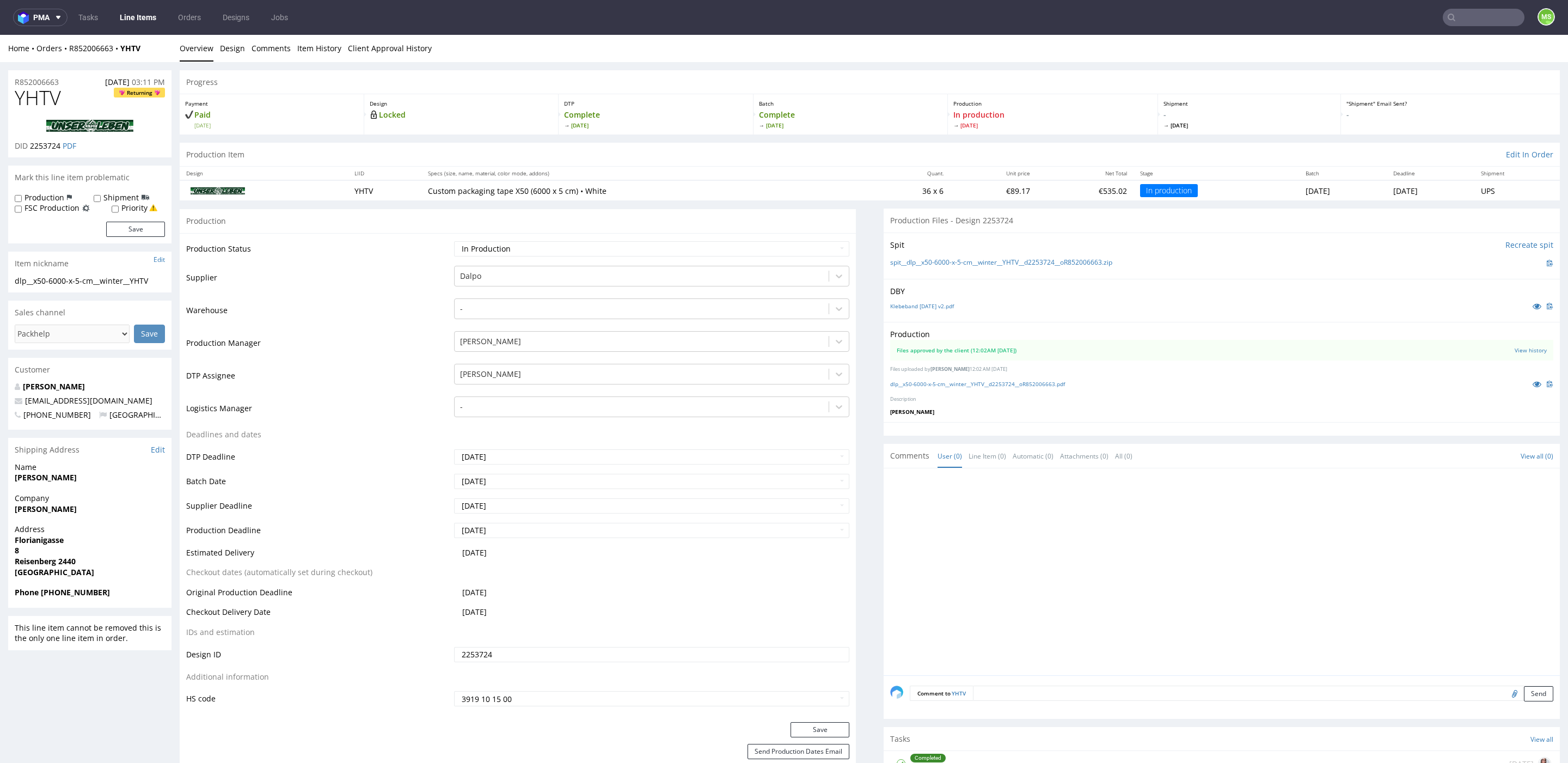
click at [142, 18] on link "Line Items" at bounding box center [138, 18] width 50 height 18
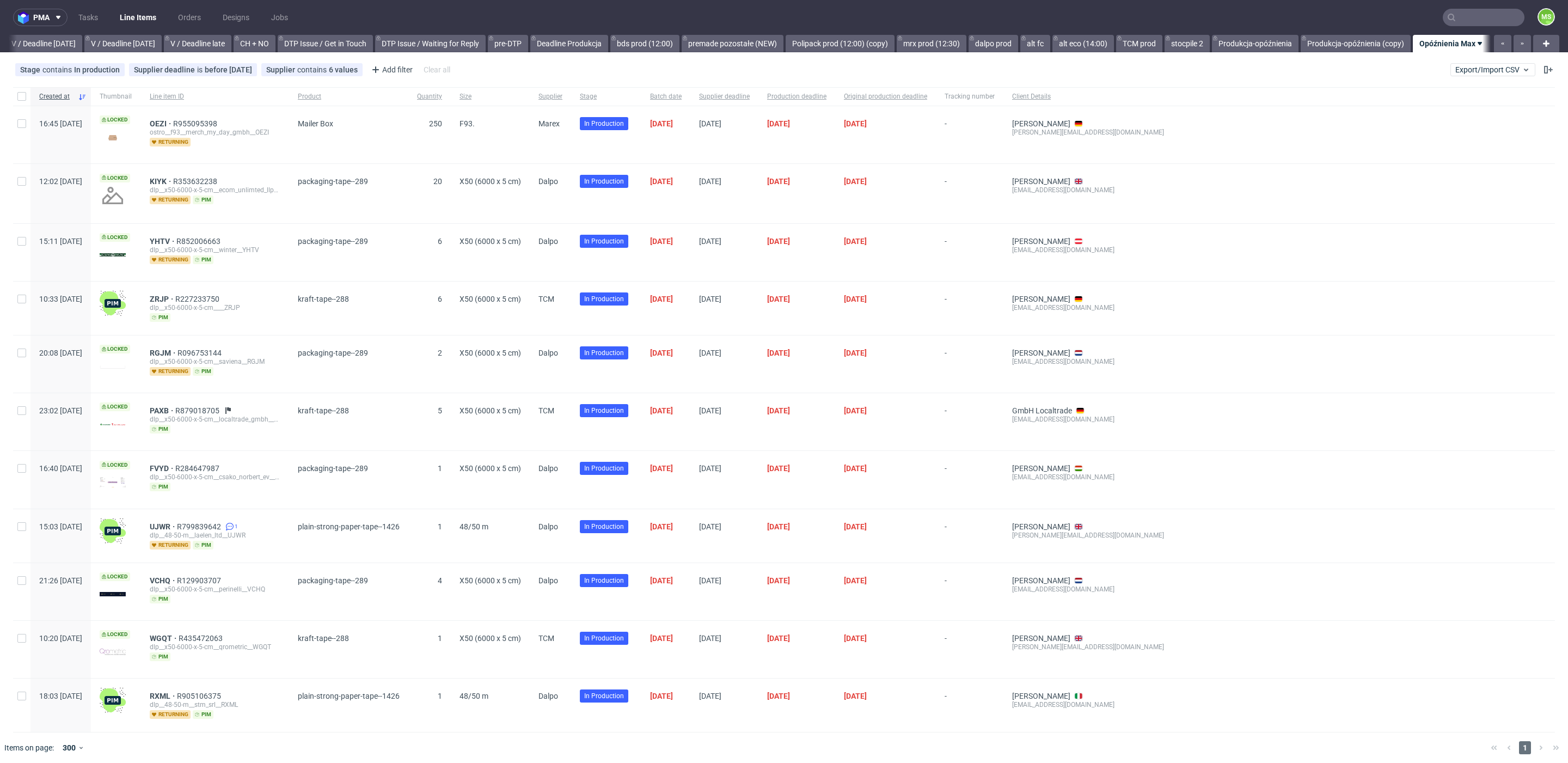
scroll to position [0, 1373]
click at [176, 237] on span "YHTV" at bounding box center [163, 241] width 27 height 9
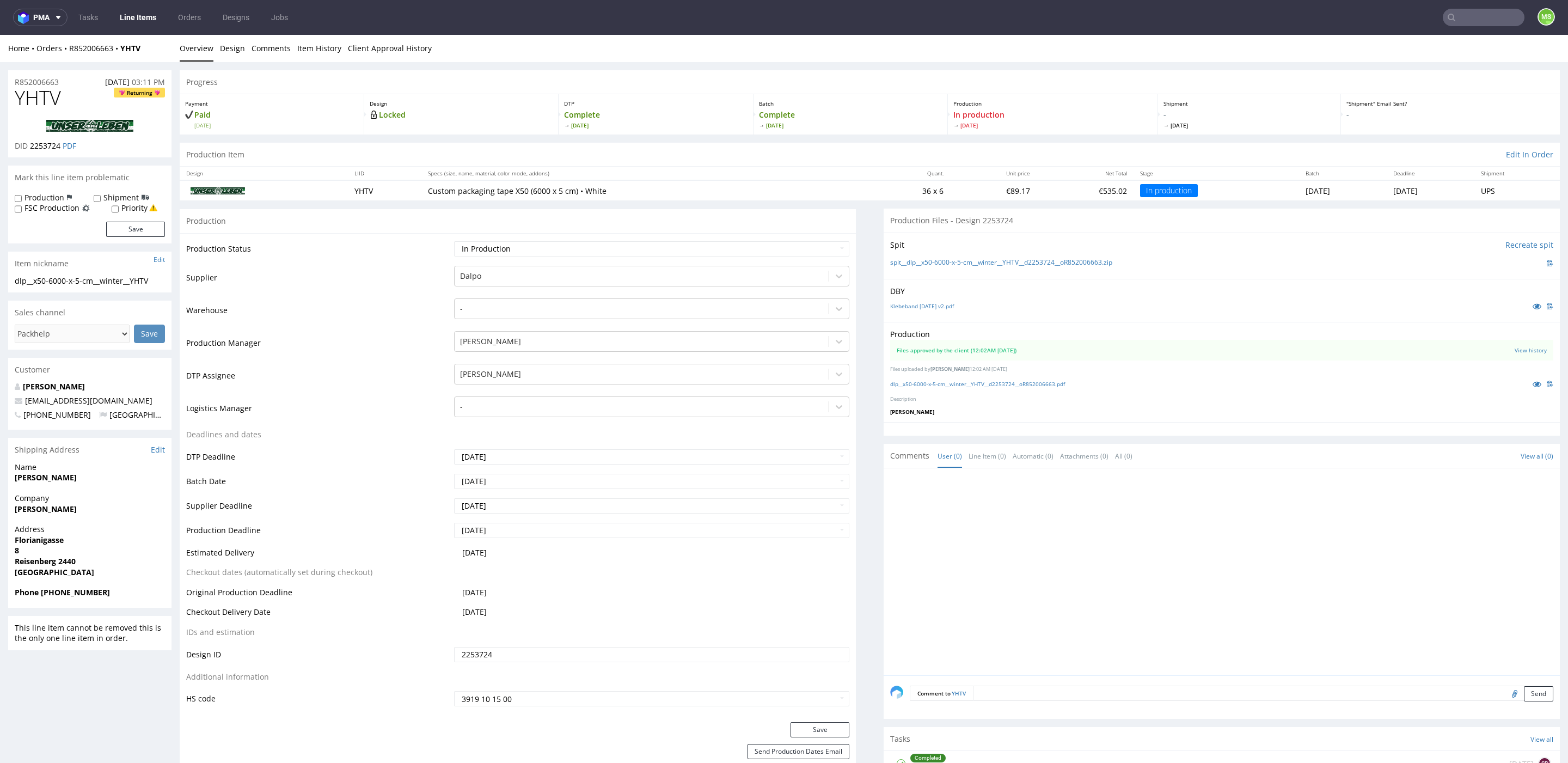
drag, startPoint x: 84, startPoint y: 119, endPoint x: 10, endPoint y: 119, distance: 74.0
click at [10, 119] on div "YHTV Returning DID 2253724 PDF" at bounding box center [90, 122] width 163 height 70
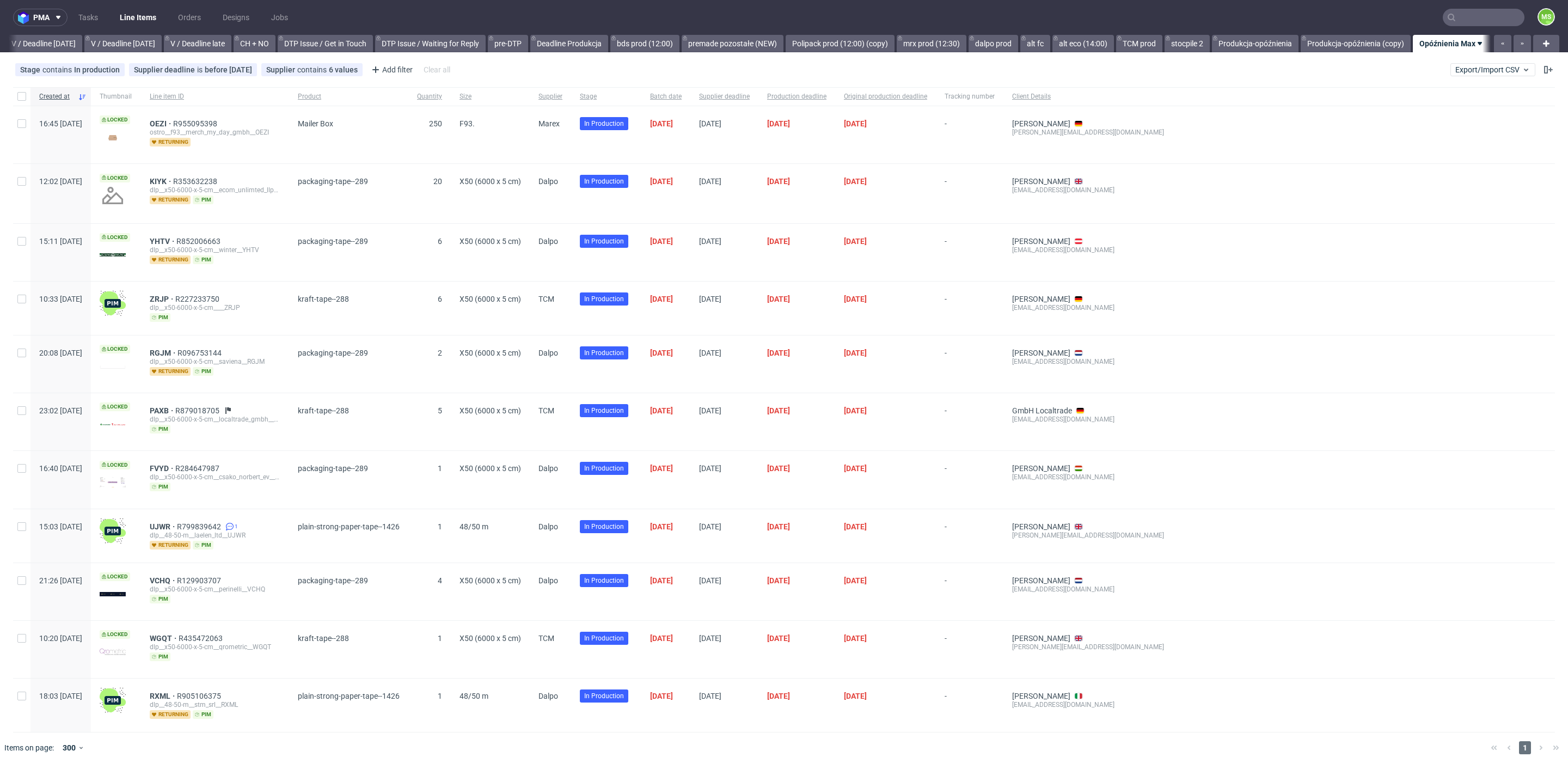
scroll to position [0, 1373]
click at [1489, 20] on input "text" at bounding box center [1484, 18] width 82 height 18
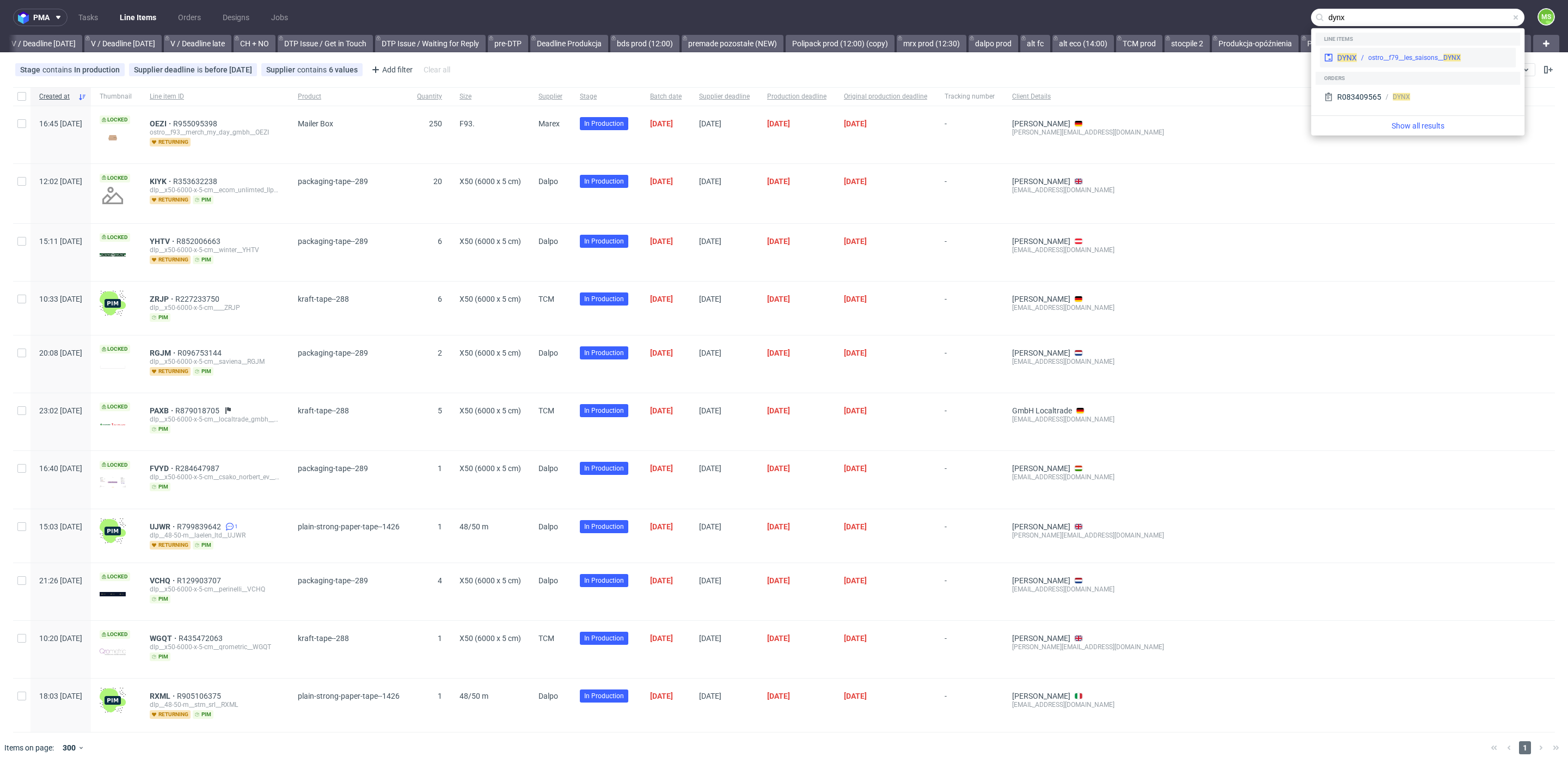
type input "dynx"
click at [1432, 56] on div "ostro__f79__les_saisons__ DYNX" at bounding box center [1415, 58] width 93 height 10
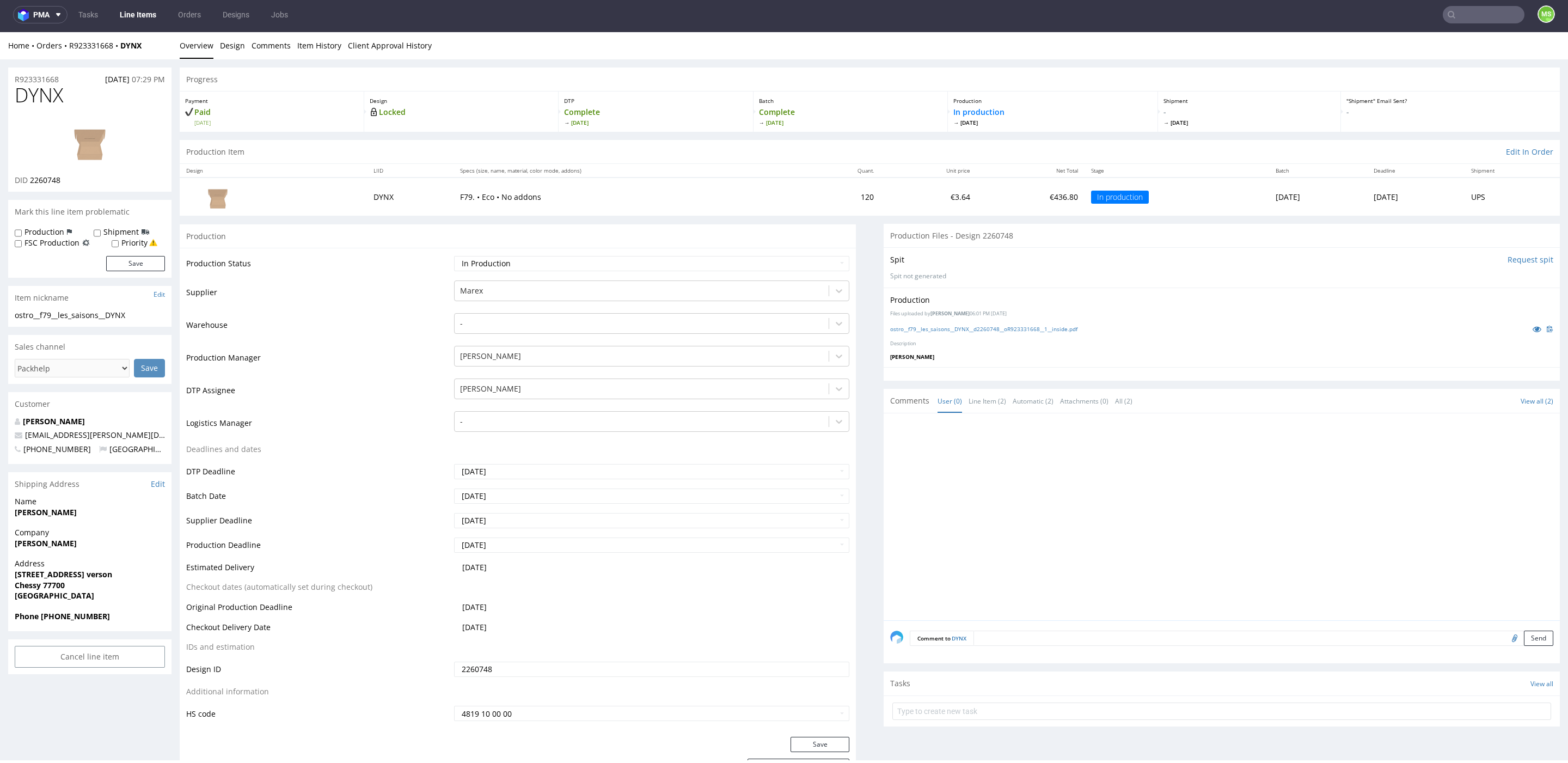
click at [144, 19] on link "Line Items" at bounding box center [138, 15] width 50 height 18
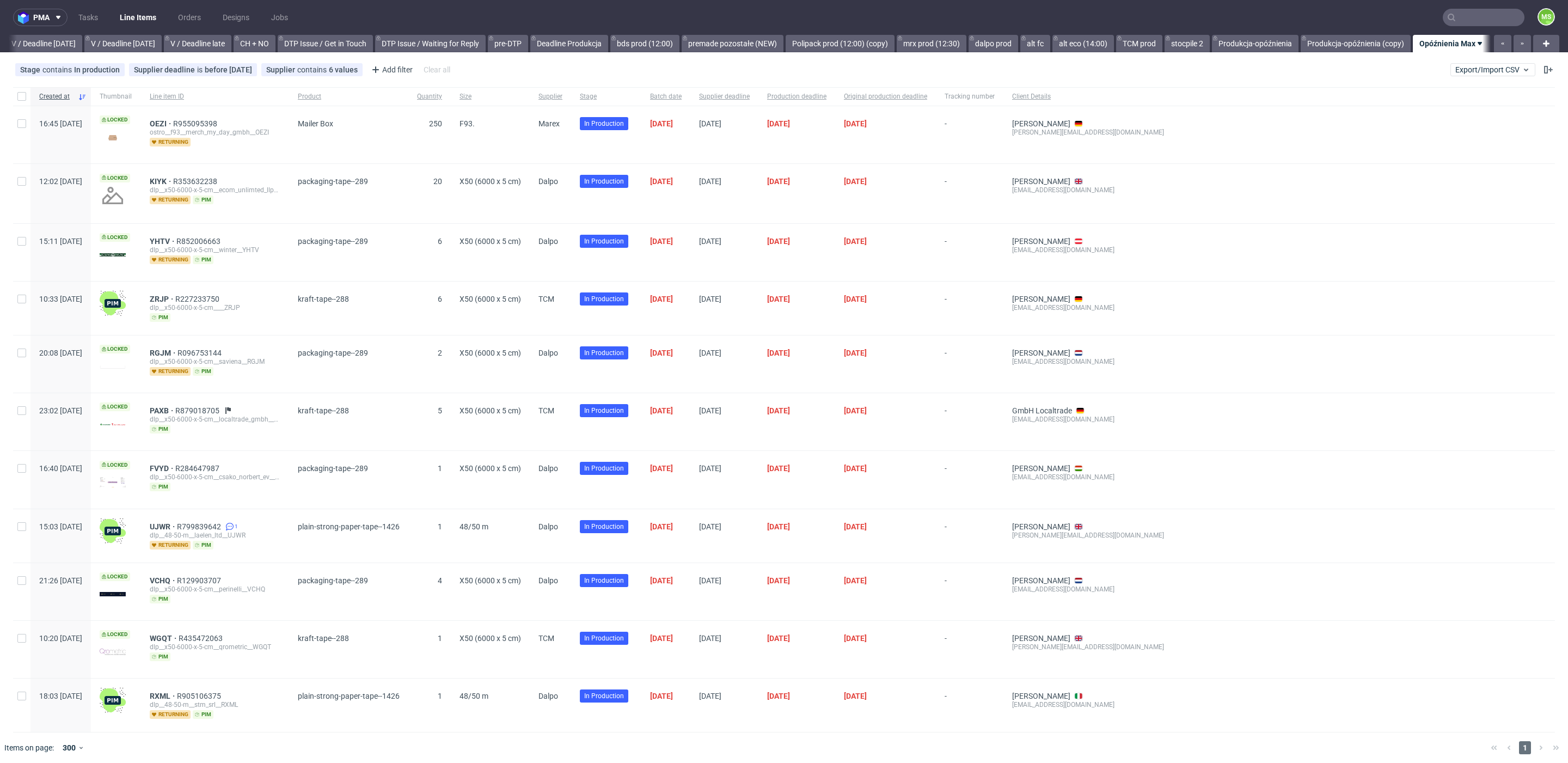
scroll to position [0, 1373]
click at [563, 96] on span "Supplier" at bounding box center [550, 97] width 24 height 10
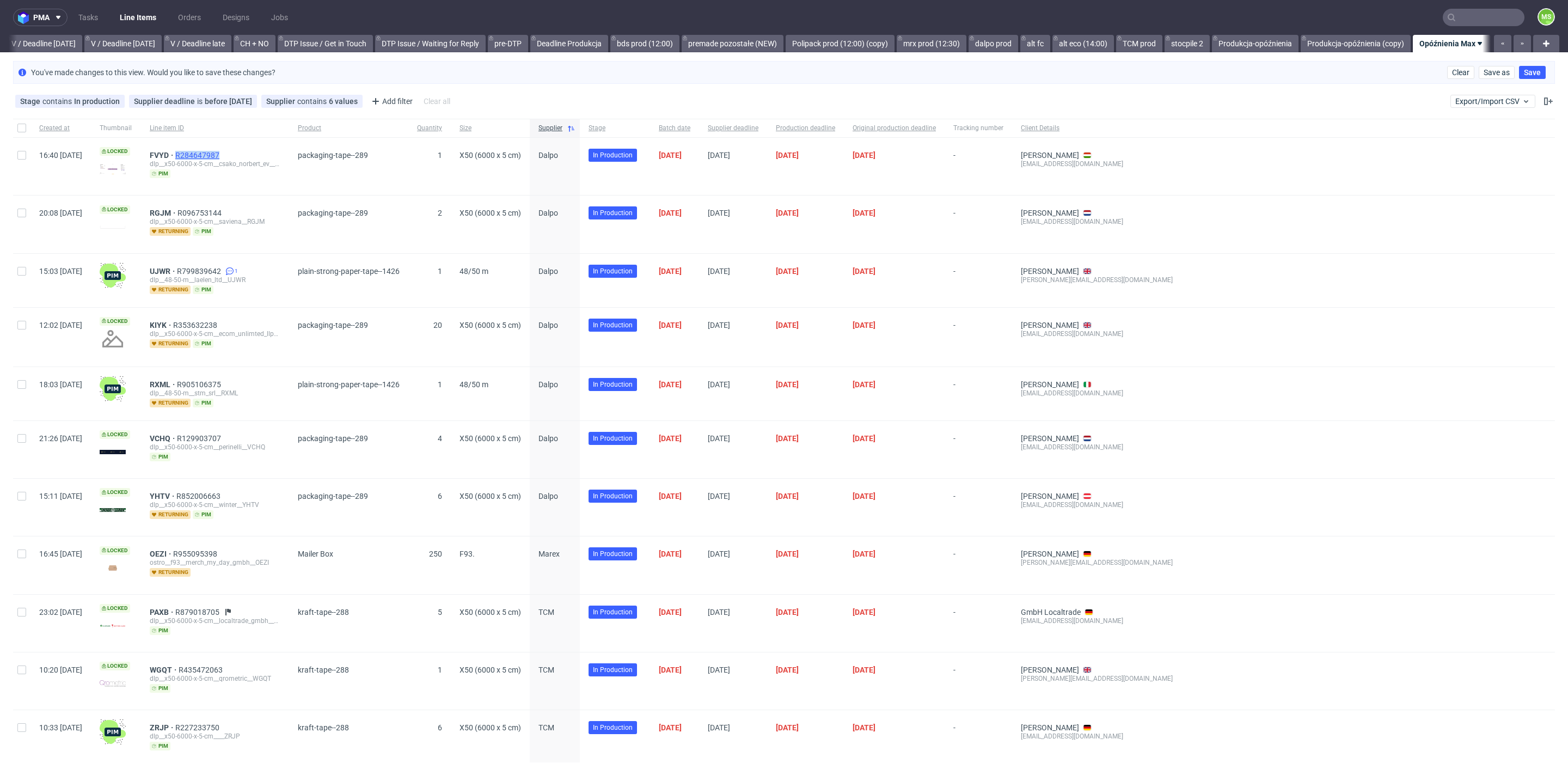
drag, startPoint x: 257, startPoint y: 153, endPoint x: 330, endPoint y: 142, distance: 73.8
click at [208, 157] on div "FVYD R284647987" at bounding box center [215, 155] width 131 height 9
copy span "R284647987"
click at [175, 155] on span "FVYD" at bounding box center [163, 155] width 26 height 9
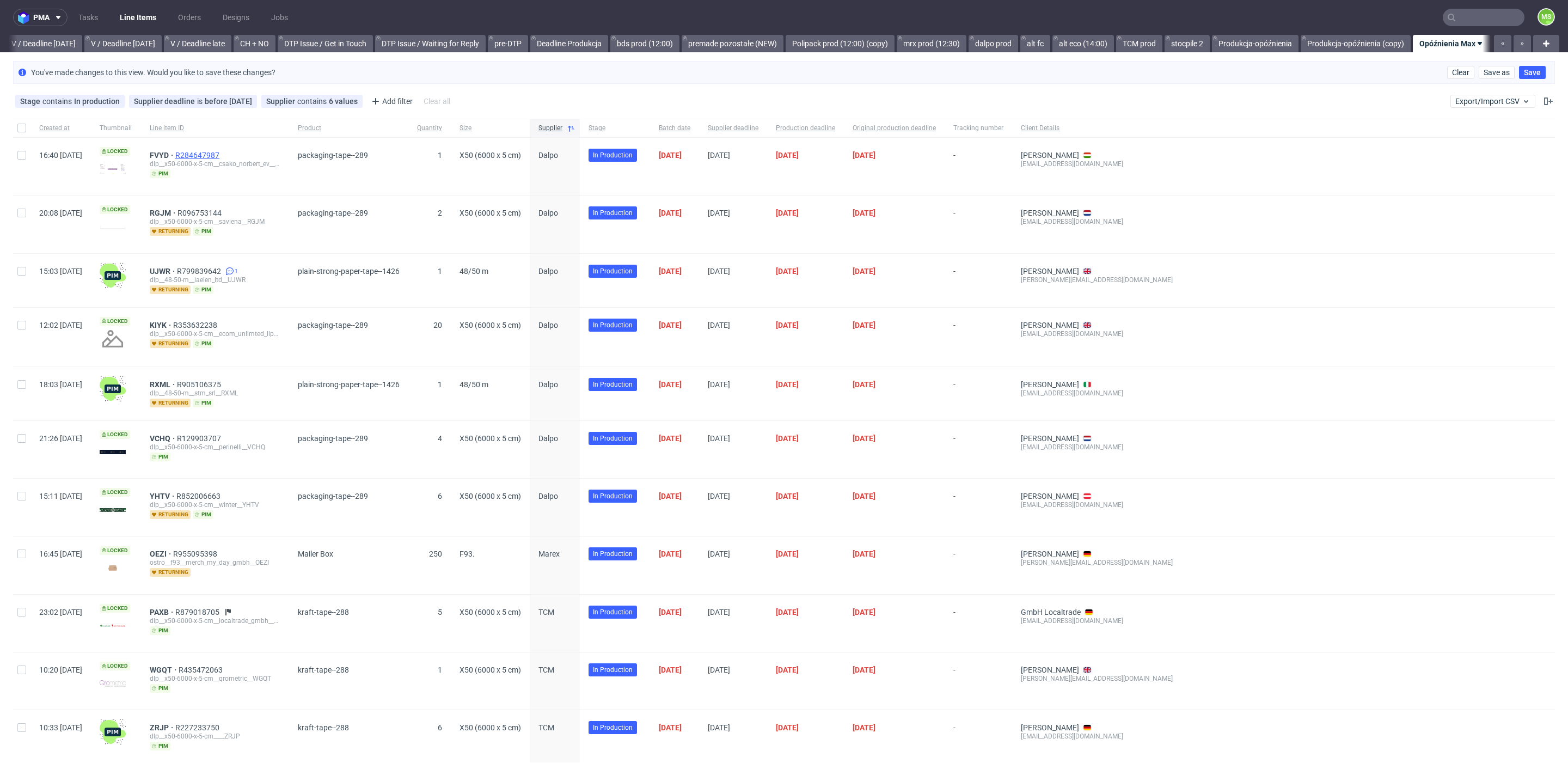
click at [221, 153] on span "R284647987" at bounding box center [198, 155] width 46 height 9
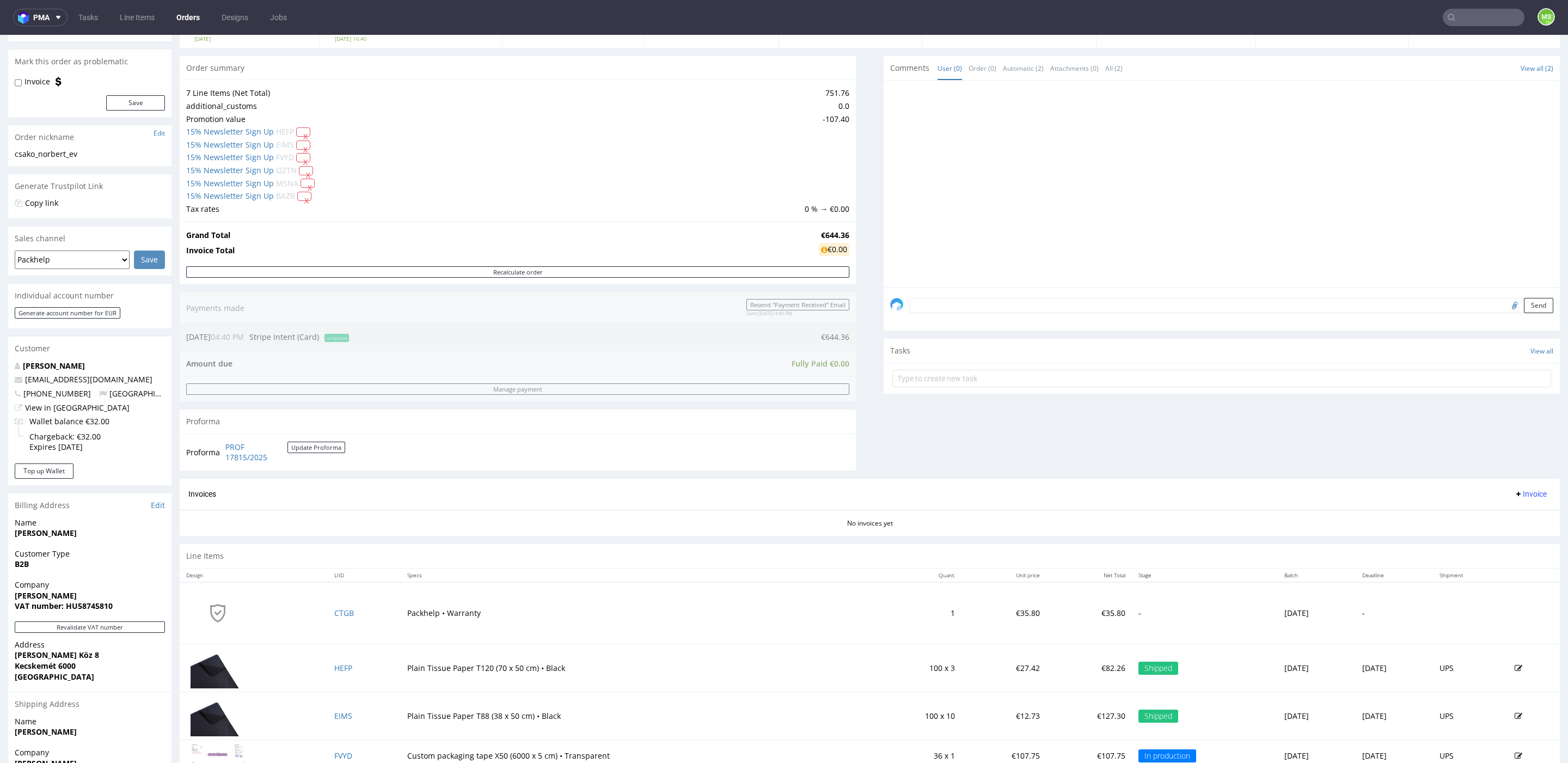
scroll to position [211, 0]
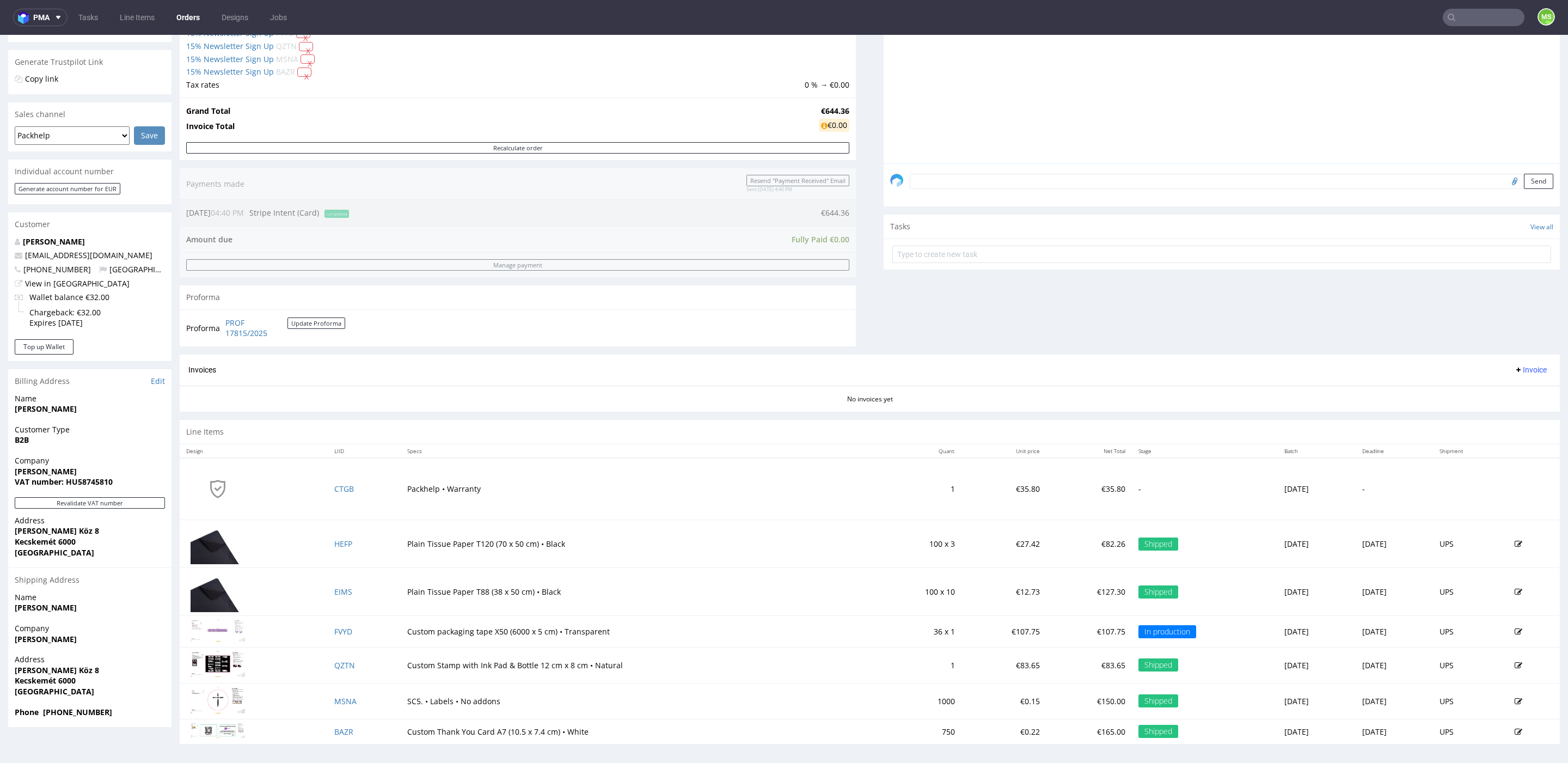
drag, startPoint x: 355, startPoint y: 631, endPoint x: 289, endPoint y: 631, distance: 66.0
click at [289, 630] on tr "FVYD Custom packaging tape X50 (6000 x 5 cm) • Transparent 36 x 1 €107.75 €107.…" at bounding box center [870, 632] width 1380 height 31
drag, startPoint x: 1257, startPoint y: 632, endPoint x: 1272, endPoint y: 632, distance: 15.0
click at [1278, 632] on td "[DATE]" at bounding box center [1317, 632] width 78 height 31
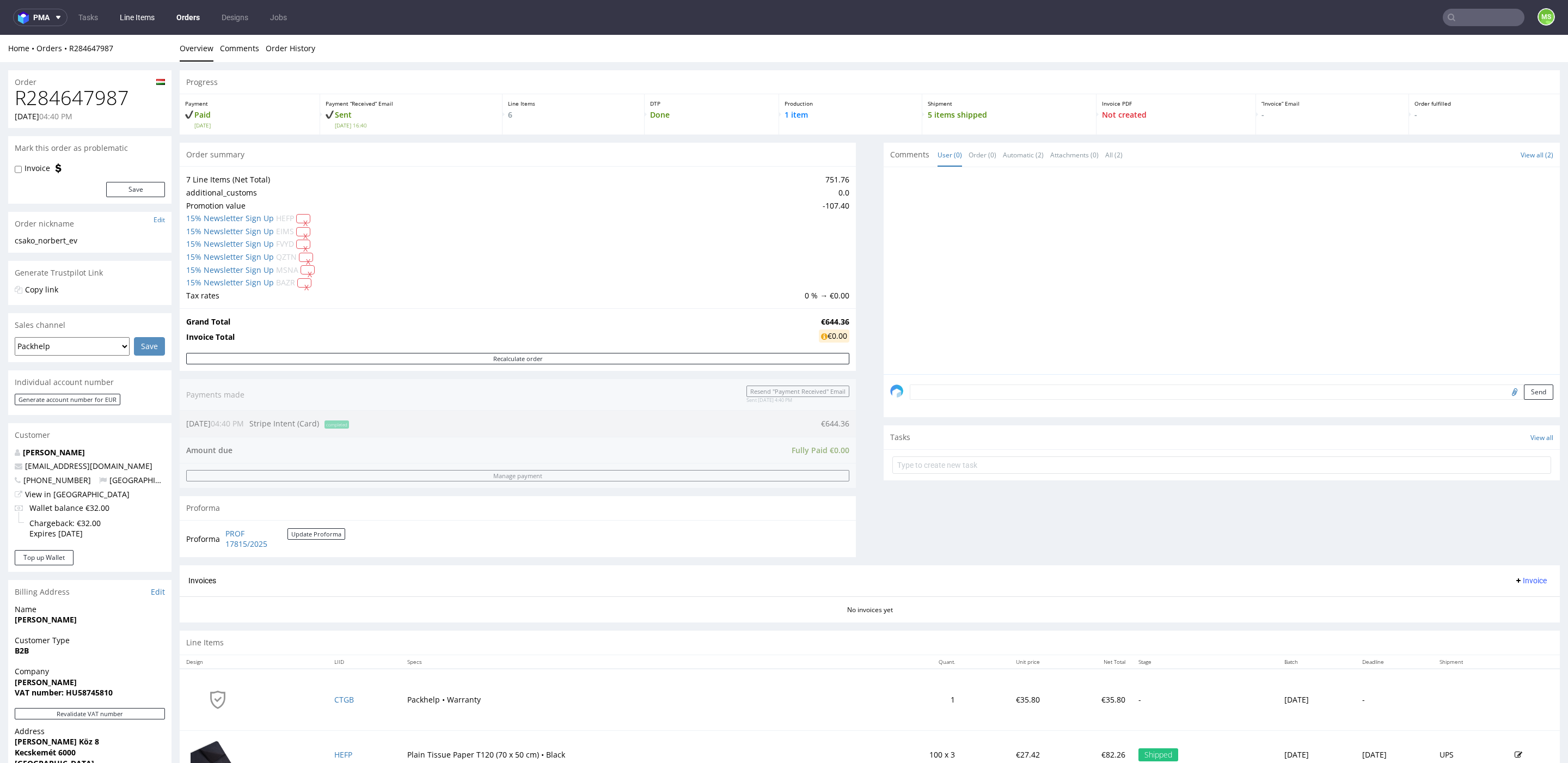
click at [134, 15] on link "Line Items" at bounding box center [137, 18] width 48 height 18
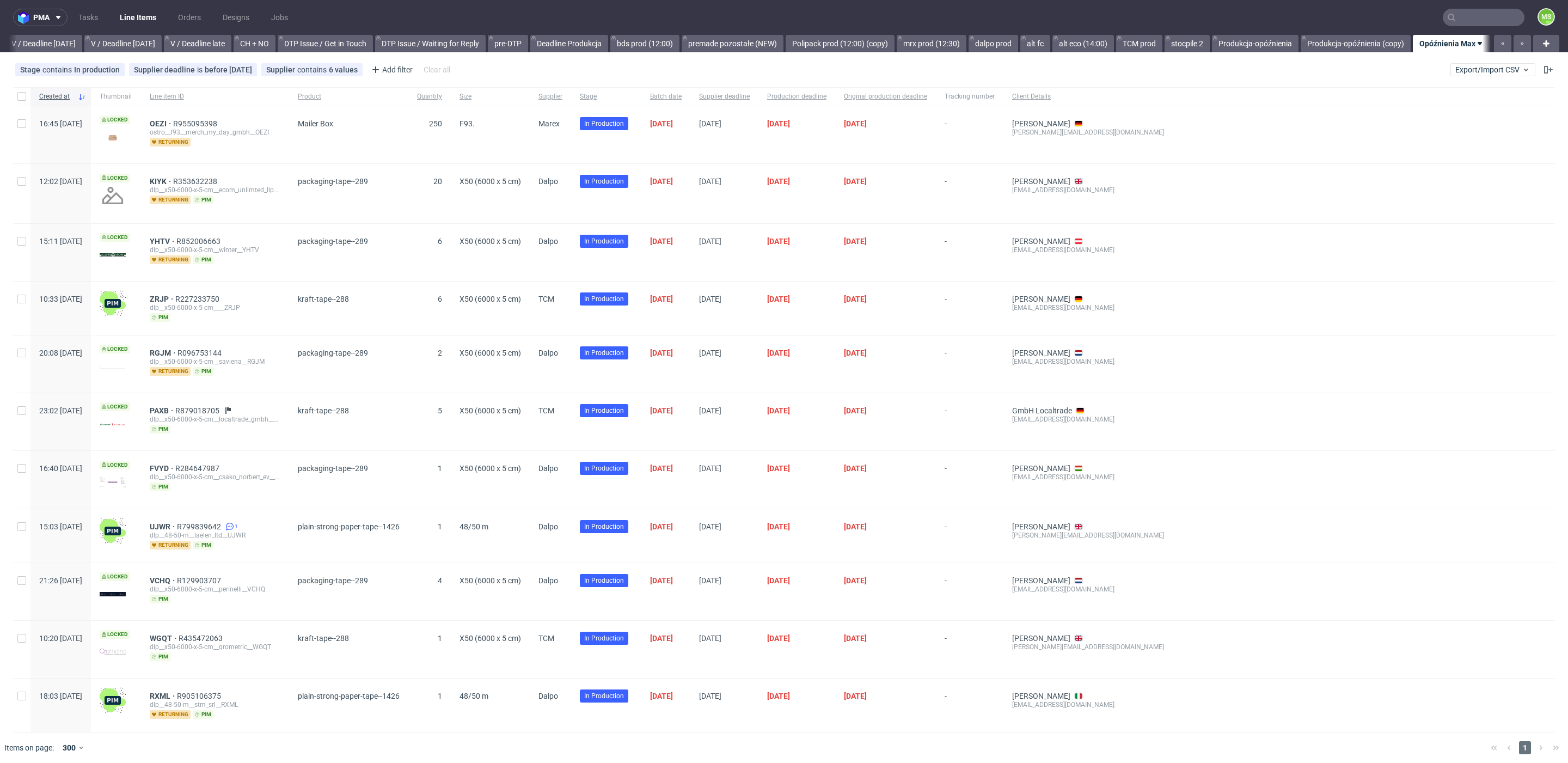
scroll to position [0, 1373]
click at [1477, 72] on span "Export/Import CSV" at bounding box center [1493, 69] width 75 height 9
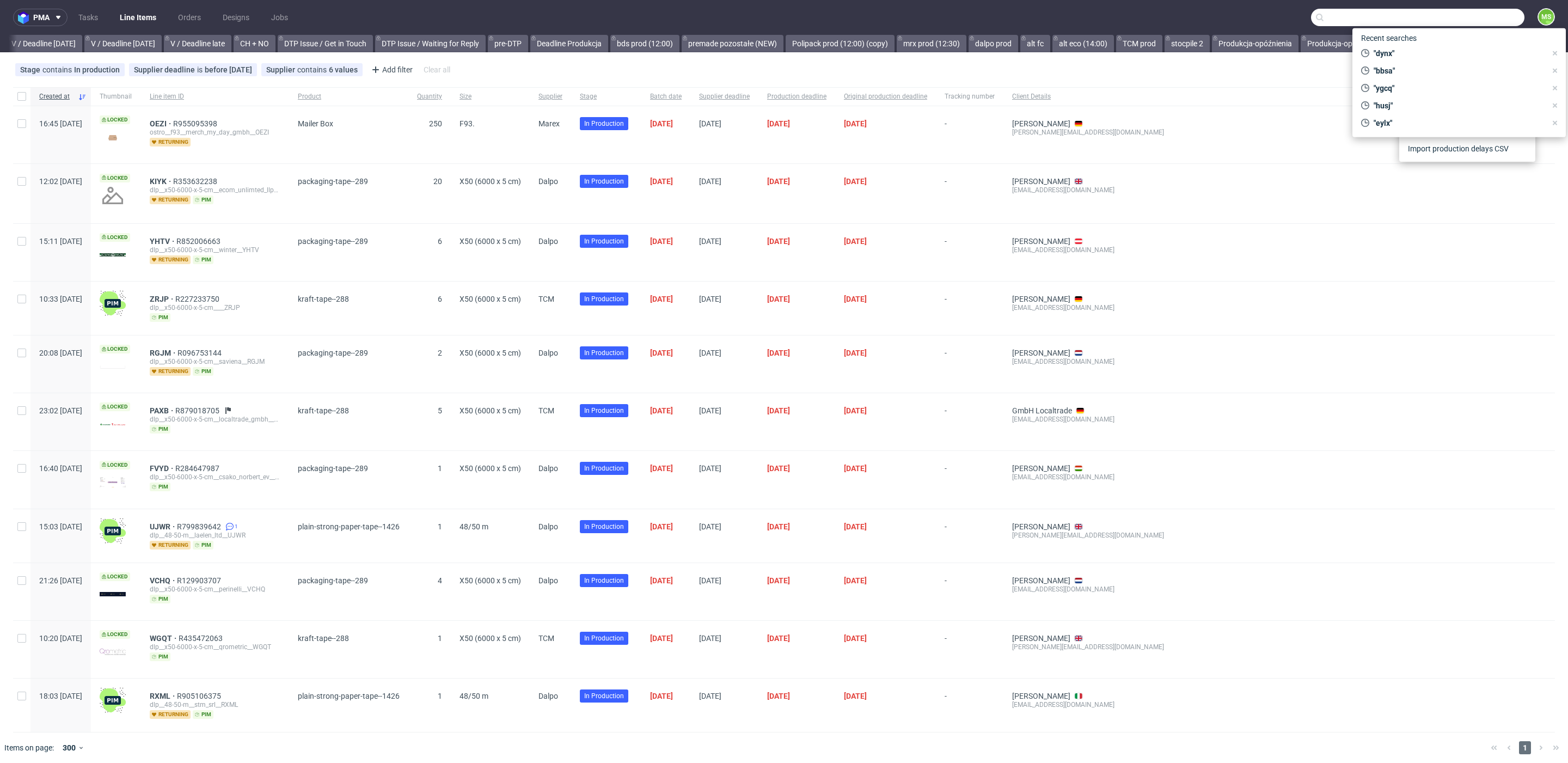
click at [1481, 20] on input "text" at bounding box center [1417, 18] width 213 height 18
type input "dynx"
click at [1421, 59] on div "ostro__f79__les_saisons__ DYNX" at bounding box center [1415, 58] width 93 height 10
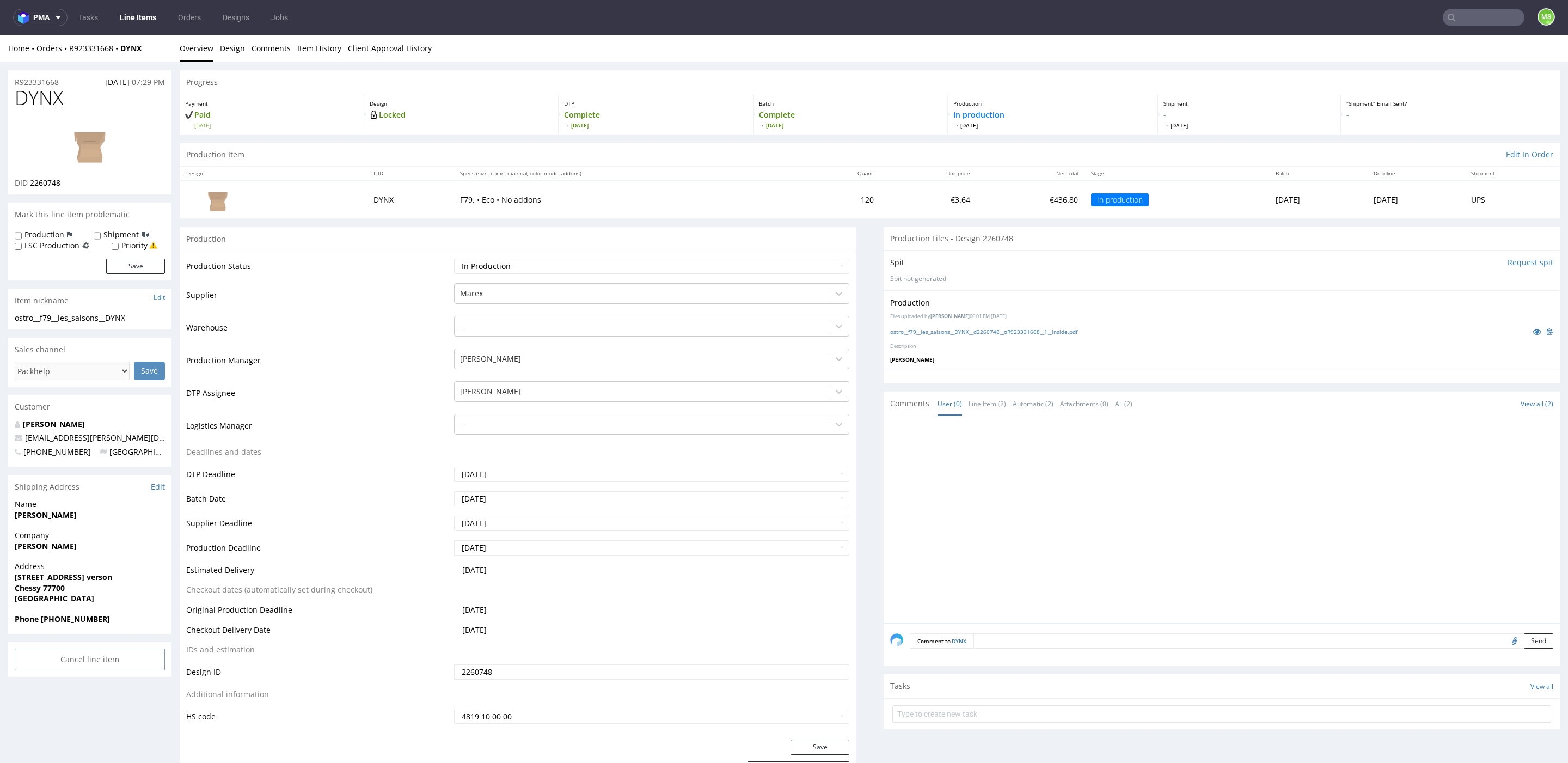
click at [148, 21] on link "Line Items" at bounding box center [138, 18] width 50 height 18
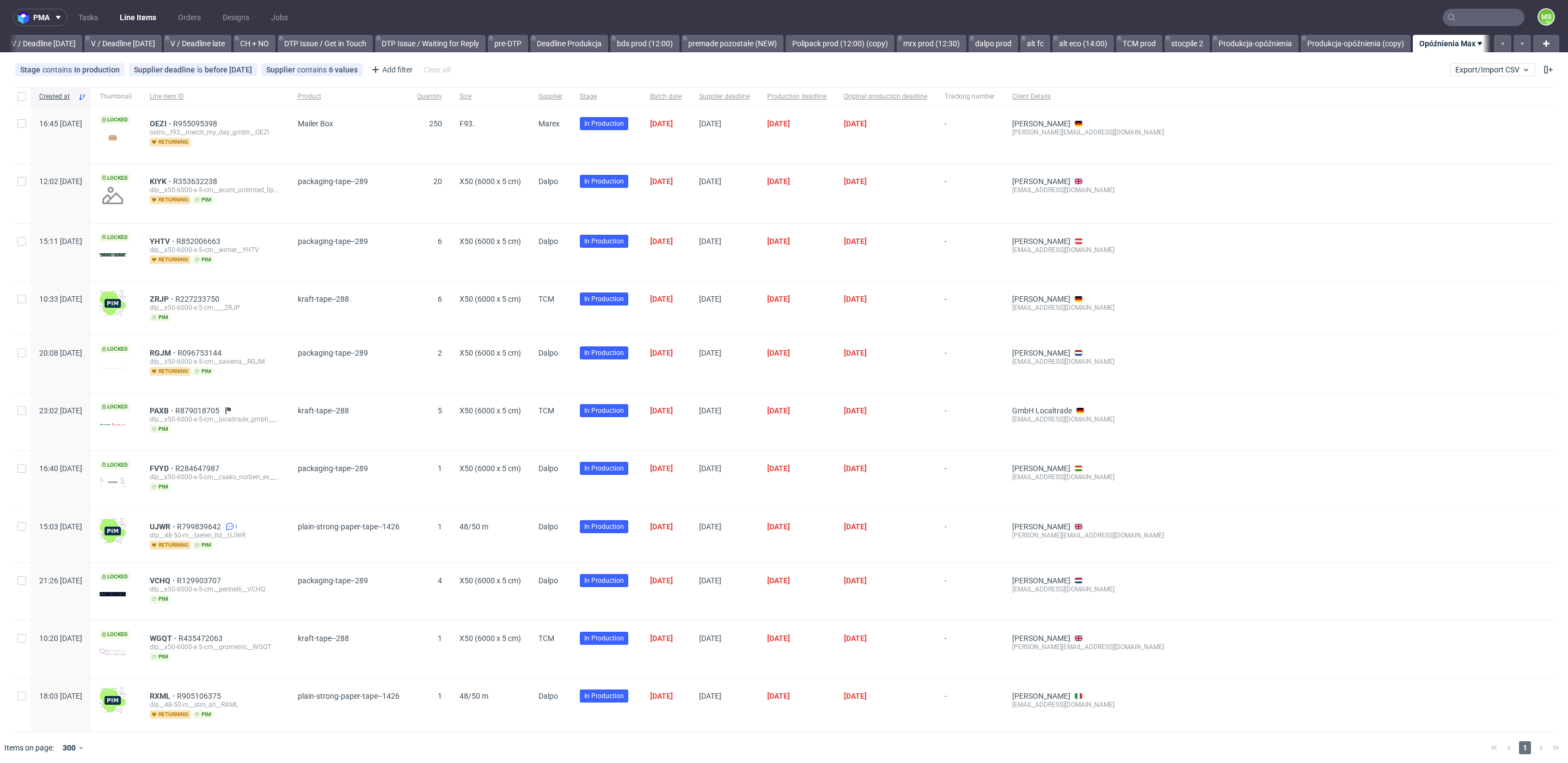
scroll to position [0, 1373]
click at [1467, 72] on span "Export/Import CSV" at bounding box center [1493, 69] width 75 height 9
click at [1459, 110] on link "Import shipments CSV" at bounding box center [1467, 114] width 127 height 18
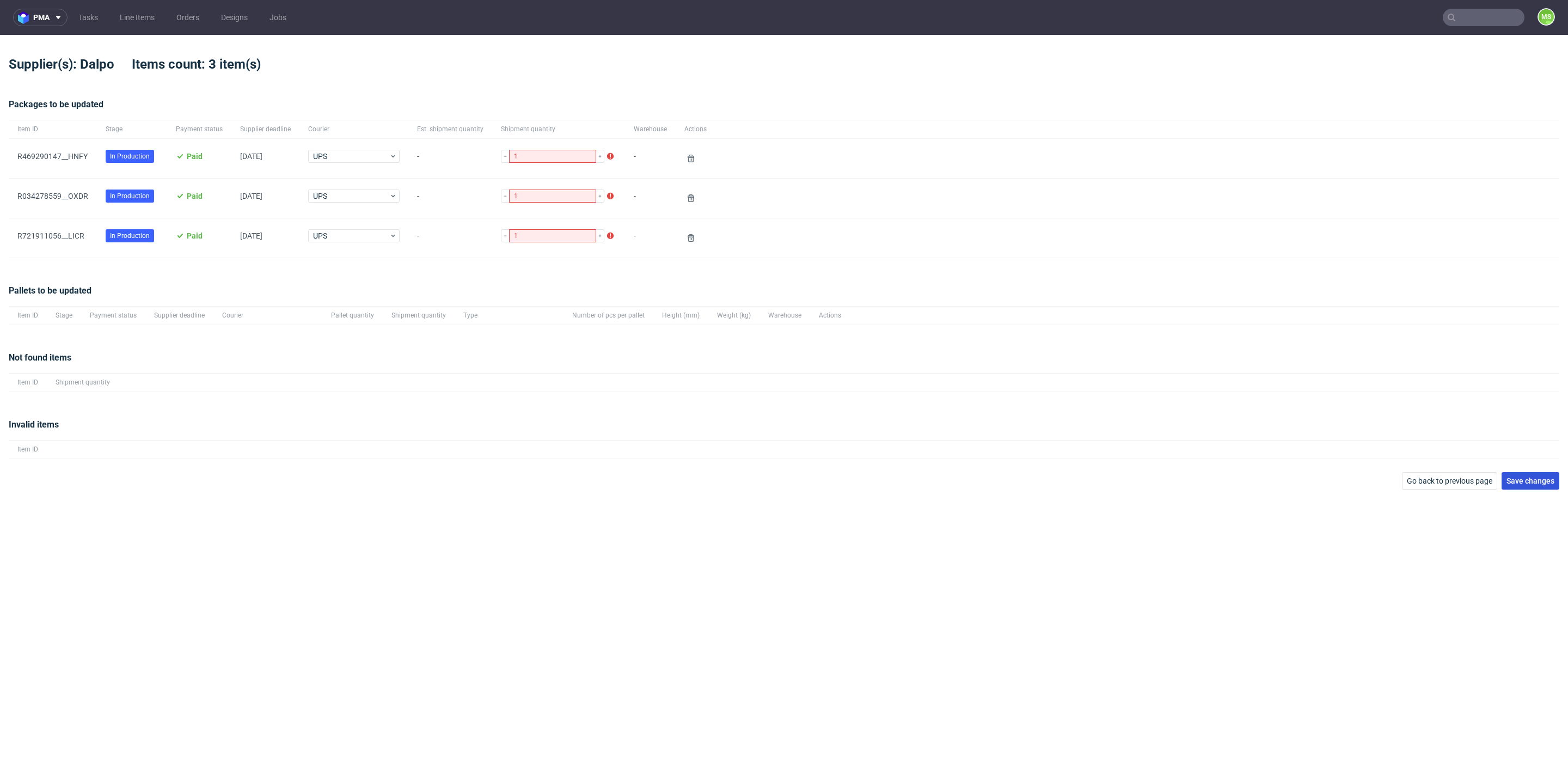
click at [1545, 478] on span "Save changes" at bounding box center [1531, 480] width 48 height 7
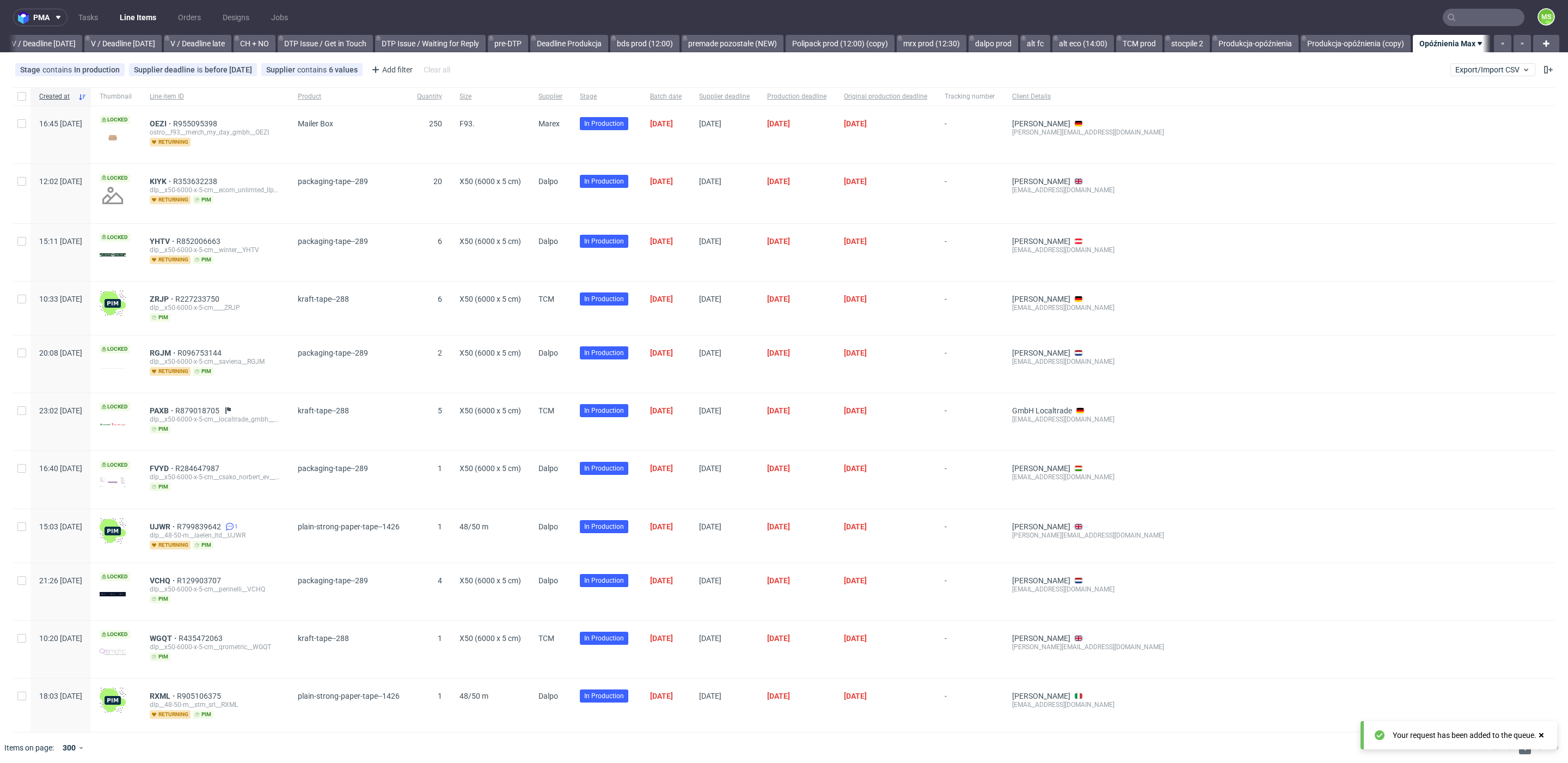
scroll to position [0, 1373]
